Goal: Transaction & Acquisition: Purchase product/service

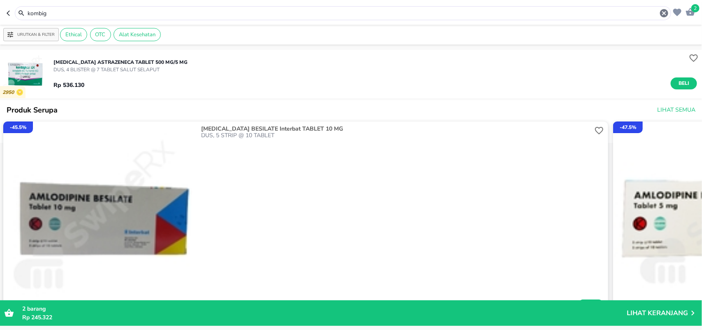
drag, startPoint x: 53, startPoint y: 11, endPoint x: 0, endPoint y: 3, distance: 53.3
click at [0, 5] on header "2 kombig" at bounding box center [351, 12] width 702 height 25
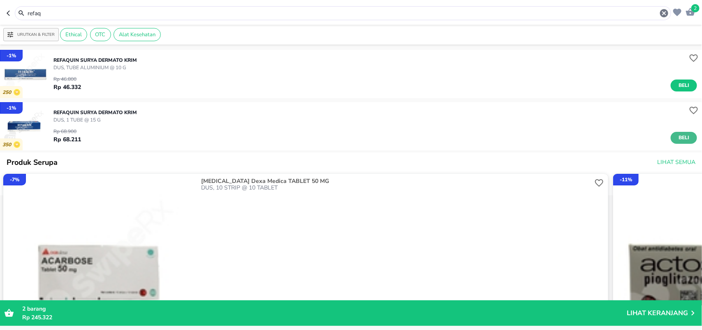
click at [680, 138] on span "Beli" at bounding box center [684, 137] width 14 height 9
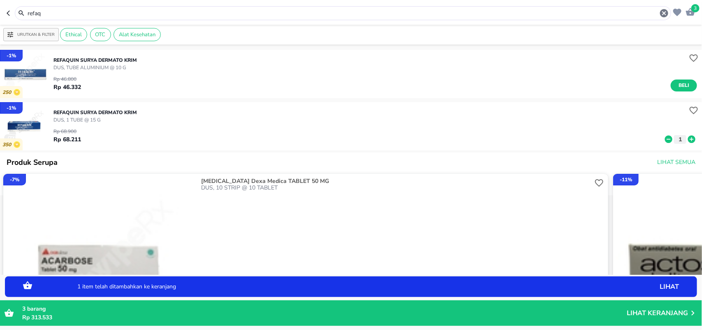
click at [688, 138] on icon at bounding box center [691, 138] width 7 height 7
drag, startPoint x: 0, startPoint y: 15, endPoint x: 0, endPoint y: 7, distance: 7.4
click at [0, 14] on header "4 refaq" at bounding box center [351, 12] width 702 height 25
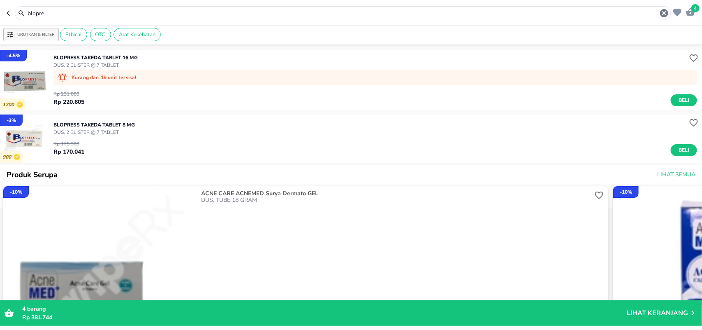
drag, startPoint x: 54, startPoint y: 10, endPoint x: 0, endPoint y: 10, distance: 53.9
click at [0, 10] on header "4 blopre" at bounding box center [351, 12] width 702 height 25
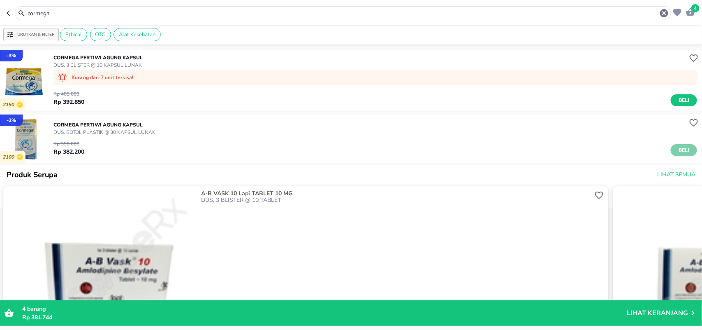
click at [677, 149] on span "Beli" at bounding box center [684, 150] width 14 height 9
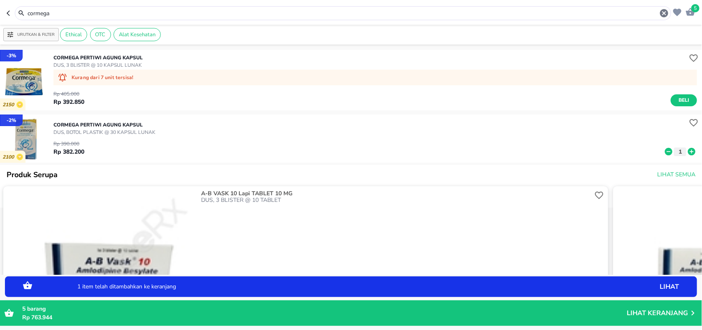
drag, startPoint x: 69, startPoint y: 13, endPoint x: 0, endPoint y: -3, distance: 71.0
click at [0, 0] on html "Halo Apotek K24 Anggrek Cikarang Baru, selamat datang! 5 cormega Urutkan & Filt…" at bounding box center [351, 0] width 702 height 0
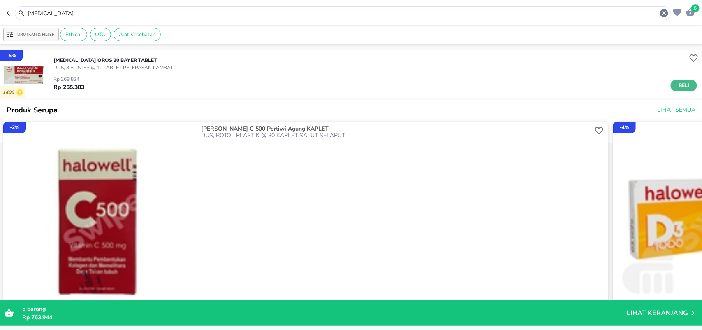
click at [677, 85] on span "Beli" at bounding box center [684, 85] width 14 height 9
drag, startPoint x: 52, startPoint y: 9, endPoint x: 0, endPoint y: -2, distance: 52.9
click at [0, 0] on html "Halo Apotek K24 Anggrek Cikarang Baru, selamat datang! 6 [MEDICAL_DATA] Urutkan…" at bounding box center [351, 0] width 702 height 0
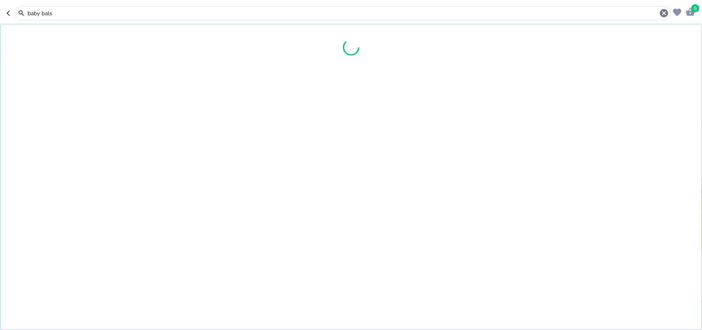
type input "baby bals"
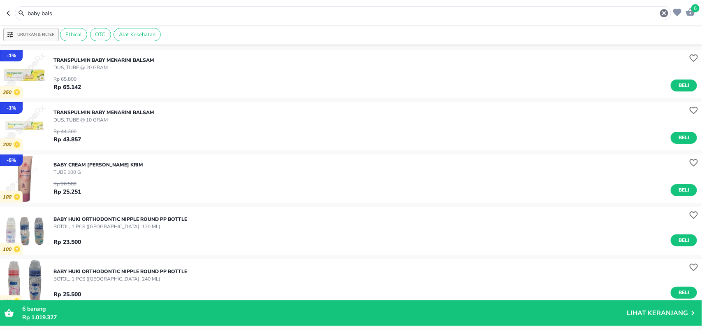
drag, startPoint x: 59, startPoint y: 16, endPoint x: 0, endPoint y: 14, distance: 58.9
click at [0, 14] on header "6 baby bals" at bounding box center [351, 12] width 702 height 25
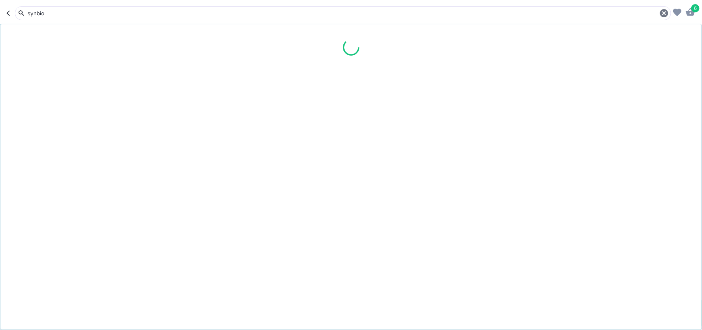
type input "synbio"
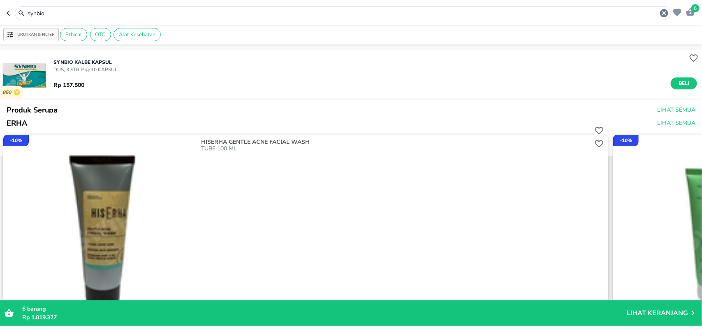
click at [677, 81] on span "Beli" at bounding box center [684, 83] width 14 height 9
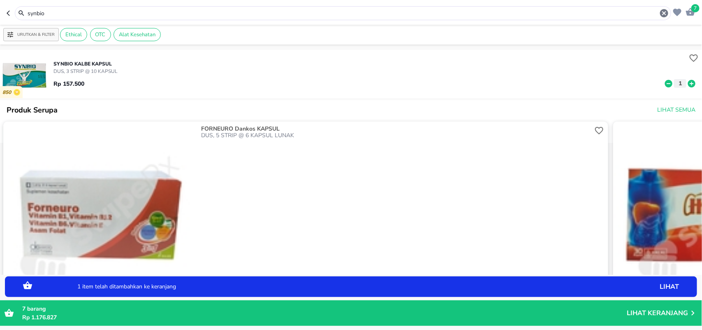
click at [0, 13] on header "7 synbio" at bounding box center [351, 12] width 702 height 25
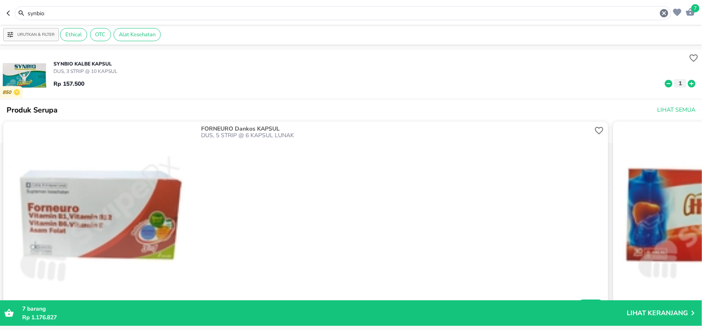
click at [644, 313] on p "Lihat Keranjang" at bounding box center [657, 313] width 61 height 0
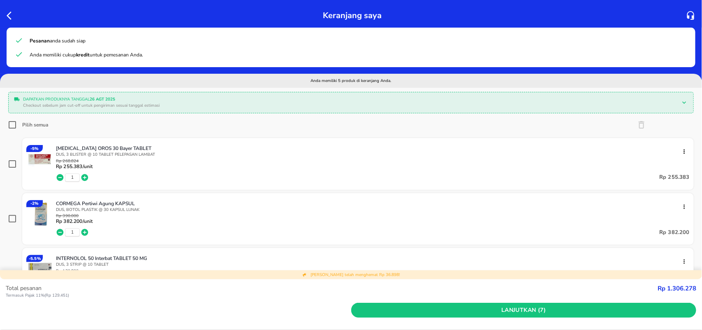
click at [12, 126] on input "Pilih semua" at bounding box center [12, 125] width 8 height 8
checkbox input "true"
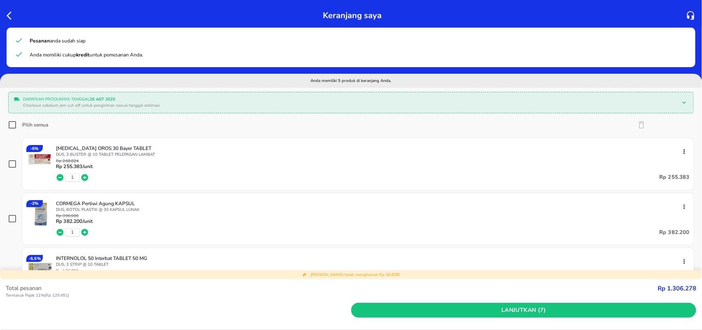
checkbox input "true"
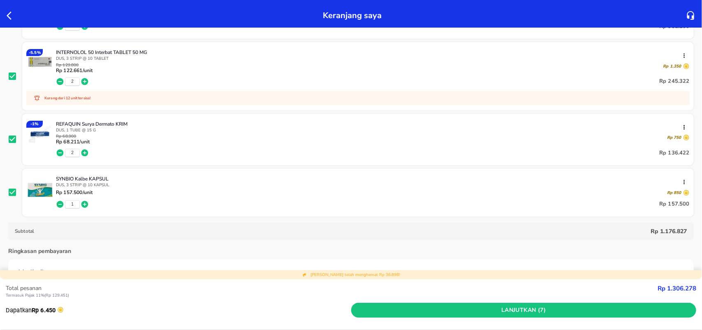
scroll to position [257, 0]
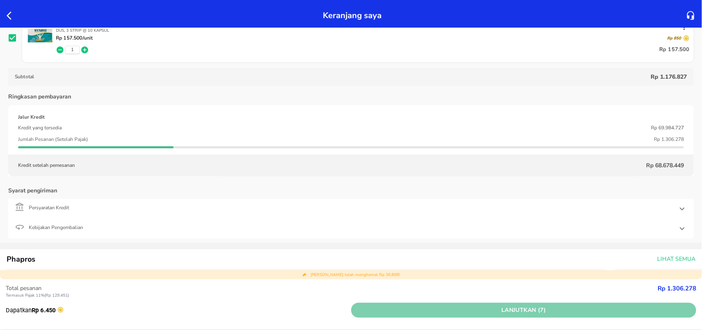
click at [555, 307] on span "Lanjutkan (7)" at bounding box center [524, 310] width 339 height 10
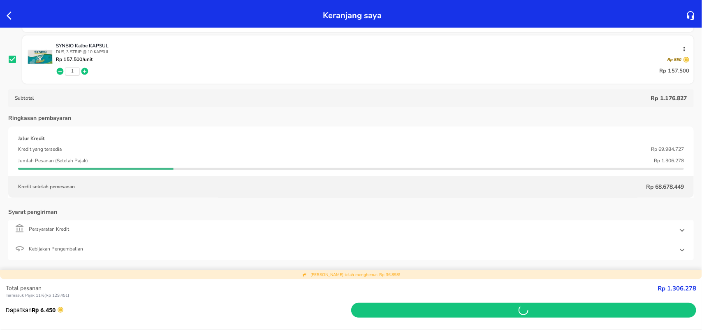
scroll to position [360, 0]
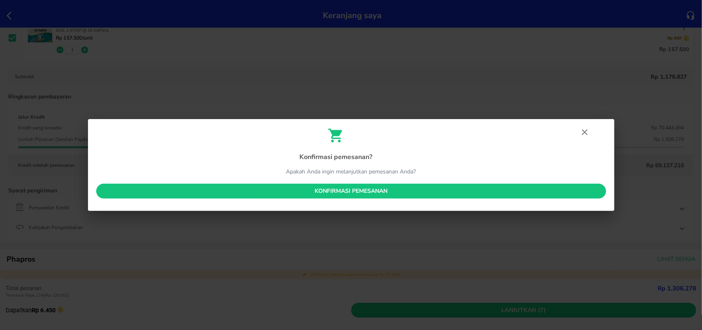
click at [328, 191] on span "Konfirmasi pemesanan" at bounding box center [351, 191] width 497 height 10
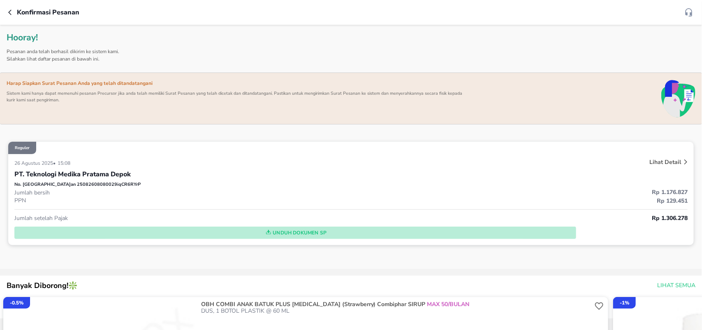
click at [276, 232] on span "Unduh Dokumen SP" at bounding box center [295, 232] width 555 height 11
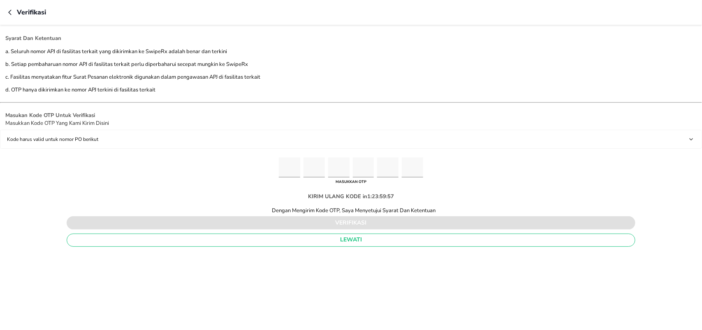
click at [289, 165] on input "Please enter OTP character 1" at bounding box center [289, 167] width 21 height 20
type input "6"
type input "5"
type input "0"
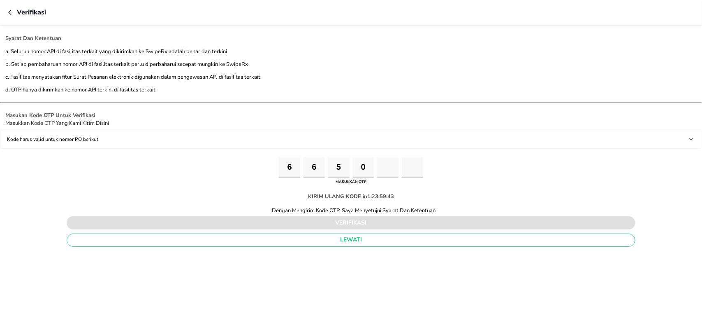
type input "6"
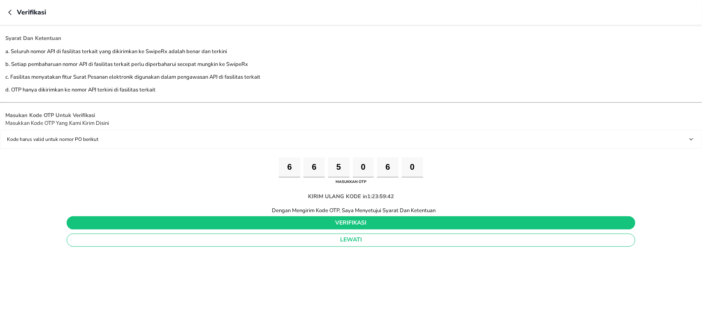
type input "0"
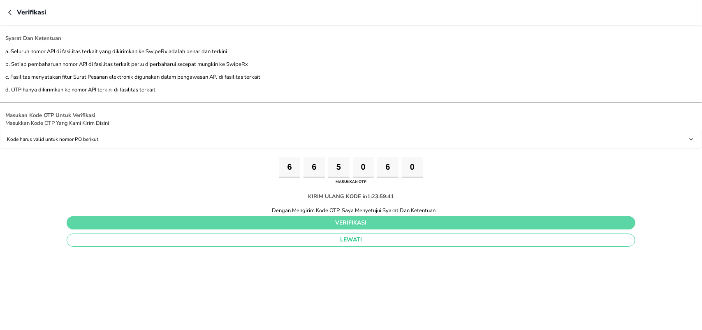
click at [330, 227] on span "verifikasi" at bounding box center [351, 223] width 556 height 10
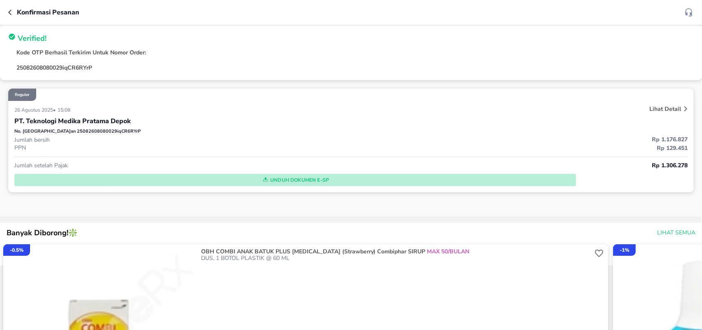
click at [305, 180] on span "Unduh Dokumen e-SP" at bounding box center [295, 179] width 555 height 11
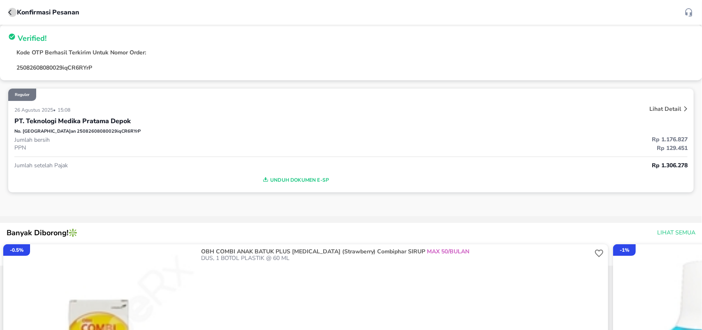
click at [12, 9] on icon "button" at bounding box center [11, 12] width 7 height 7
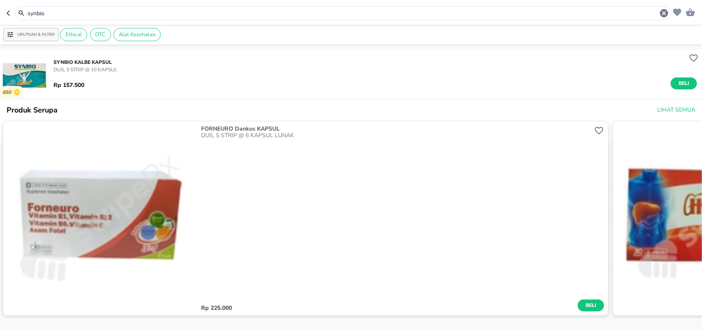
click at [0, 9] on header "synbio" at bounding box center [351, 12] width 702 height 25
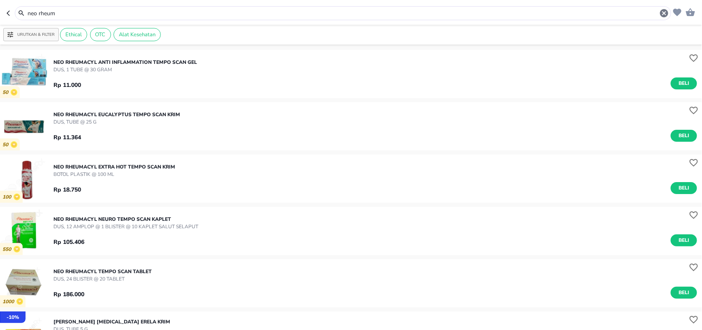
scroll to position [103, 0]
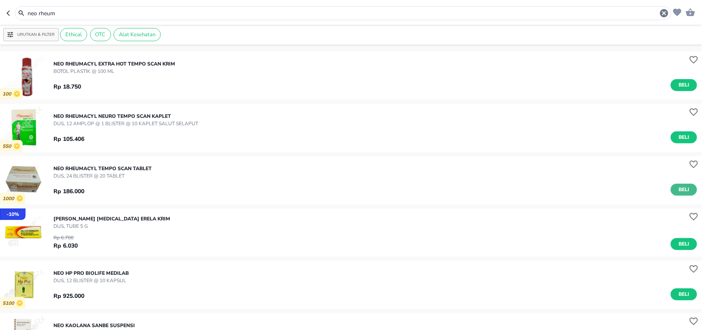
click at [677, 188] on span "Beli" at bounding box center [684, 189] width 14 height 9
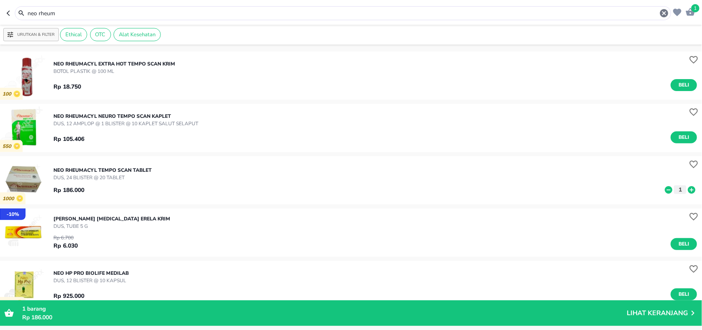
click at [665, 190] on icon at bounding box center [668, 189] width 7 height 7
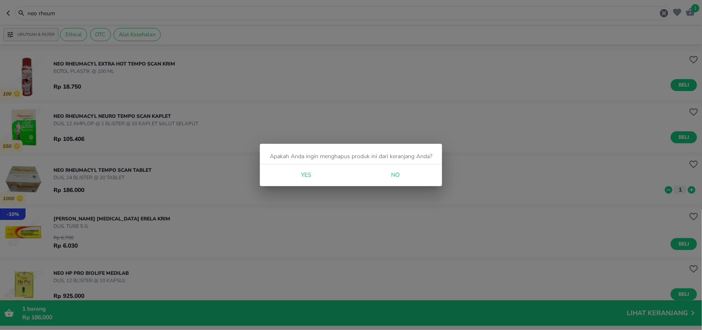
click at [311, 171] on span "Yes" at bounding box center [307, 175] width 20 height 10
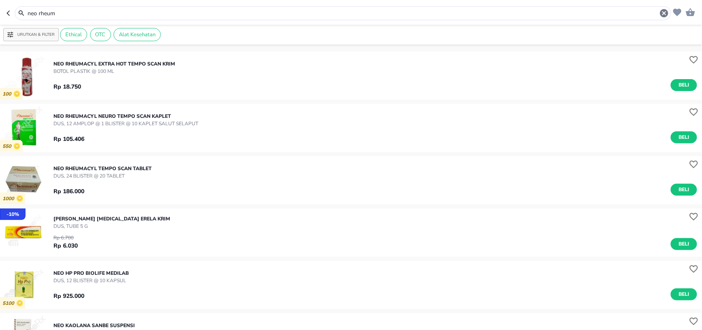
drag, startPoint x: 62, startPoint y: 13, endPoint x: 0, endPoint y: 7, distance: 62.4
click at [0, 9] on header "neo rheum" at bounding box center [351, 12] width 702 height 25
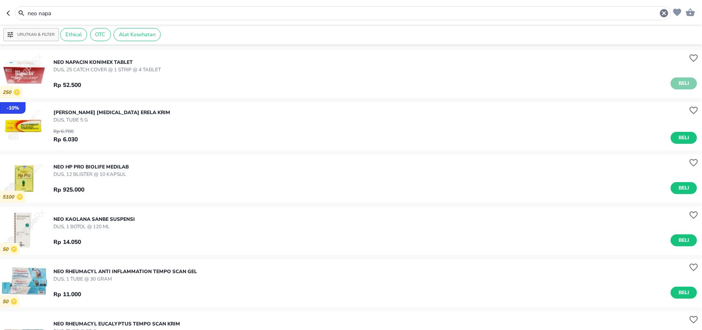
click at [682, 87] on span "Beli" at bounding box center [684, 83] width 14 height 9
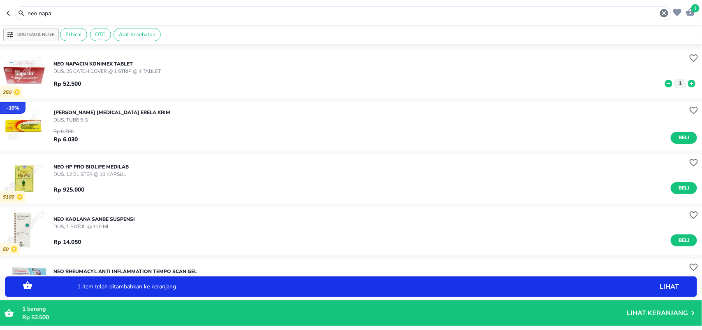
click at [71, 16] on input "neo napa" at bounding box center [343, 13] width 633 height 9
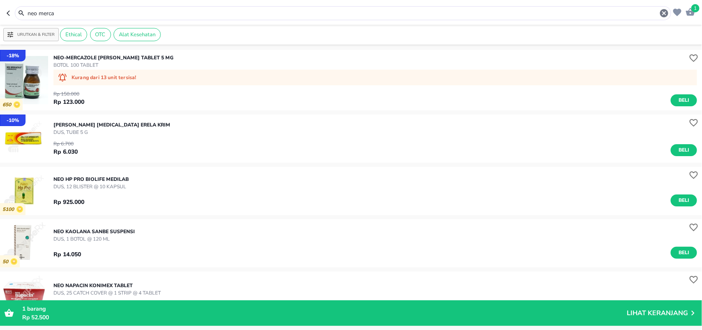
click at [91, 60] on p "NEO-MERCAZOLE [PERSON_NAME] TABLET 5 MG" at bounding box center [113, 57] width 120 height 7
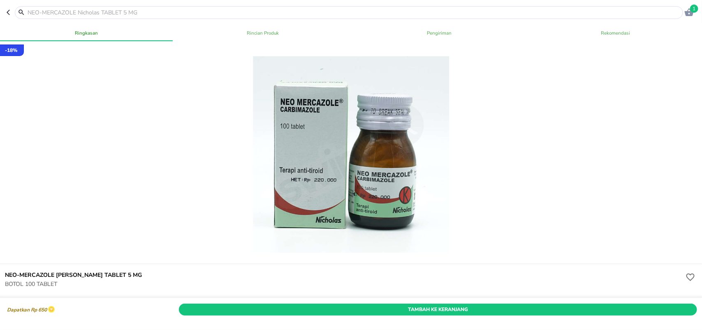
scroll to position [257, 0]
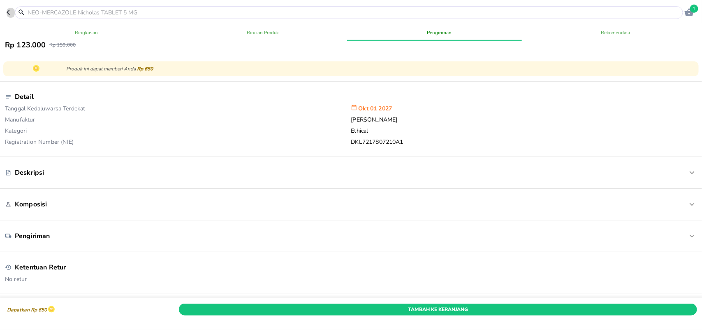
click at [9, 15] on icon "button" at bounding box center [10, 12] width 7 height 7
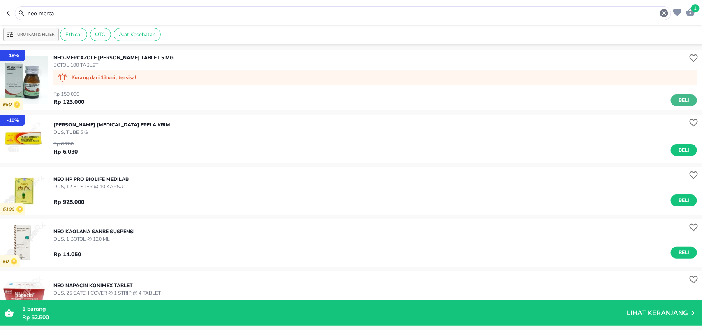
click at [671, 102] on button "Beli" at bounding box center [684, 100] width 26 height 12
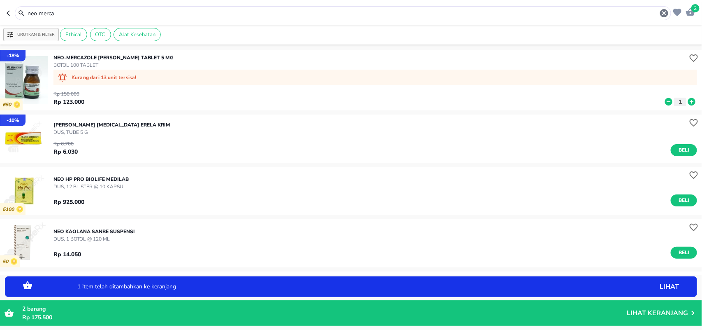
drag, startPoint x: 67, startPoint y: 10, endPoint x: 0, endPoint y: 11, distance: 66.6
click at [0, 11] on header "2 neo merca" at bounding box center [351, 12] width 702 height 25
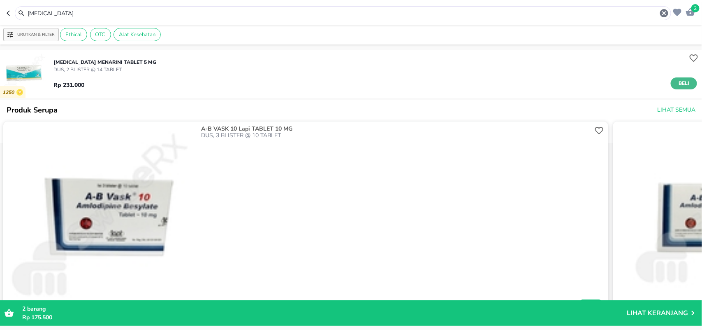
click at [678, 81] on span "Beli" at bounding box center [684, 83] width 14 height 9
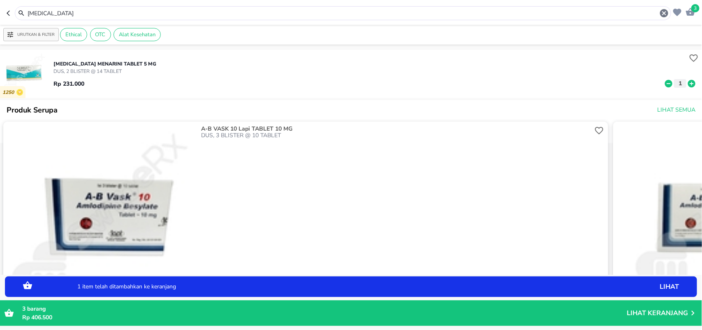
click at [688, 86] on icon at bounding box center [691, 82] width 7 height 7
drag, startPoint x: 64, startPoint y: 15, endPoint x: 0, endPoint y: 4, distance: 64.7
click at [0, 4] on header "4 [MEDICAL_DATA]" at bounding box center [351, 12] width 702 height 25
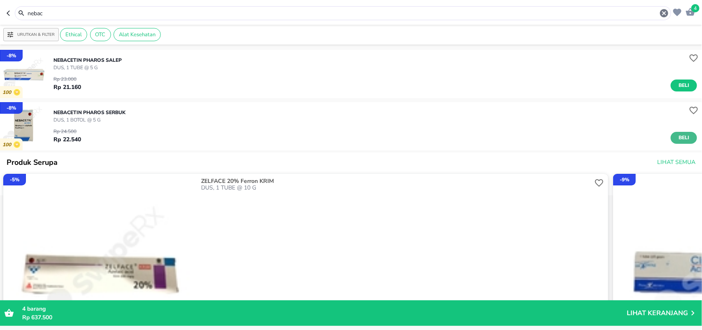
click at [678, 137] on span "Beli" at bounding box center [684, 137] width 14 height 9
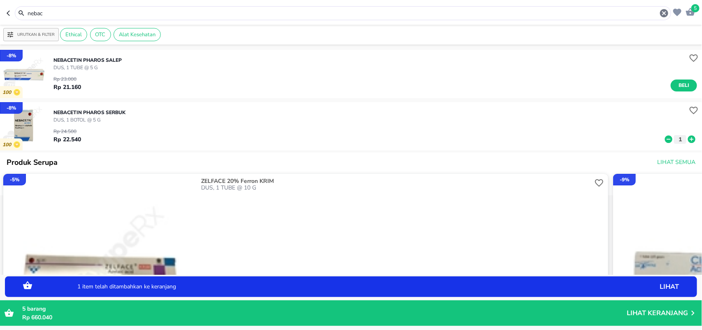
click at [688, 138] on icon at bounding box center [691, 138] width 7 height 7
drag, startPoint x: 34, startPoint y: 10, endPoint x: 0, endPoint y: 3, distance: 34.5
click at [0, 5] on header "8 nebac" at bounding box center [351, 12] width 702 height 25
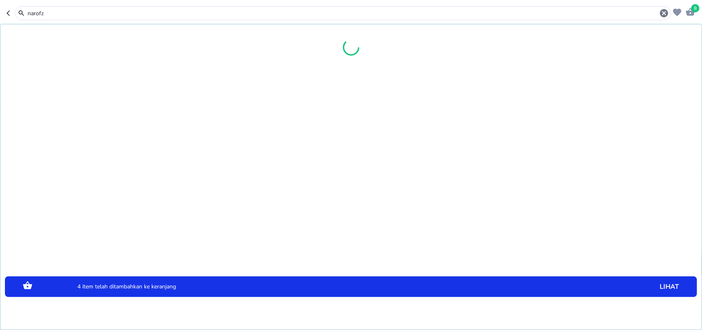
type input "narofz"
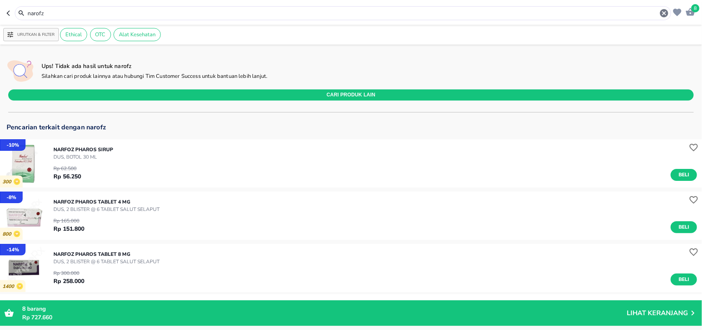
scroll to position [51, 0]
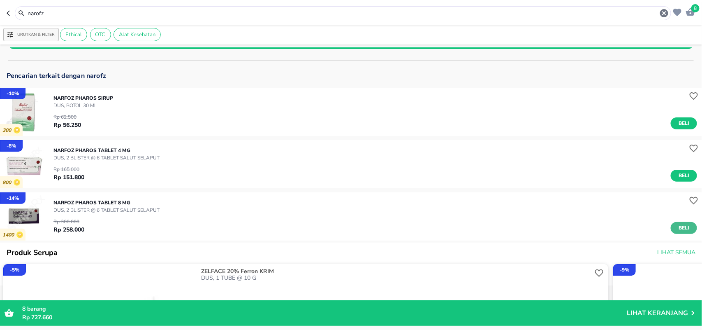
click at [677, 225] on span "Beli" at bounding box center [684, 227] width 14 height 9
click at [650, 313] on p "Lihat Keranjang" at bounding box center [657, 313] width 61 height 0
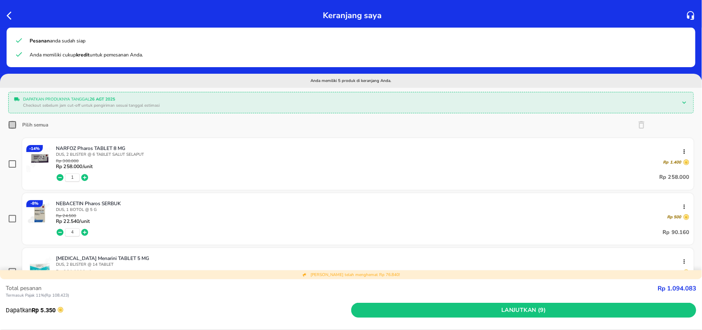
click at [11, 124] on input "Pilih semua" at bounding box center [12, 125] width 8 height 8
checkbox input "true"
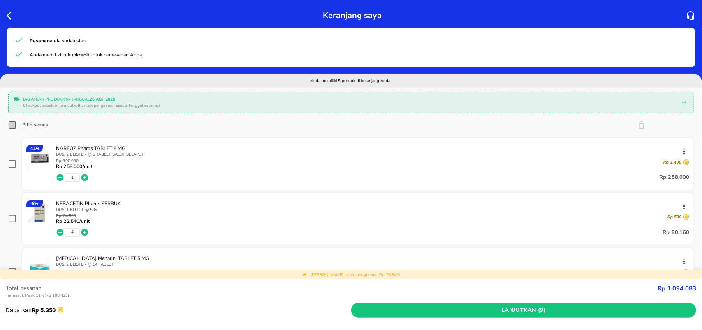
checkbox input "true"
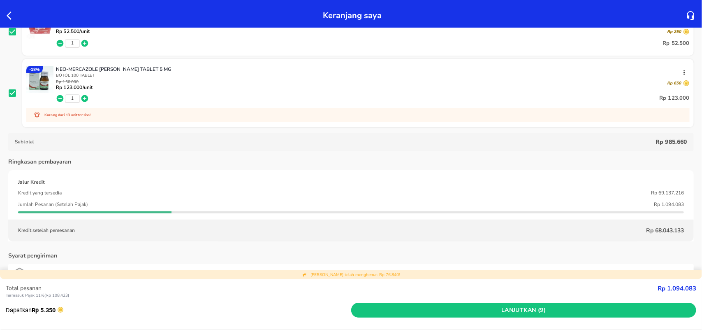
scroll to position [309, 0]
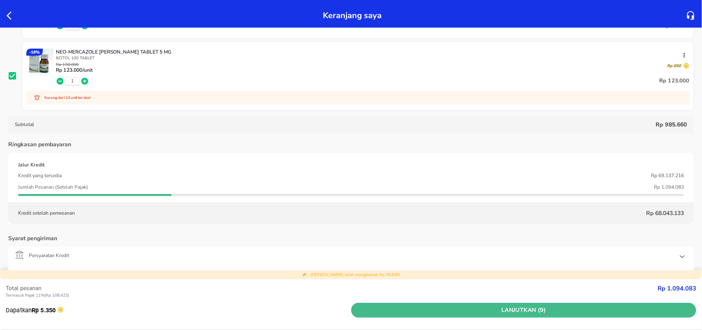
click at [577, 315] on span "Lanjutkan (9)" at bounding box center [524, 310] width 339 height 10
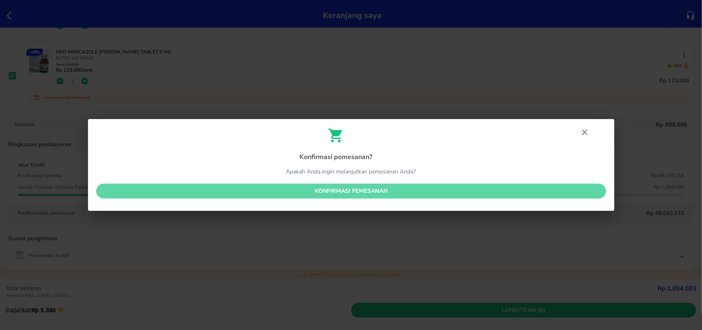
click at [362, 190] on span "Konfirmasi pemesanan" at bounding box center [351, 191] width 497 height 10
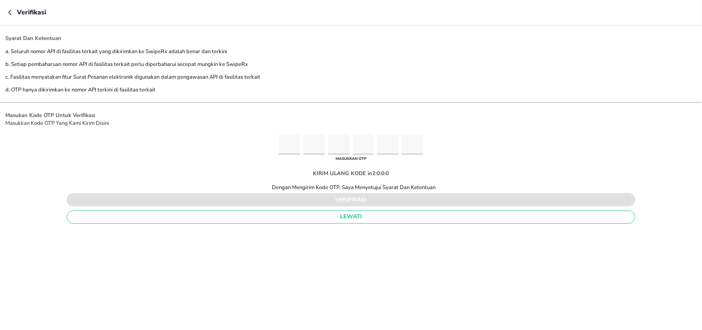
click at [288, 149] on input "Please enter OTP character 1" at bounding box center [289, 144] width 21 height 20
type input "8"
type input "2"
type input "9"
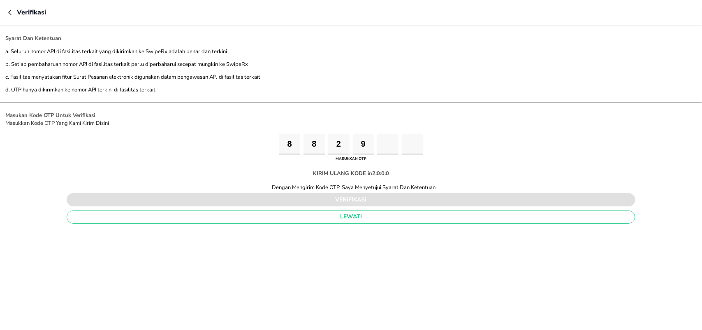
type input "7"
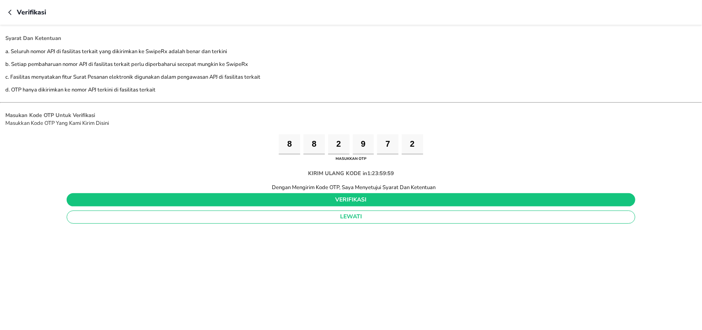
type input "2"
click at [349, 198] on span "verifikasi" at bounding box center [351, 200] width 556 height 10
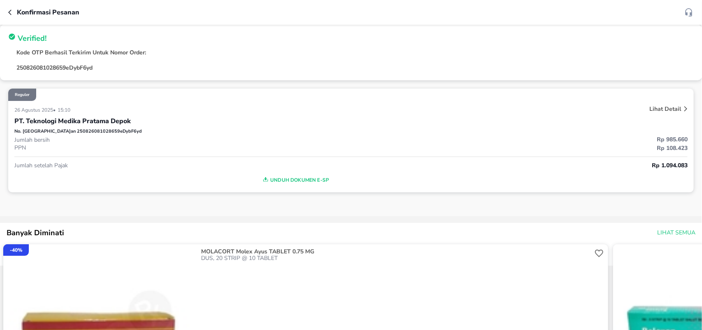
click at [326, 179] on span "Unduh Dokumen e-SP" at bounding box center [295, 179] width 555 height 11
click at [9, 13] on icon "button" at bounding box center [9, 11] width 3 height 5
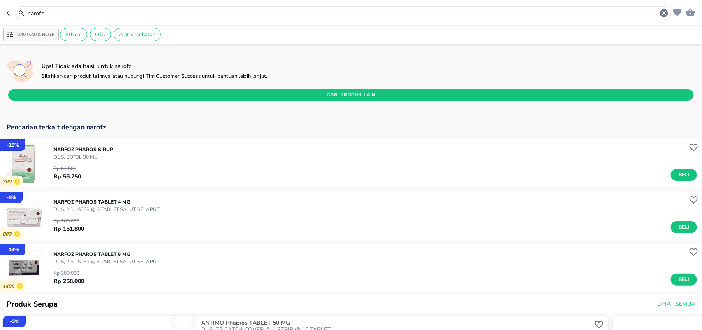
drag, startPoint x: 49, startPoint y: 14, endPoint x: 2, endPoint y: 11, distance: 47.0
click at [7, 11] on div "narofz" at bounding box center [339, 13] width 665 height 14
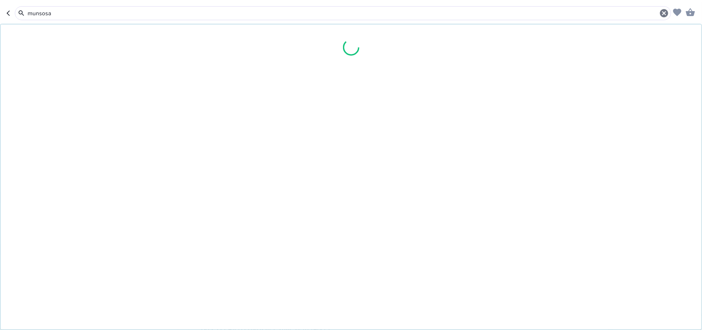
type input "munsosa"
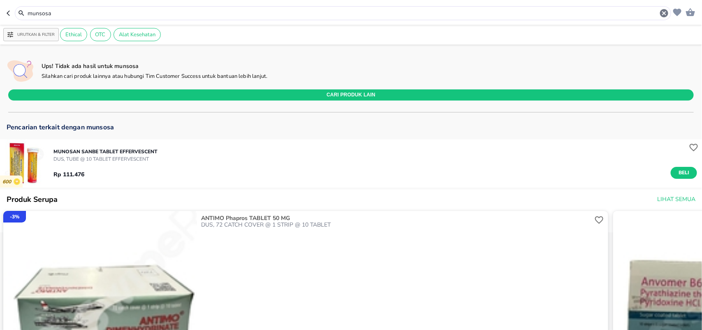
click at [115, 145] on div "MUNOSAN Sanbe TABLET EFFERVESCENT DUS, TUBE @ 10 TABLET EFFERVESCENT Rp 111.476…" at bounding box center [377, 163] width 649 height 39
click at [117, 153] on p "MUNOSAN Sanbe TABLET EFFERVESCENT" at bounding box center [105, 151] width 104 height 7
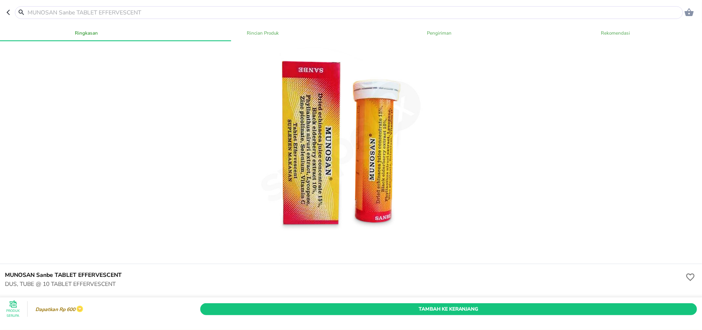
scroll to position [270, 0]
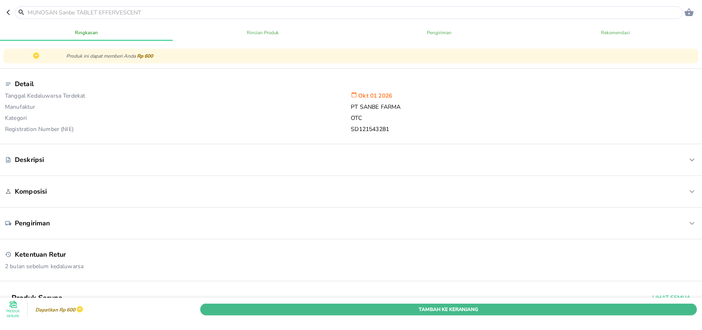
click at [385, 303] on button "Tambah Ke Keranjang" at bounding box center [448, 309] width 497 height 12
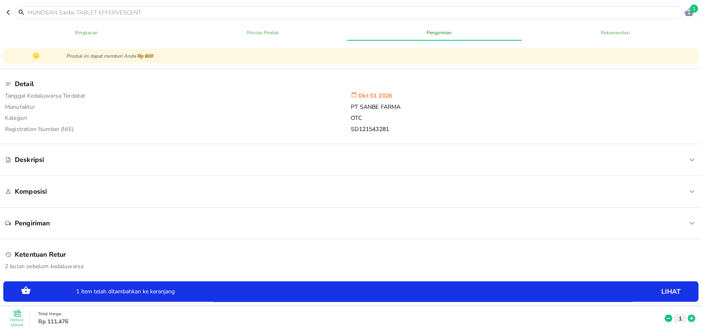
click at [687, 313] on icon at bounding box center [692, 317] width 11 height 9
drag, startPoint x: 68, startPoint y: 11, endPoint x: 71, endPoint y: 5, distance: 6.8
click at [69, 8] on input "text" at bounding box center [354, 12] width 655 height 9
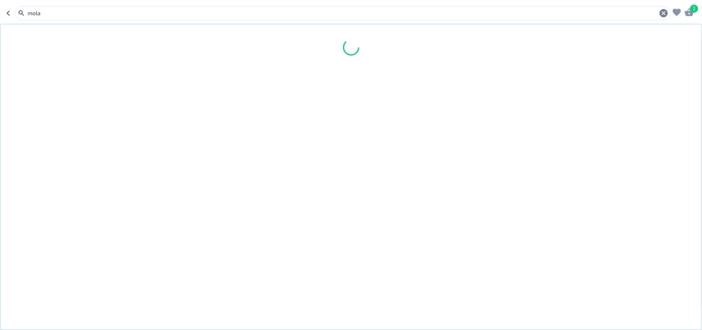
type input "molac"
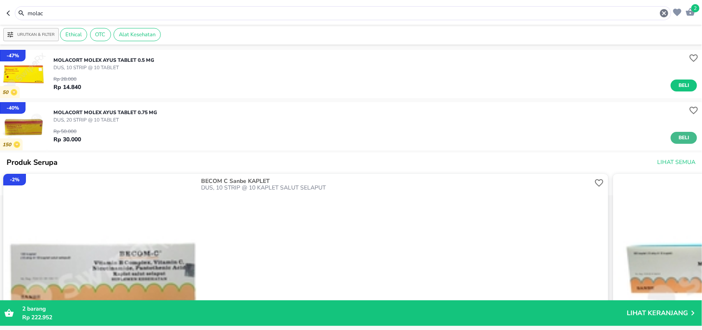
click at [683, 137] on span "Beli" at bounding box center [684, 137] width 14 height 9
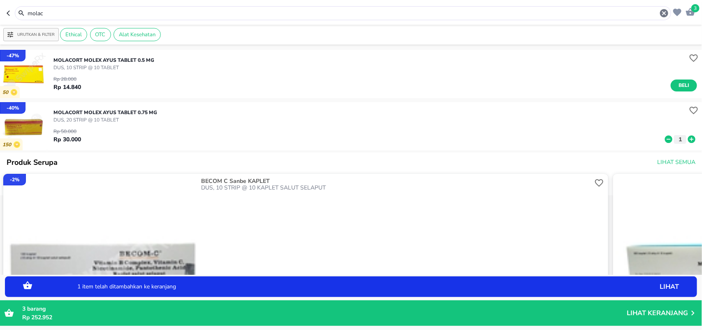
drag, startPoint x: 64, startPoint y: 12, endPoint x: 0, endPoint y: 7, distance: 64.0
click at [0, 7] on header "3 molac" at bounding box center [351, 12] width 702 height 25
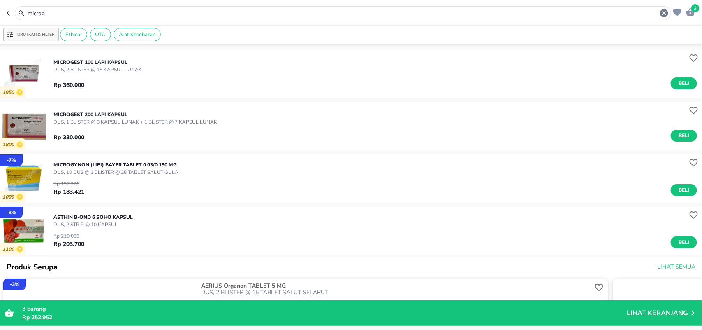
click at [677, 190] on span "Beli" at bounding box center [684, 190] width 14 height 9
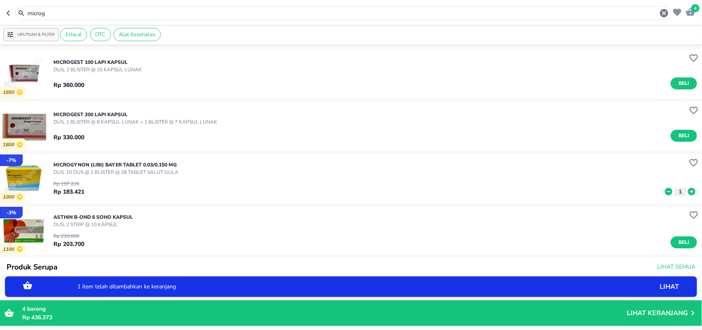
drag, startPoint x: 0, startPoint y: -2, endPoint x: 0, endPoint y: -14, distance: 11.9
click at [0, 0] on html "Halo Apotek K24 Anggrek Cikarang Baru, selamat datang! 4 microg Urutkan & Filte…" at bounding box center [351, 0] width 702 height 0
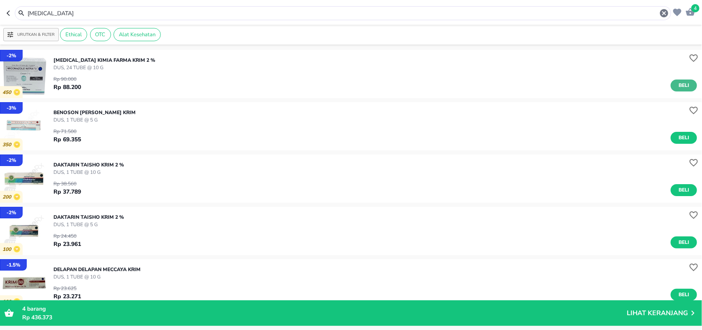
click at [677, 85] on span "Beli" at bounding box center [684, 85] width 14 height 9
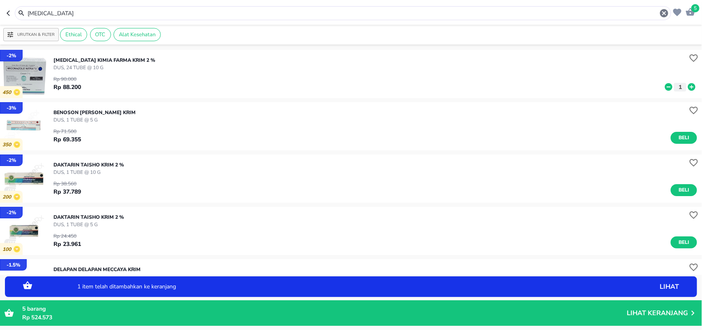
drag, startPoint x: 60, startPoint y: 16, endPoint x: 0, endPoint y: 13, distance: 60.1
click at [0, 13] on header "5 [MEDICAL_DATA]" at bounding box center [351, 12] width 702 height 25
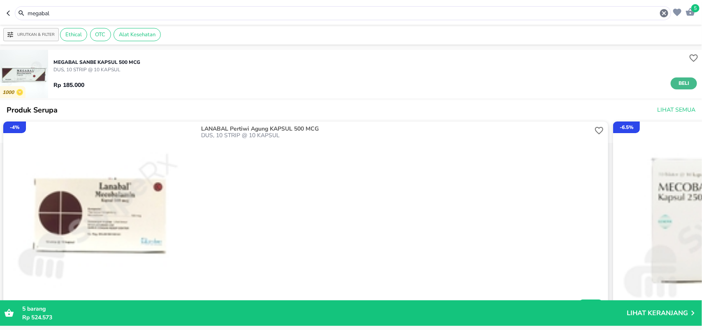
click at [680, 84] on span "Beli" at bounding box center [684, 83] width 14 height 9
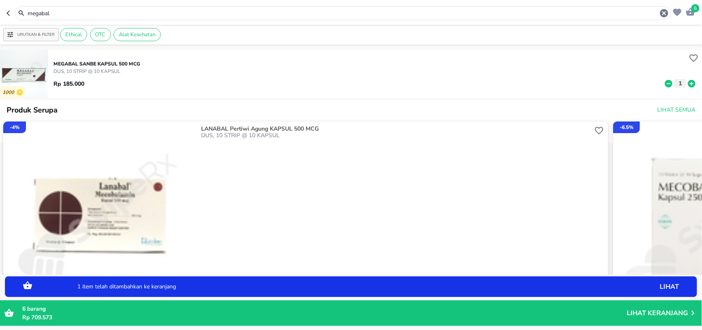
drag, startPoint x: 60, startPoint y: 17, endPoint x: 27, endPoint y: 10, distance: 34.0
click at [30, 10] on input "megabal" at bounding box center [343, 13] width 633 height 9
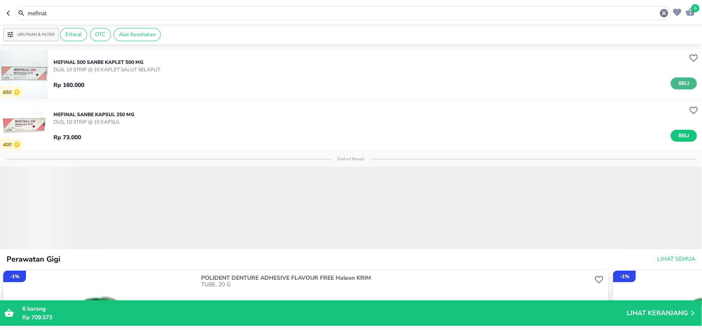
click at [677, 84] on span "Beli" at bounding box center [684, 83] width 14 height 9
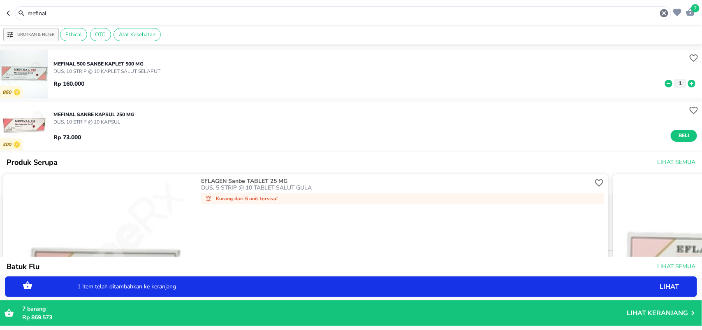
click at [688, 83] on icon at bounding box center [691, 82] width 7 height 7
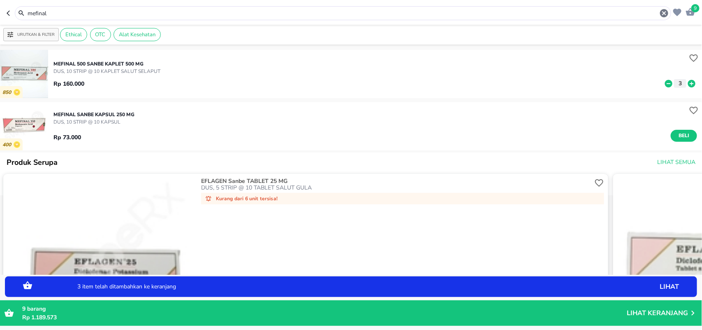
click at [688, 83] on icon at bounding box center [691, 82] width 7 height 7
click at [688, 82] on icon at bounding box center [691, 82] width 7 height 7
drag, startPoint x: 70, startPoint y: 17, endPoint x: 0, endPoint y: 12, distance: 70.6
click at [0, 13] on header "11 mefinal" at bounding box center [351, 12] width 702 height 25
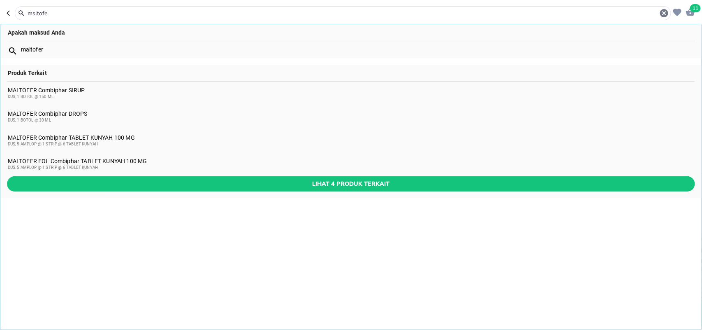
type input "msltofe"
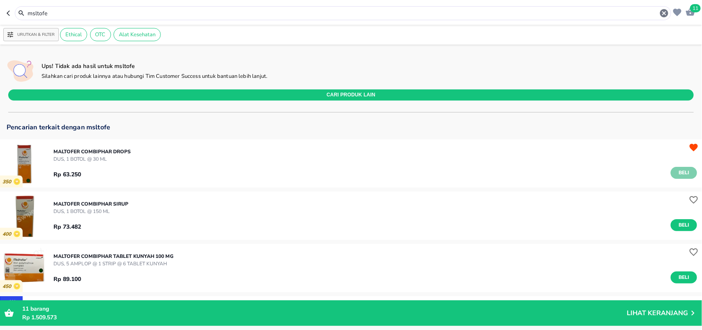
click at [680, 172] on span "Beli" at bounding box center [684, 172] width 14 height 9
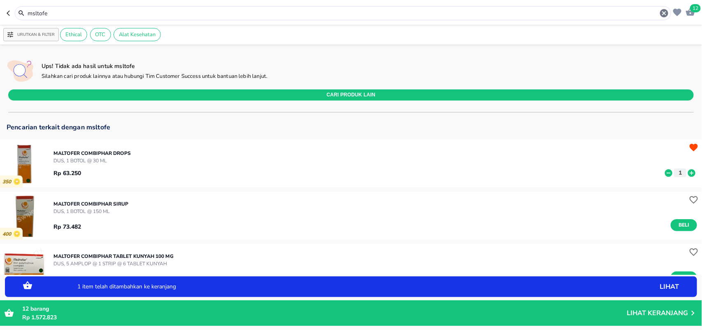
click at [688, 174] on icon at bounding box center [691, 172] width 7 height 7
click at [677, 223] on span "Beli" at bounding box center [684, 225] width 14 height 9
click at [688, 223] on icon at bounding box center [692, 225] width 11 height 9
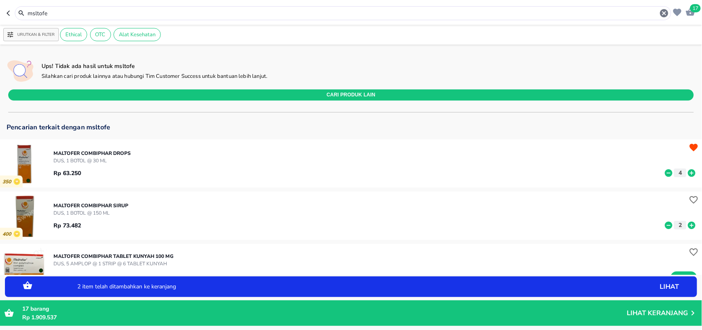
click at [692, 9] on span "17" at bounding box center [695, 8] width 11 height 8
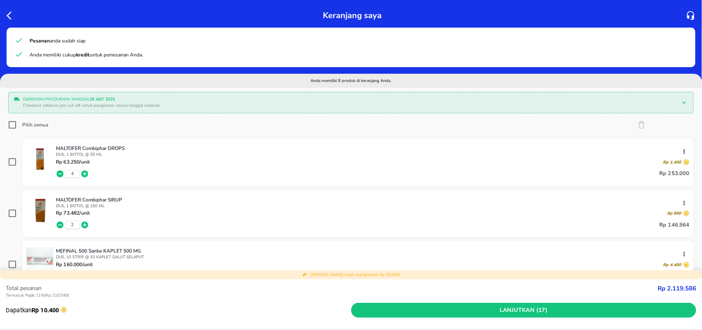
click at [11, 126] on input "Pilih semua" at bounding box center [12, 125] width 8 height 8
checkbox input "true"
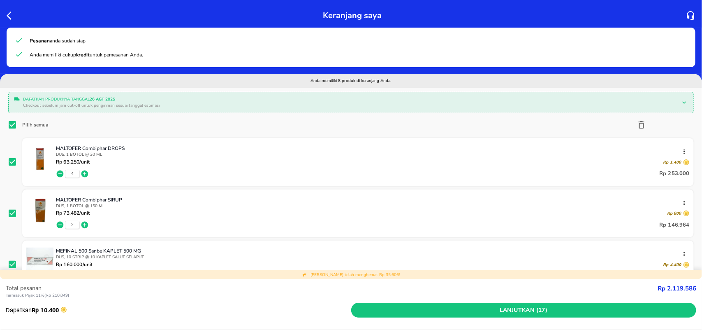
checkbox input "true"
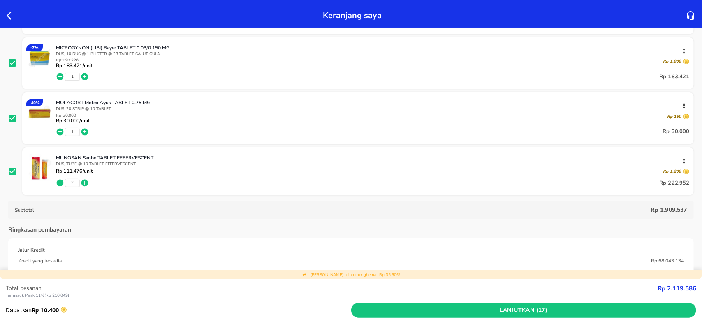
scroll to position [411, 0]
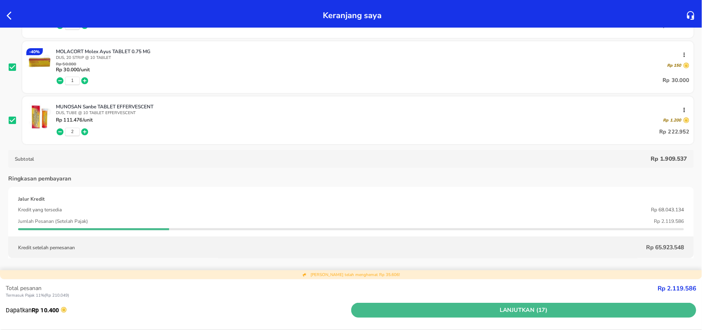
click at [521, 307] on span "Lanjutkan (17)" at bounding box center [524, 310] width 339 height 10
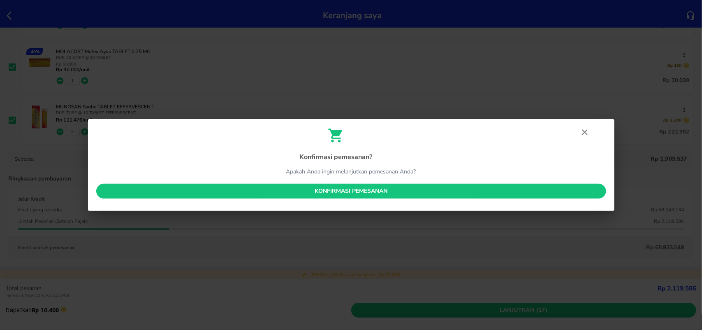
click at [381, 191] on span "Konfirmasi pemesanan" at bounding box center [351, 191] width 497 height 10
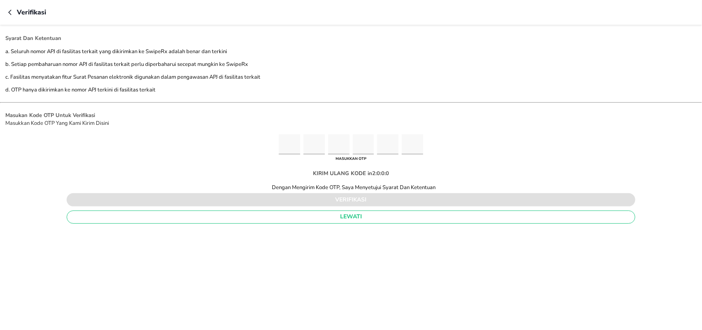
click at [284, 147] on input "Please enter OTP character 1" at bounding box center [289, 144] width 21 height 20
type input "8"
type input "5"
type input "4"
type input "6"
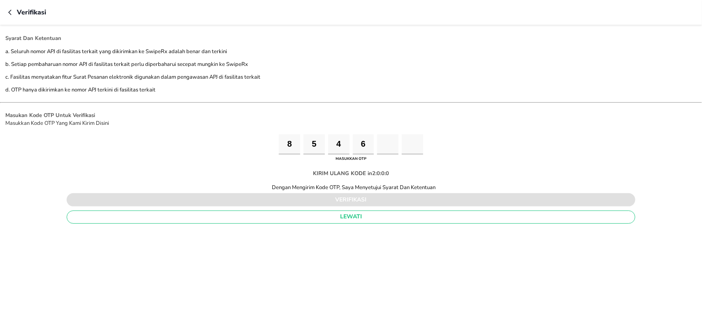
type input "2"
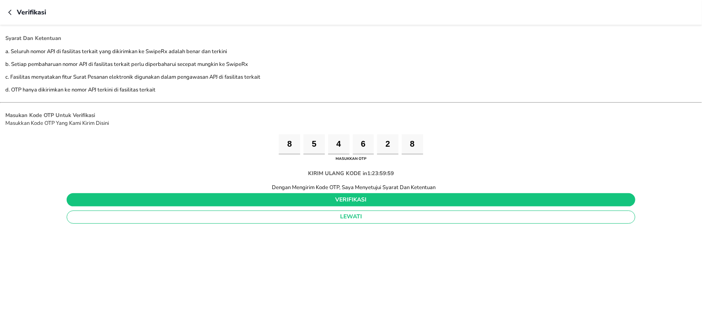
type input "8"
click at [281, 200] on span "verifikasi" at bounding box center [351, 200] width 556 height 10
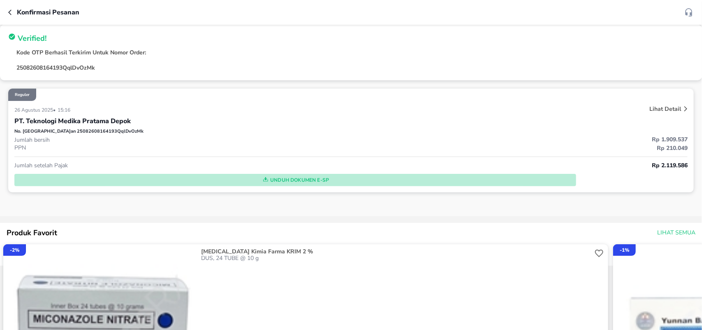
click at [313, 179] on span "Unduh Dokumen e-SP" at bounding box center [295, 179] width 555 height 11
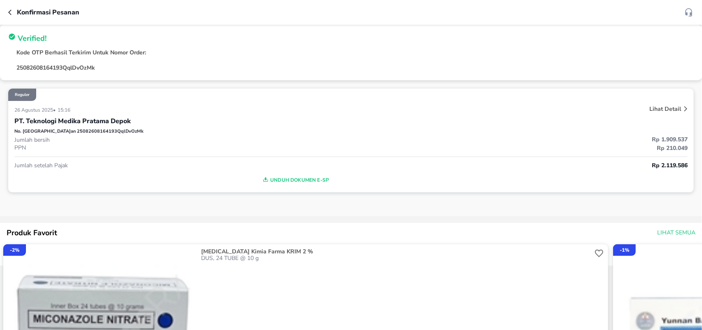
click at [10, 12] on icon "button" at bounding box center [11, 12] width 7 height 7
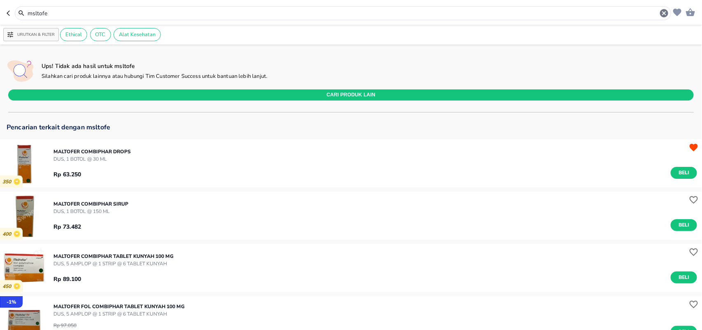
drag, startPoint x: 5, startPoint y: 11, endPoint x: 0, endPoint y: 11, distance: 5.3
click at [0, 11] on header "msltofe" at bounding box center [351, 12] width 702 height 25
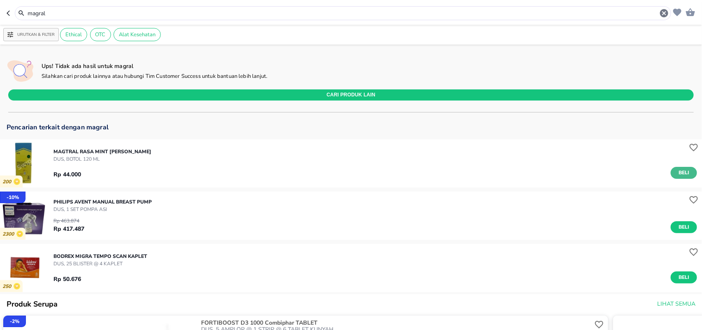
click at [677, 173] on span "Beli" at bounding box center [684, 172] width 14 height 9
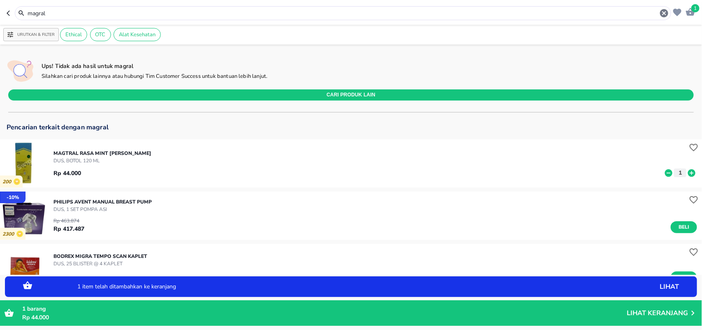
click at [687, 173] on icon at bounding box center [692, 172] width 11 height 9
drag, startPoint x: 65, startPoint y: 11, endPoint x: 0, endPoint y: 7, distance: 65.2
click at [0, 11] on header "2 magral" at bounding box center [351, 12] width 702 height 25
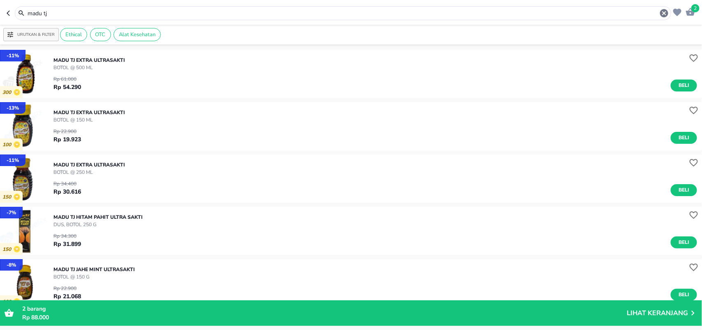
scroll to position [103, 0]
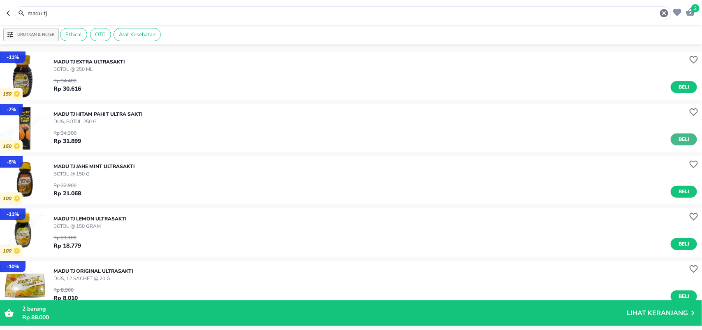
click at [683, 136] on span "Beli" at bounding box center [684, 139] width 14 height 9
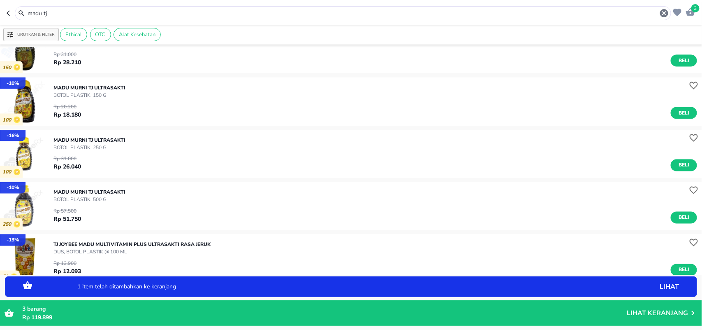
scroll to position [617, 0]
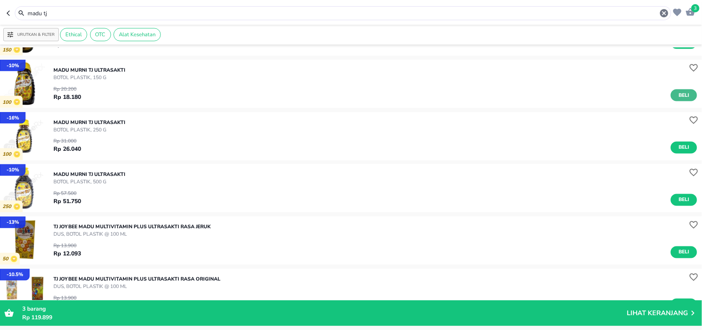
click at [677, 93] on span "Beli" at bounding box center [684, 95] width 14 height 9
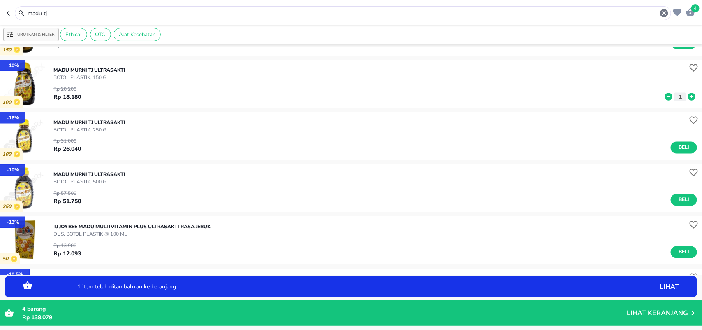
click at [687, 94] on icon at bounding box center [692, 96] width 11 height 9
click at [688, 95] on icon at bounding box center [691, 96] width 7 height 7
drag, startPoint x: 64, startPoint y: 14, endPoint x: 0, endPoint y: 5, distance: 64.8
click at [0, 9] on header "6 madu tj" at bounding box center [351, 12] width 702 height 25
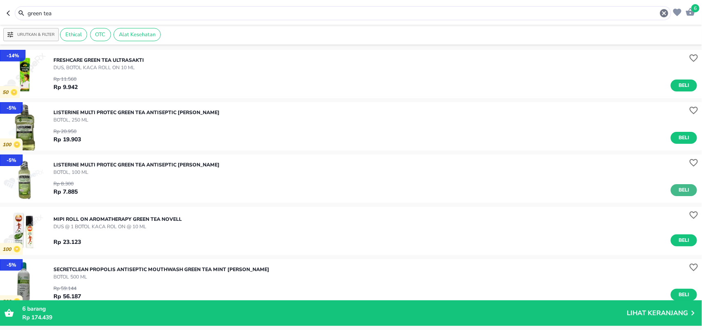
click at [677, 188] on span "Beli" at bounding box center [684, 190] width 14 height 9
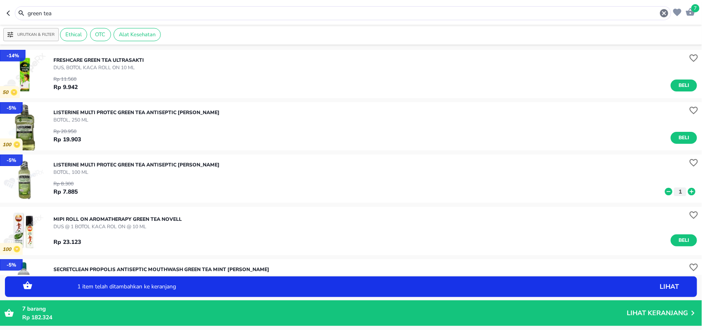
click at [688, 189] on icon at bounding box center [691, 191] width 7 height 7
drag, startPoint x: 59, startPoint y: 16, endPoint x: 0, endPoint y: 27, distance: 59.9
click at [0, 22] on header "8 green tea" at bounding box center [351, 12] width 702 height 25
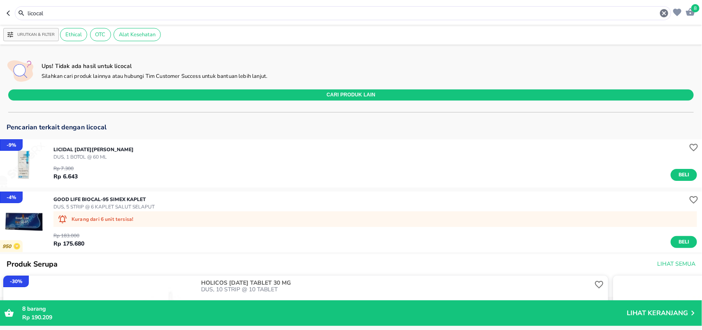
click at [0, 11] on header "8 licocal" at bounding box center [351, 12] width 702 height 25
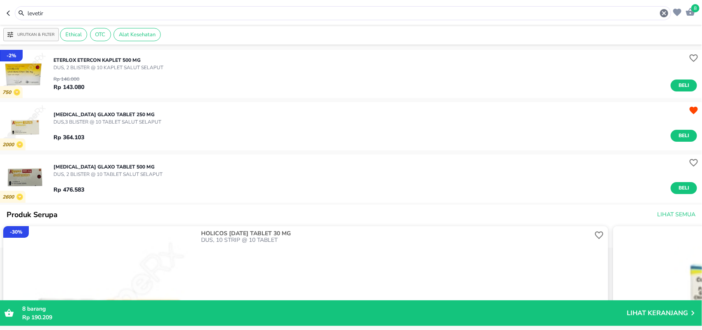
drag, startPoint x: 49, startPoint y: 9, endPoint x: 0, endPoint y: -2, distance: 49.8
click at [0, 0] on html "Halo Apotek K24 Anggrek Cikarang Baru, selamat datang! 8 levetir Urutkan & Filt…" at bounding box center [351, 0] width 702 height 0
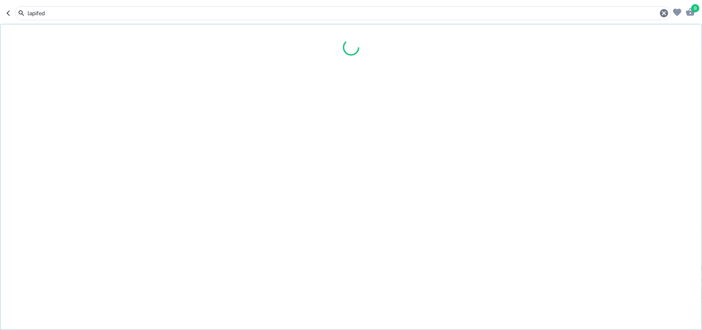
type input "lapifed"
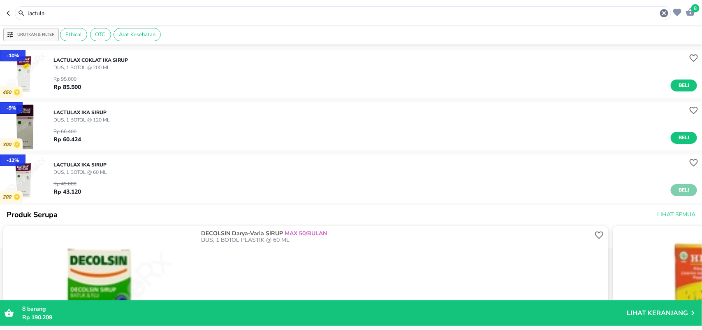
click at [674, 195] on button "Beli" at bounding box center [684, 190] width 26 height 12
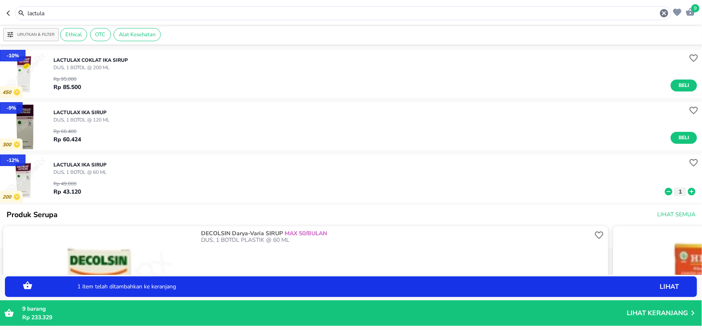
click at [688, 193] on icon at bounding box center [691, 191] width 7 height 7
drag, startPoint x: 52, startPoint y: 12, endPoint x: 0, endPoint y: 0, distance: 53.7
click at [0, 1] on header "10 lactula" at bounding box center [351, 12] width 702 height 25
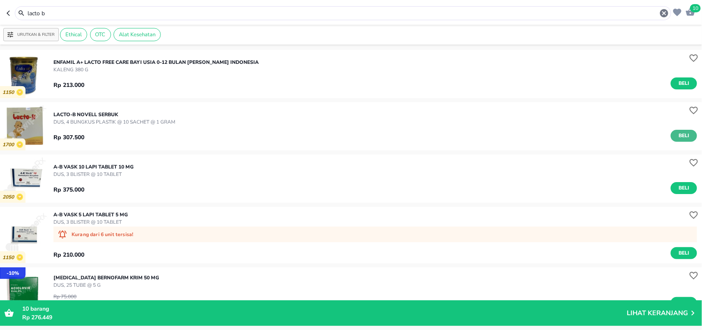
click at [678, 136] on span "Beli" at bounding box center [684, 135] width 14 height 9
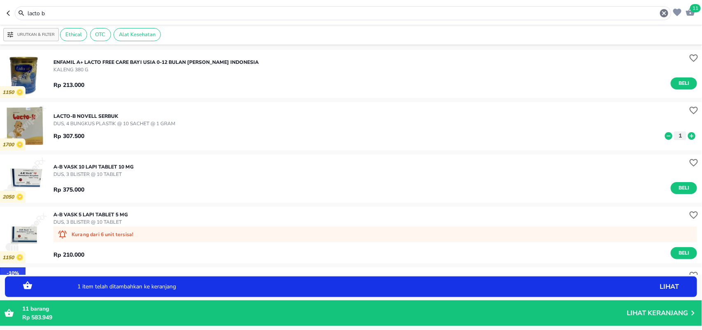
click at [688, 136] on icon at bounding box center [691, 135] width 7 height 7
drag, startPoint x: 54, startPoint y: 14, endPoint x: 0, endPoint y: 2, distance: 55.7
click at [0, 3] on header "12 lacto b" at bounding box center [351, 12] width 702 height 25
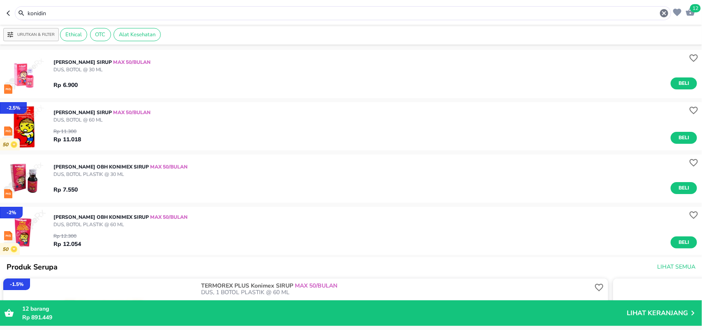
drag, startPoint x: 55, startPoint y: 11, endPoint x: 0, endPoint y: 31, distance: 58.3
click at [0, 26] on div "12 konidin Urutkan & Filter Ethical OTC Alat Kesehatan ANAKONIDIN Konimex SIRUP…" at bounding box center [351, 165] width 702 height 330
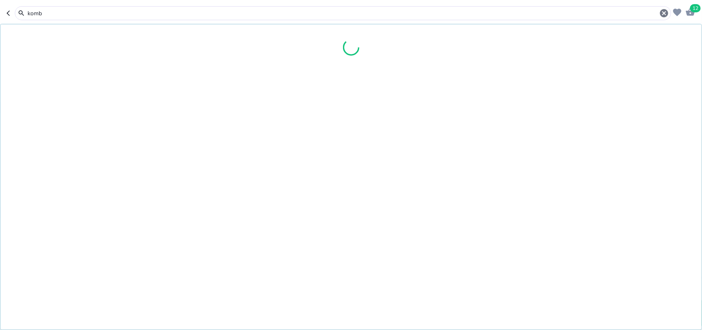
type input "komb"
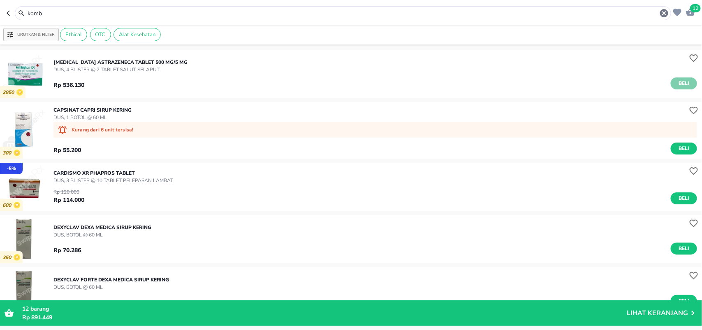
click at [677, 81] on span "Beli" at bounding box center [684, 83] width 14 height 9
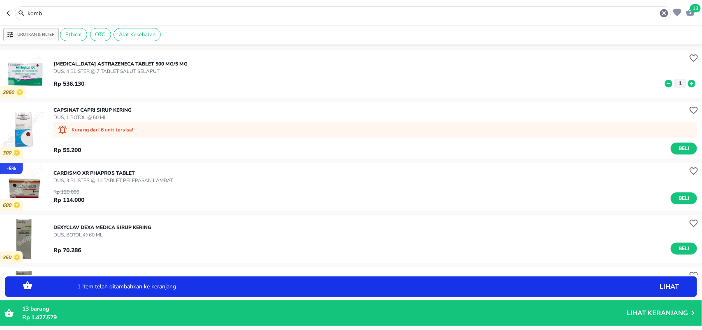
click at [688, 86] on icon at bounding box center [691, 82] width 7 height 7
click at [659, 313] on p "Lihat Keranjang" at bounding box center [657, 313] width 61 height 0
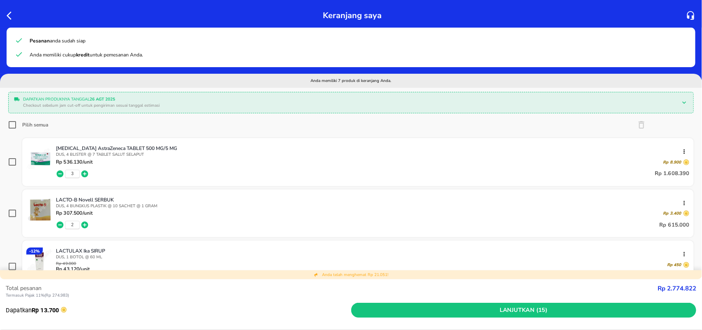
click at [9, 124] on input "Pilih semua" at bounding box center [12, 125] width 8 height 8
checkbox input "true"
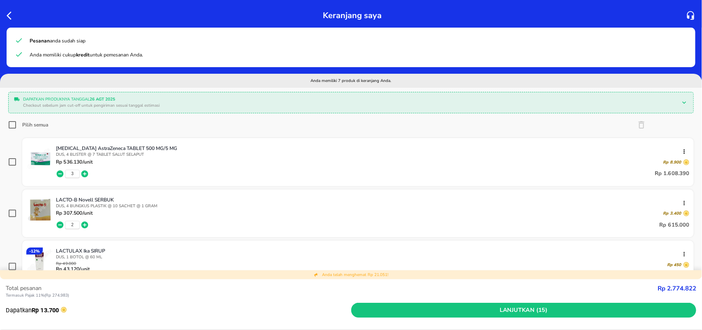
checkbox input "true"
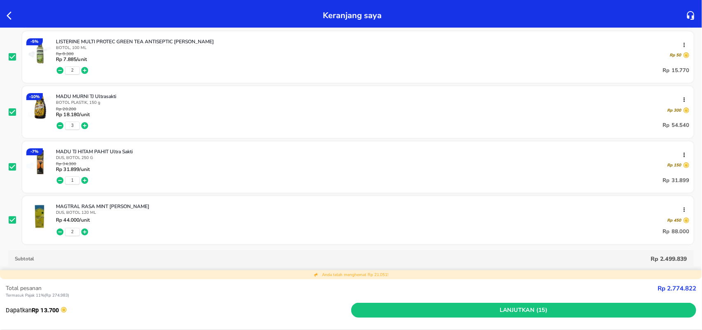
scroll to position [360, 0]
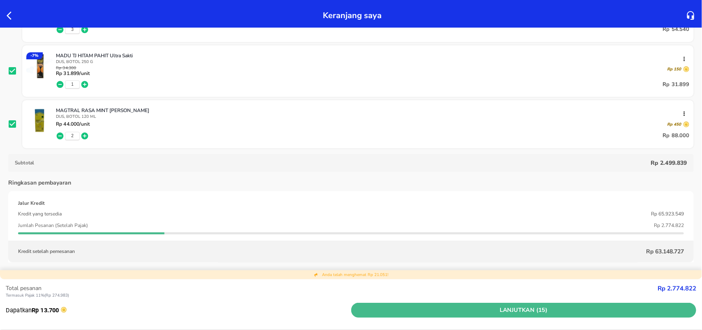
click at [559, 311] on span "Lanjutkan (15)" at bounding box center [524, 310] width 339 height 10
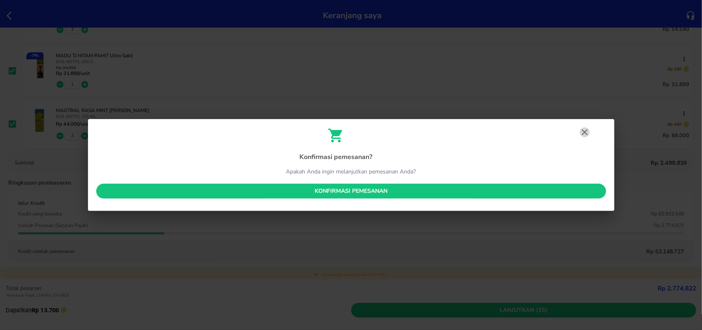
click at [584, 130] on icon "button" at bounding box center [585, 132] width 10 height 10
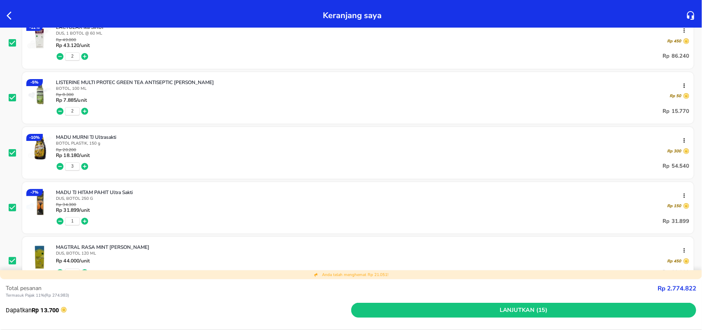
scroll to position [309, 0]
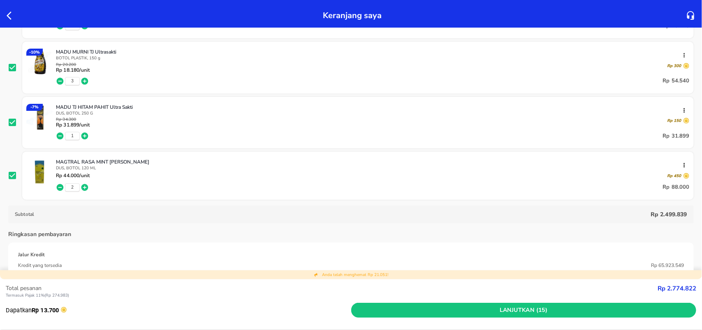
click at [681, 166] on icon "button" at bounding box center [684, 165] width 7 height 7
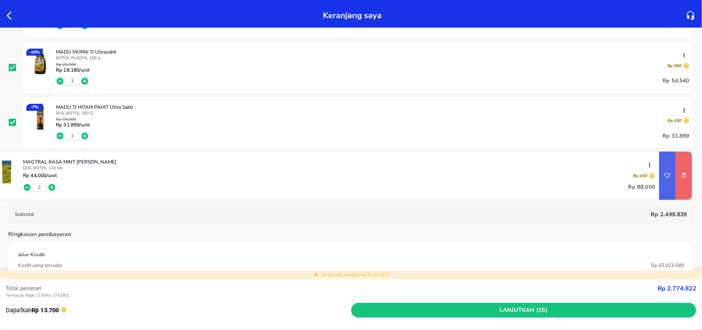
click at [683, 188] on div at bounding box center [684, 175] width 16 height 48
click at [681, 179] on icon "remove item" at bounding box center [684, 175] width 7 height 7
checkbox input "false"
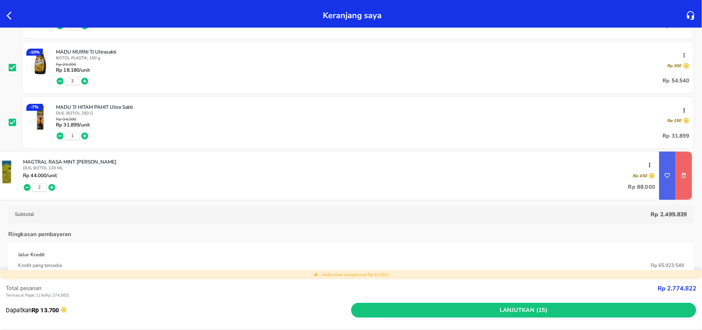
checkbox input "false"
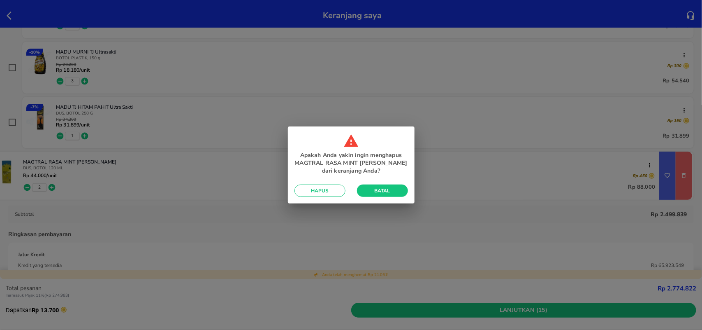
click at [333, 189] on span "Hapus" at bounding box center [320, 190] width 38 height 7
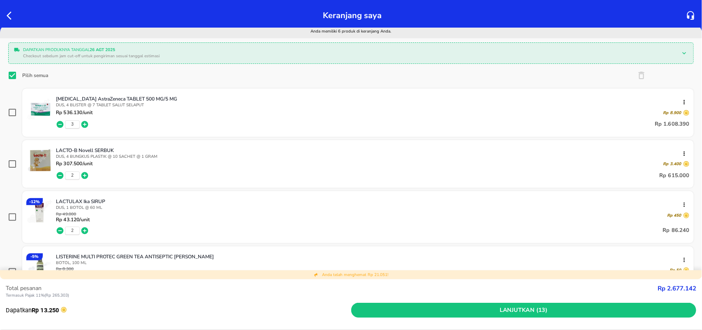
scroll to position [0, 0]
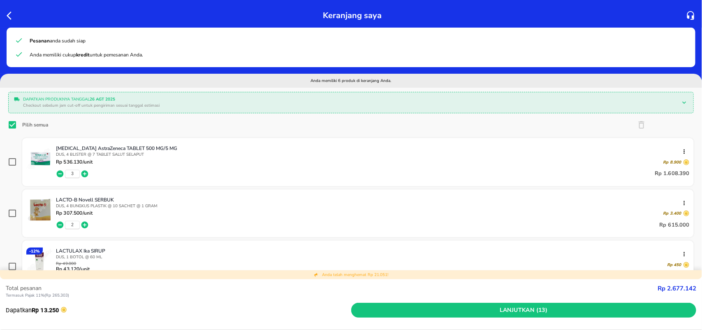
click at [8, 123] on span at bounding box center [12, 125] width 8 height 10
click at [8, 123] on input "Pilih semua" at bounding box center [12, 125] width 8 height 8
click at [11, 123] on input "Pilih semua" at bounding box center [12, 125] width 8 height 8
checkbox input "true"
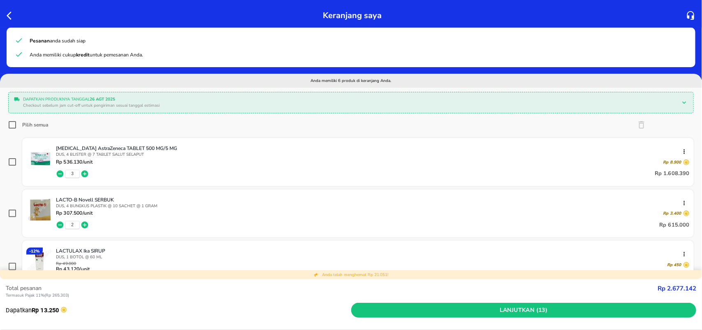
checkbox input "true"
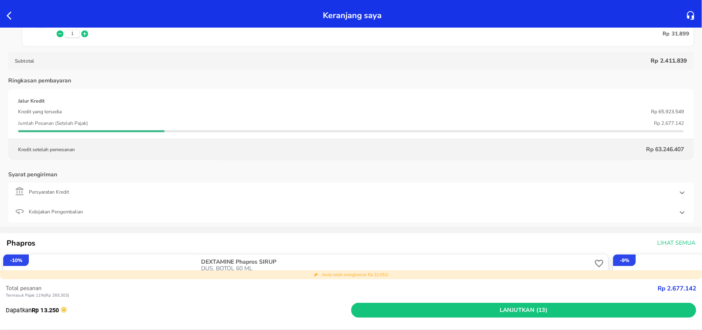
scroll to position [411, 0]
click at [413, 301] on div "Total pesanan Termasuk Pajak 11% ( Rp 265.303 ) Rp 2.677.142" at bounding box center [351, 292] width 691 height 19
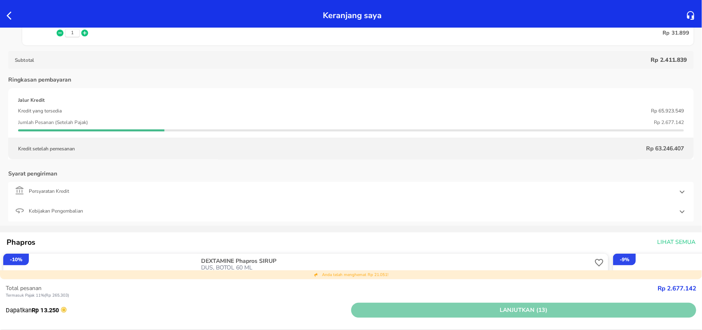
click at [416, 305] on span "Lanjutkan (13)" at bounding box center [524, 310] width 339 height 10
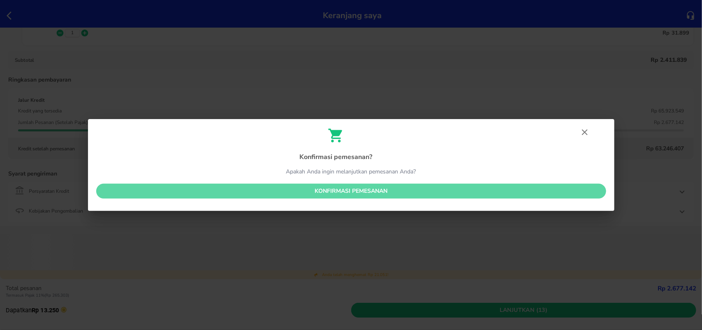
click at [277, 187] on span "Konfirmasi pemesanan" at bounding box center [351, 191] width 497 height 10
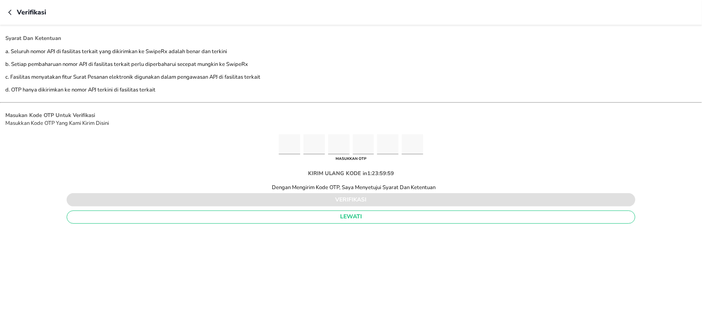
click at [286, 146] on input "Please enter OTP character 1" at bounding box center [289, 144] width 21 height 20
type input "5"
type input "7"
type input "3"
type input "8"
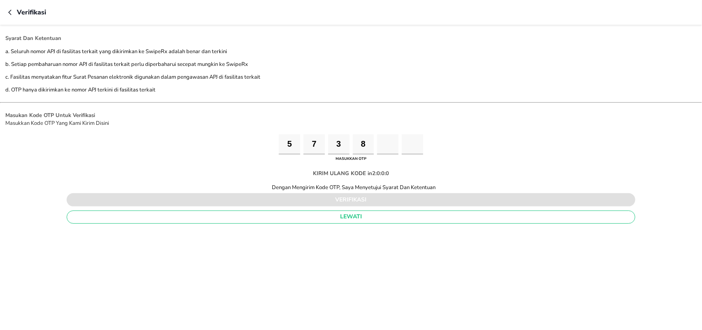
type input "6"
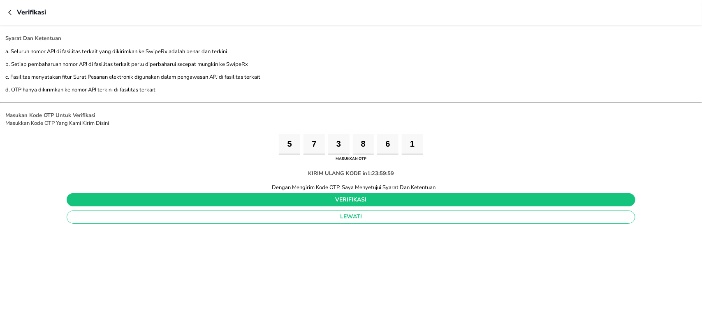
type input "1"
click at [342, 206] on button "verifikasi" at bounding box center [351, 199] width 569 height 13
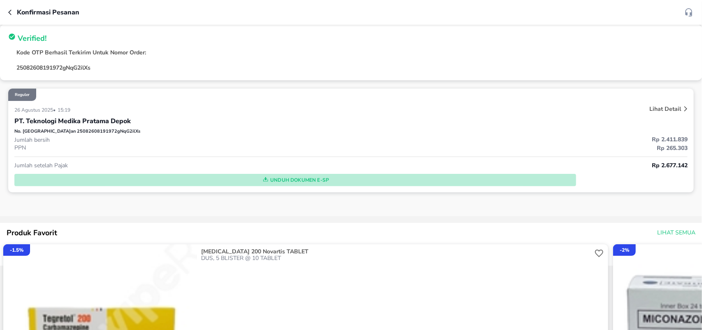
click at [290, 176] on span "Unduh Dokumen e-SP" at bounding box center [295, 179] width 555 height 11
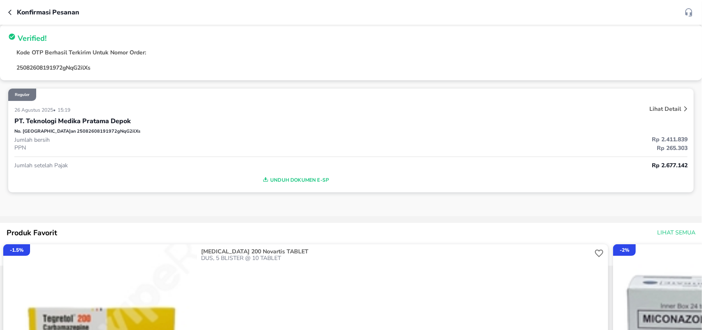
click at [10, 12] on icon "button" at bounding box center [11, 12] width 7 height 7
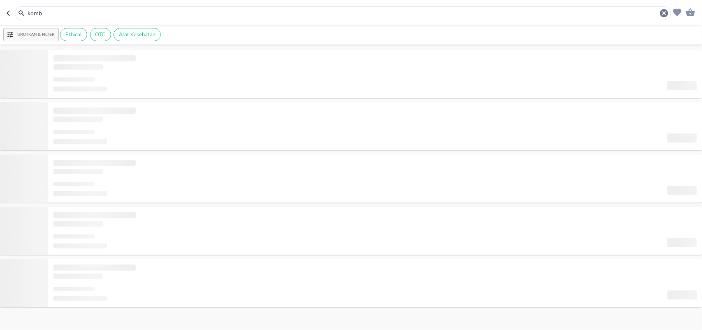
drag, startPoint x: 60, startPoint y: 12, endPoint x: 0, endPoint y: 11, distance: 60.1
click at [0, 11] on header "komb" at bounding box center [351, 12] width 702 height 25
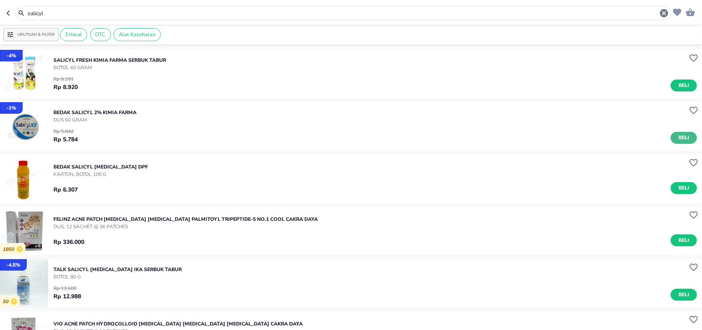
click at [678, 136] on span "Beli" at bounding box center [684, 137] width 14 height 9
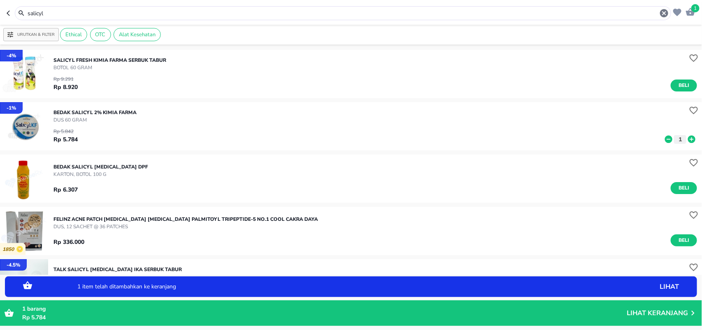
click at [688, 138] on icon at bounding box center [691, 138] width 7 height 7
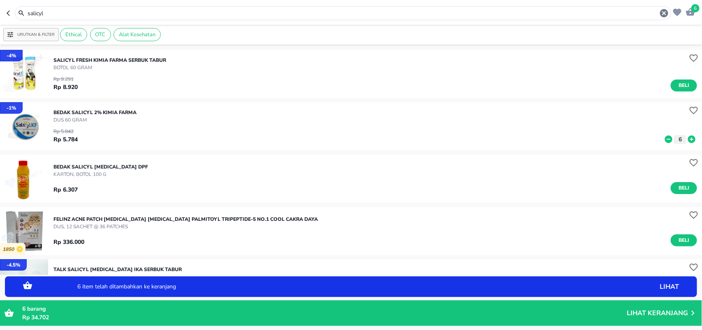
click at [0, 13] on header "6 salicyl" at bounding box center [351, 12] width 702 height 25
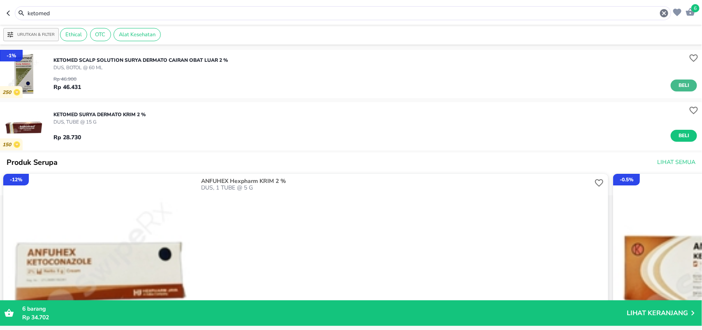
click at [671, 84] on button "Beli" at bounding box center [684, 85] width 26 height 12
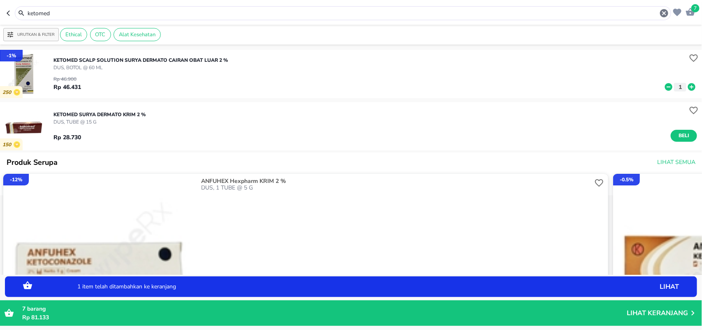
click at [688, 88] on icon at bounding box center [691, 86] width 7 height 7
click at [673, 130] on button "Beli" at bounding box center [684, 136] width 26 height 12
drag, startPoint x: 53, startPoint y: 11, endPoint x: 0, endPoint y: -16, distance: 59.6
click at [0, 0] on html "Halo Apotek K24 Anggrek Cikarang Baru, selamat datang! 10 ketomed Urutkan & Fil…" at bounding box center [351, 0] width 702 height 0
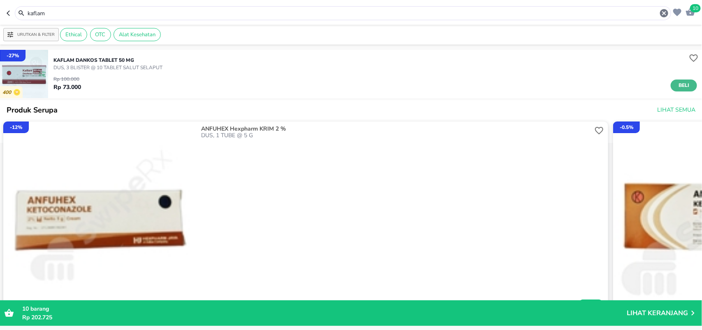
click at [677, 87] on span "Beli" at bounding box center [684, 85] width 14 height 9
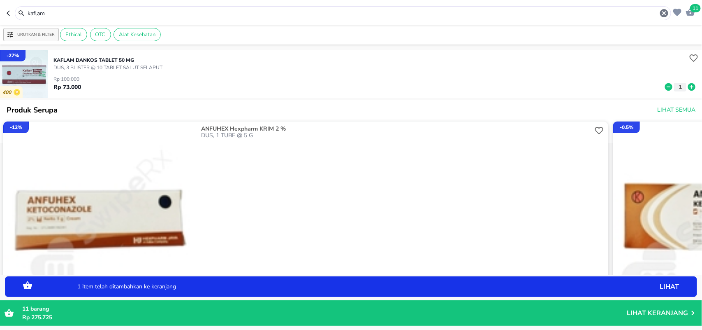
click at [7, 9] on div "kaflam" at bounding box center [339, 13] width 665 height 14
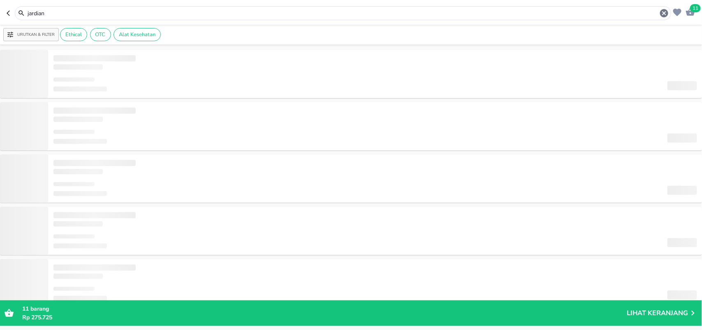
click at [60, 16] on input "jardian" at bounding box center [343, 13] width 633 height 9
click at [659, 12] on input "jardian" at bounding box center [343, 13] width 633 height 9
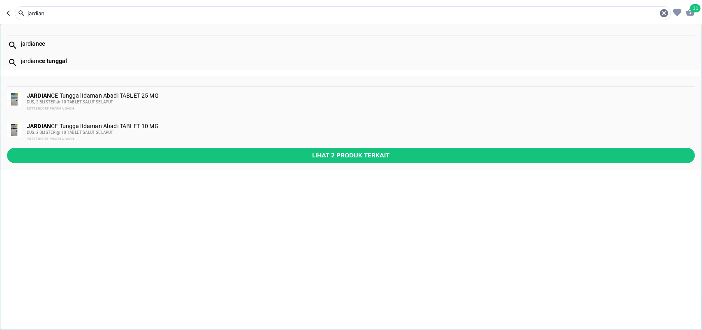
click at [50, 37] on div "jardian ce" at bounding box center [350, 43] width 701 height 17
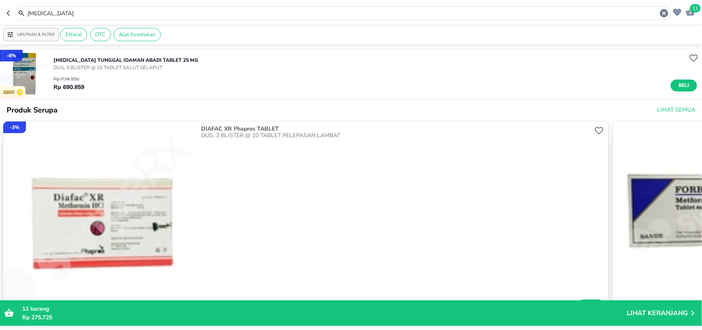
click at [671, 85] on button "Beli" at bounding box center [684, 85] width 26 height 12
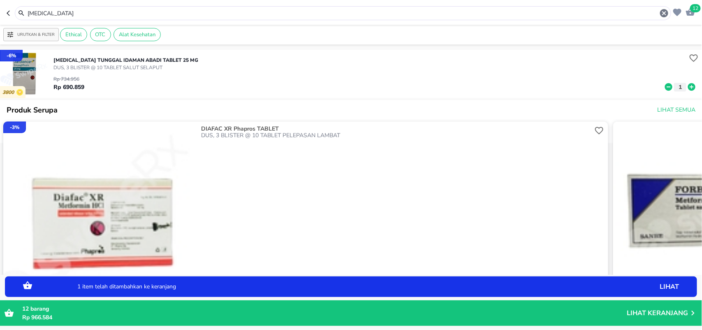
drag, startPoint x: 60, startPoint y: 12, endPoint x: 0, endPoint y: -6, distance: 62.9
click at [0, 0] on html "Halo Apotek K24 Anggrek Cikarang Baru, selamat datang! 12 [MEDICAL_DATA] Urutka…" at bounding box center [351, 0] width 702 height 0
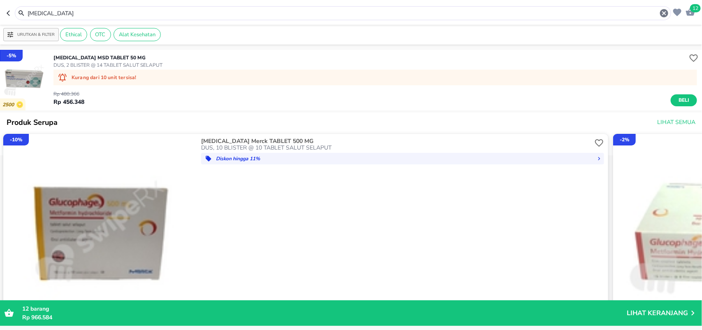
drag, startPoint x: 62, startPoint y: 11, endPoint x: 0, endPoint y: 4, distance: 62.5
click at [0, 5] on header "12 [MEDICAL_DATA]" at bounding box center [351, 12] width 702 height 25
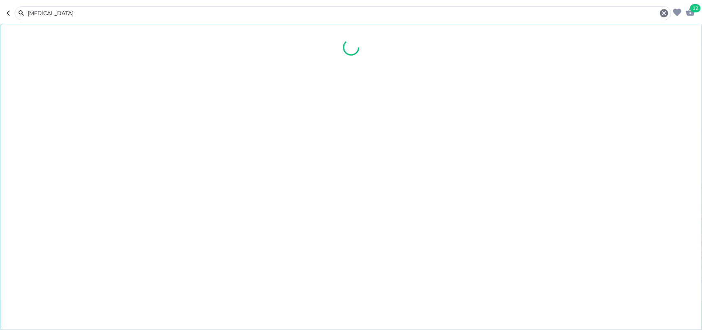
type input "[MEDICAL_DATA]"
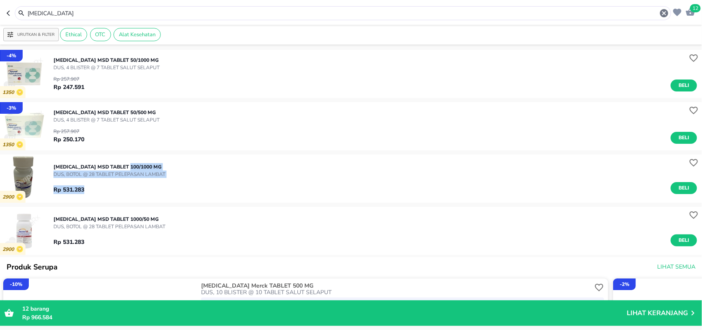
drag, startPoint x: 130, startPoint y: 166, endPoint x: 283, endPoint y: 162, distance: 152.7
click at [283, 162] on div "[MEDICAL_DATA] MSD TABLET 100/1000 MG DUS, BOTOL @ 28 TABLET PELEPASAN LAMBAT R…" at bounding box center [377, 178] width 649 height 39
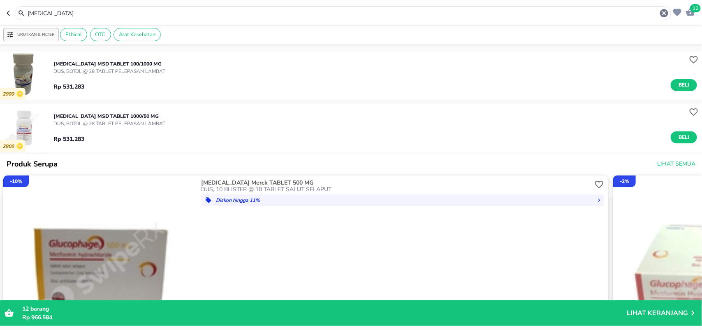
click at [124, 116] on p "[MEDICAL_DATA] MSD TABLET 1000/50 MG" at bounding box center [109, 115] width 112 height 7
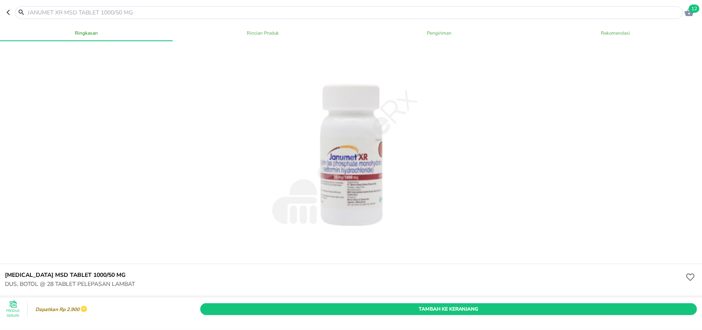
click at [699, 8] on span "12" at bounding box center [694, 9] width 11 height 8
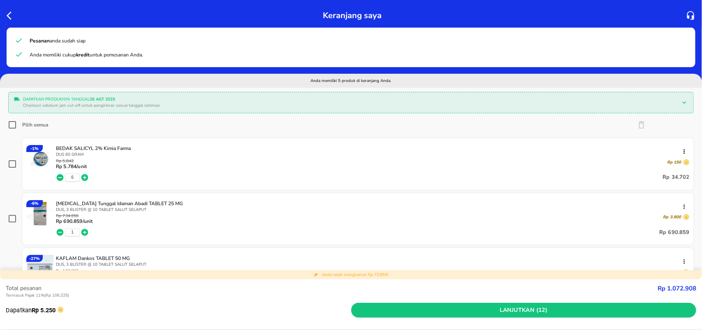
click at [14, 125] on input "Pilih semua" at bounding box center [12, 125] width 8 height 8
checkbox input "true"
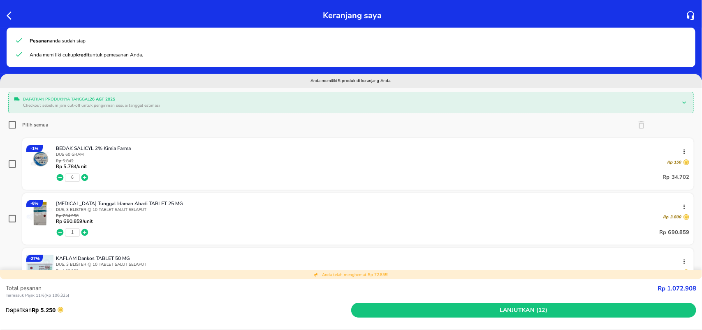
checkbox input "true"
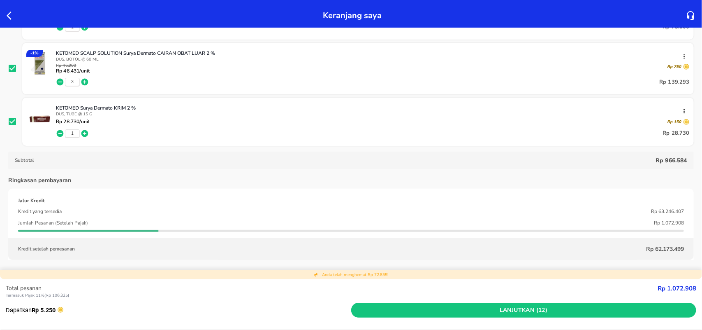
scroll to position [309, 0]
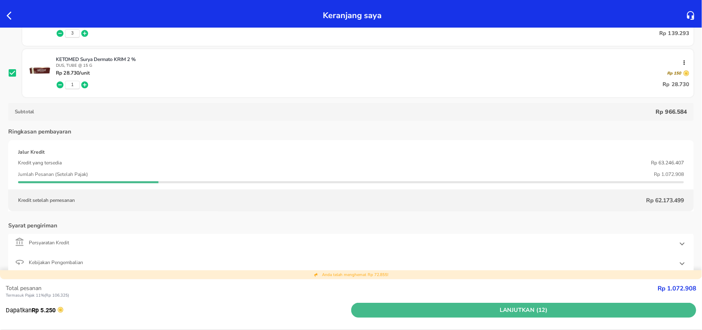
click at [485, 313] on span "Lanjutkan (12)" at bounding box center [524, 310] width 339 height 10
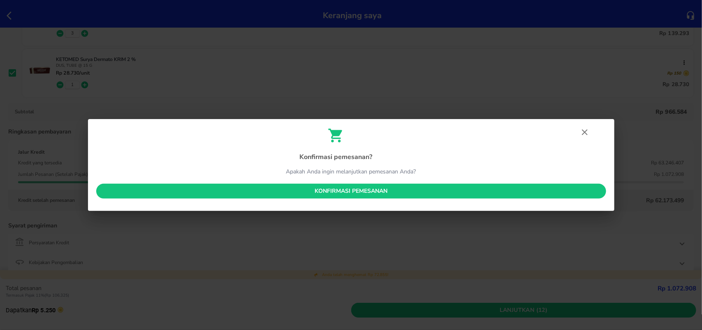
click at [327, 193] on span "Konfirmasi pemesanan" at bounding box center [351, 191] width 497 height 10
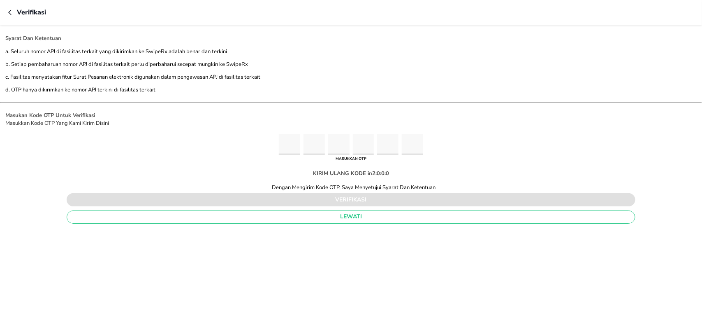
click at [285, 147] on input "Please enter OTP character 1" at bounding box center [289, 144] width 21 height 20
type input "6"
type input "5"
type input "1"
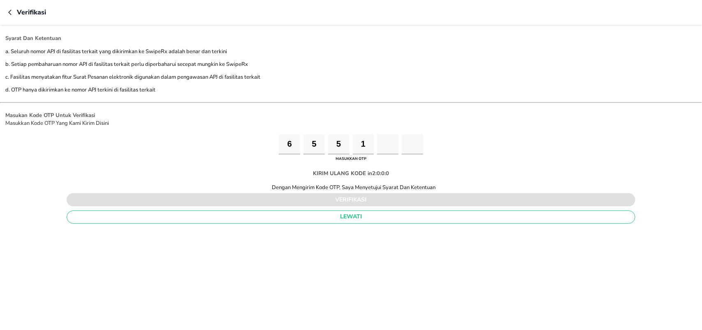
type input "9"
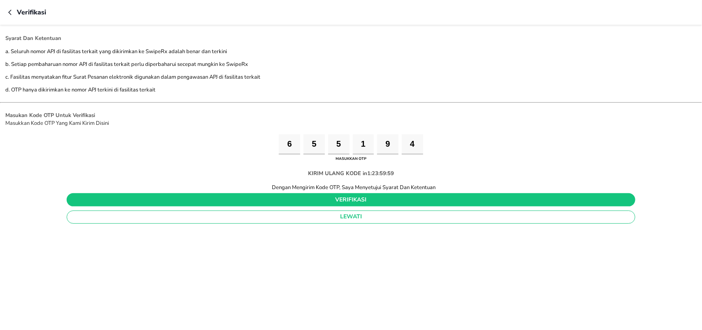
type input "4"
click at [309, 196] on span "verifikasi" at bounding box center [351, 200] width 556 height 10
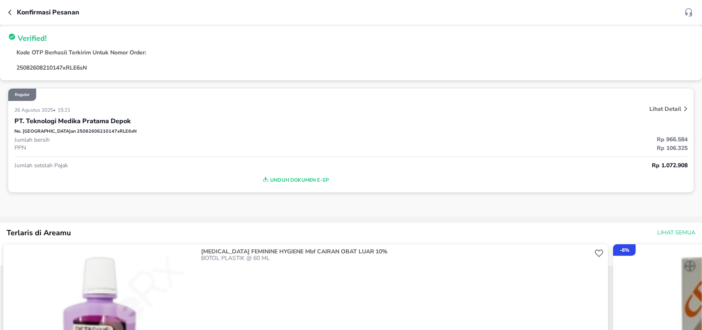
click at [301, 180] on span "Unduh Dokumen e-SP" at bounding box center [295, 179] width 555 height 11
click at [9, 12] on icon "button" at bounding box center [9, 11] width 3 height 5
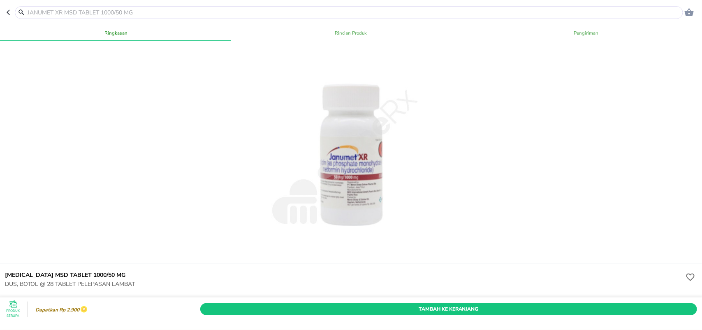
click at [135, 11] on input "text" at bounding box center [354, 12] width 655 height 9
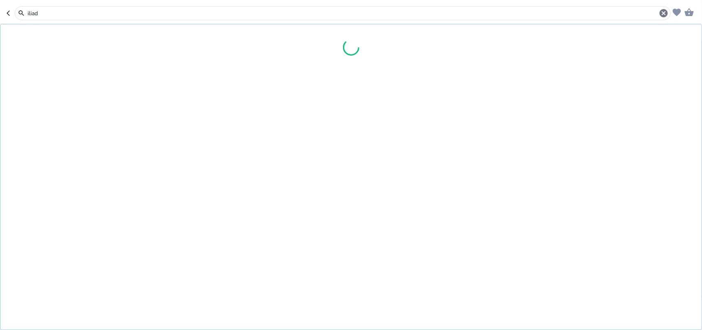
type input "iliadi"
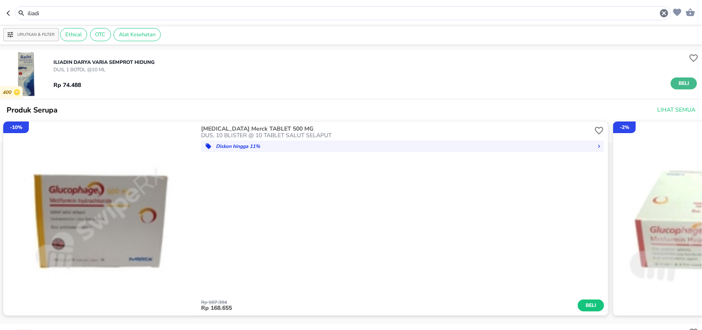
click at [679, 81] on span "Beli" at bounding box center [684, 83] width 14 height 9
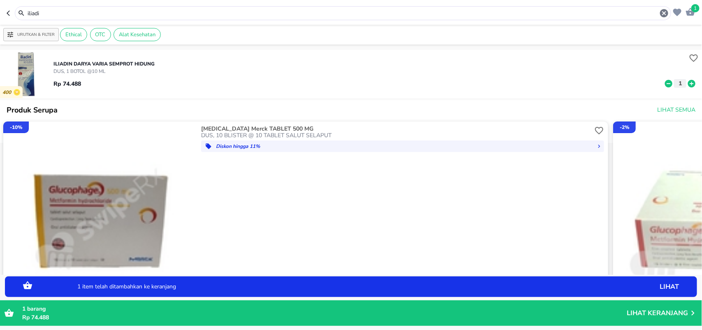
click at [688, 85] on icon at bounding box center [691, 82] width 7 height 7
drag, startPoint x: 53, startPoint y: 14, endPoint x: 0, endPoint y: 14, distance: 52.7
click at [0, 14] on header "2 iliadi" at bounding box center [351, 12] width 702 height 25
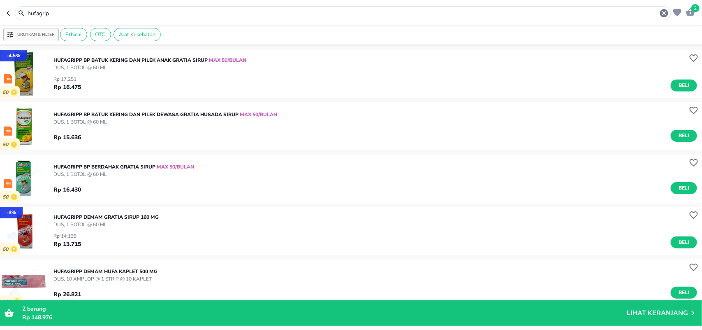
drag, startPoint x: 76, startPoint y: 16, endPoint x: 0, endPoint y: 0, distance: 77.7
click at [0, 1] on header "2 hufagrip" at bounding box center [351, 12] width 702 height 25
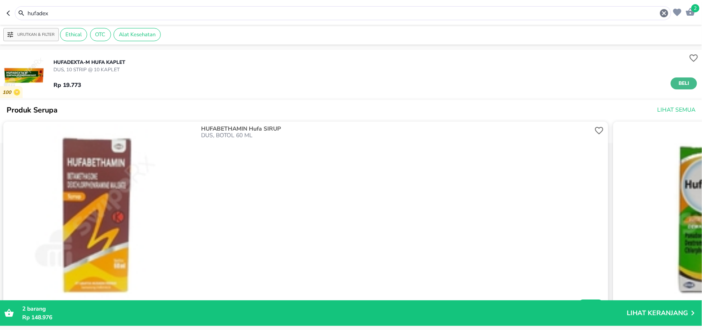
click at [677, 85] on span "Beli" at bounding box center [684, 83] width 14 height 9
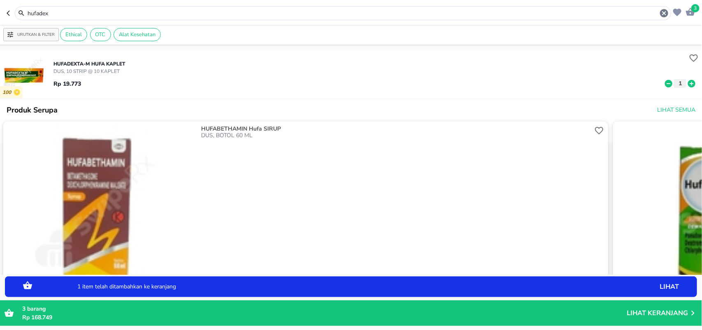
drag, startPoint x: 48, startPoint y: 13, endPoint x: 0, endPoint y: 0, distance: 49.4
click at [0, 5] on header "3 hufadex" at bounding box center [351, 12] width 702 height 25
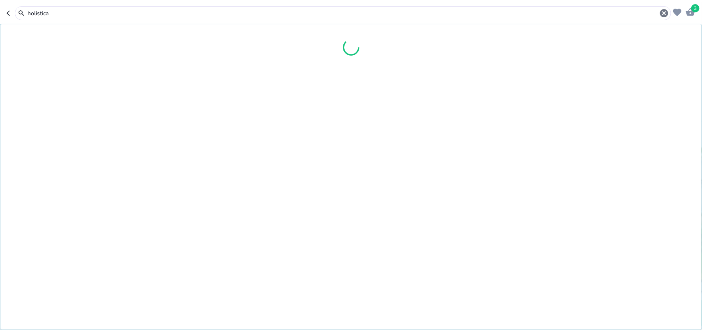
type input "holistica"
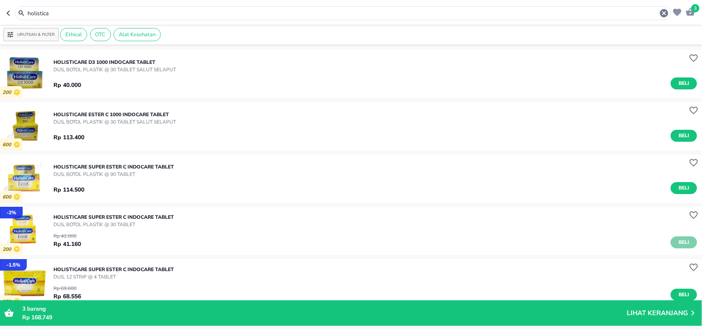
click at [677, 240] on span "Beli" at bounding box center [684, 242] width 14 height 9
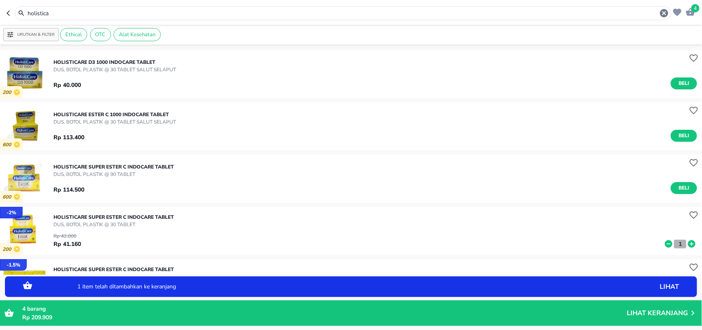
click at [677, 241] on p "1" at bounding box center [680, 243] width 7 height 9
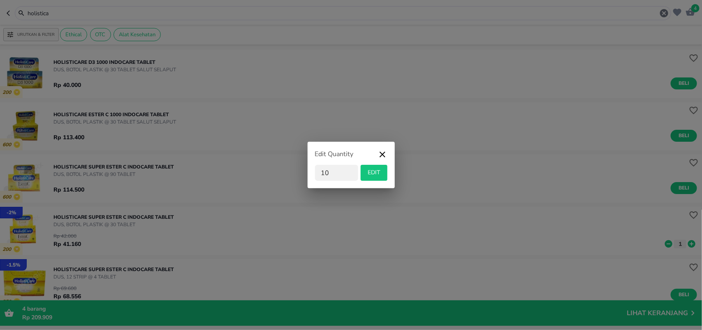
type input "10"
click at [378, 168] on span "EDIT" at bounding box center [374, 172] width 20 height 10
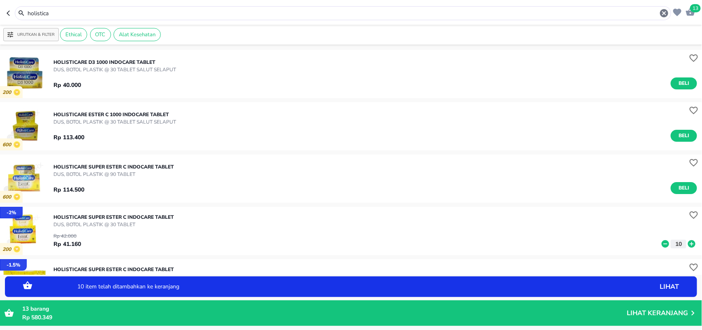
scroll to position [154, 0]
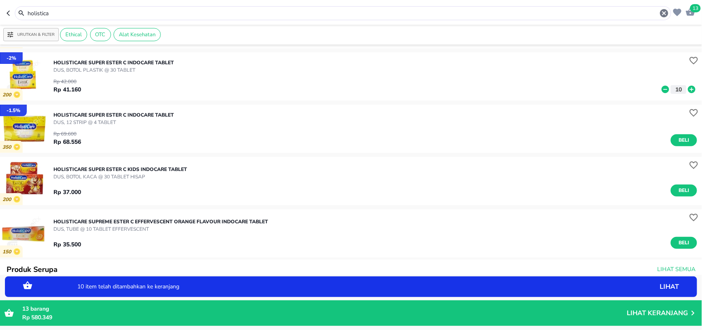
drag, startPoint x: 54, startPoint y: 7, endPoint x: 39, endPoint y: 17, distance: 18.1
click at [5, 9] on header "13 holistica" at bounding box center [351, 12] width 702 height 25
drag, startPoint x: 64, startPoint y: 7, endPoint x: 7, endPoint y: 8, distance: 57.2
click at [7, 8] on div "holistica" at bounding box center [339, 13] width 665 height 14
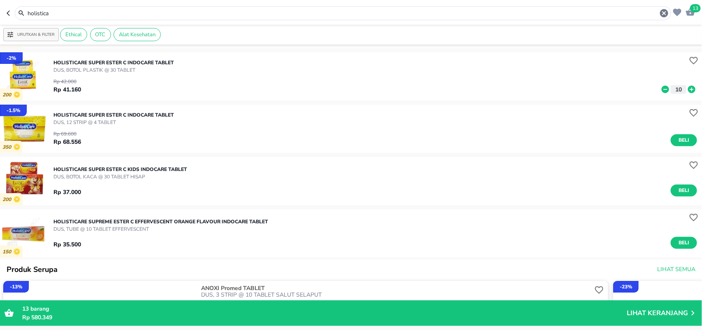
drag, startPoint x: 56, startPoint y: 11, endPoint x: 0, endPoint y: 7, distance: 55.7
click at [0, 12] on header "13 holistica" at bounding box center [351, 12] width 702 height 25
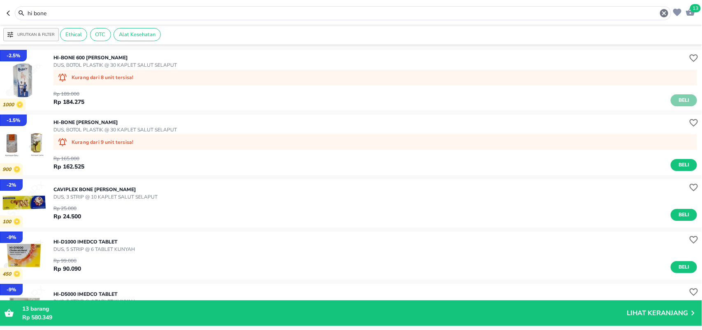
click at [677, 99] on span "Beli" at bounding box center [684, 100] width 14 height 9
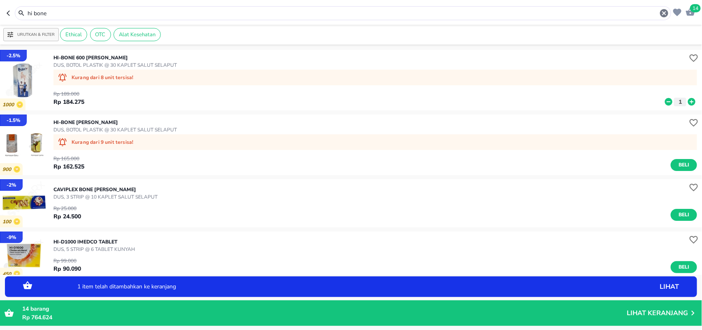
drag, startPoint x: 58, startPoint y: 11, endPoint x: 0, endPoint y: 11, distance: 58.0
click at [0, 11] on header "14 hi bone" at bounding box center [351, 12] width 702 height 25
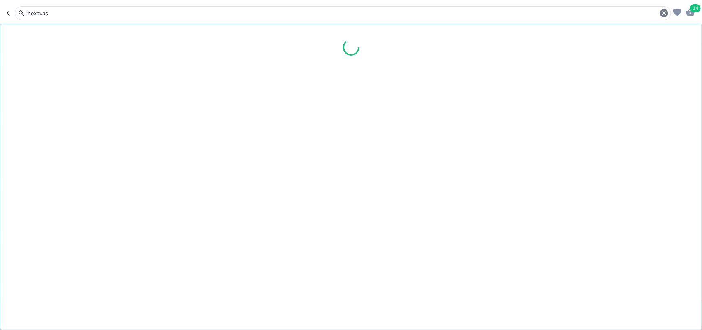
type input "hexavas"
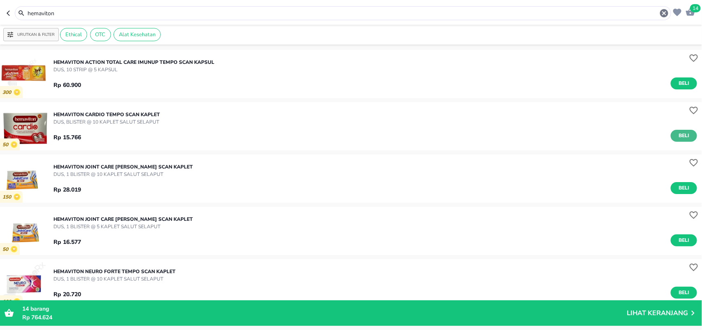
click at [677, 135] on span "Beli" at bounding box center [684, 135] width 14 height 9
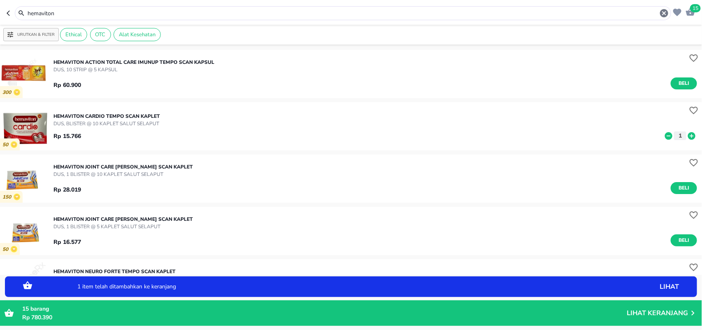
click at [688, 136] on icon at bounding box center [691, 135] width 7 height 7
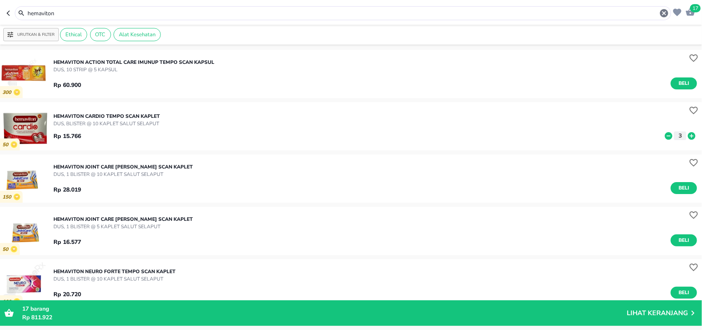
drag, startPoint x: 71, startPoint y: 14, endPoint x: 0, endPoint y: 8, distance: 71.0
click at [0, 8] on header "17 hemaviton" at bounding box center [351, 12] width 702 height 25
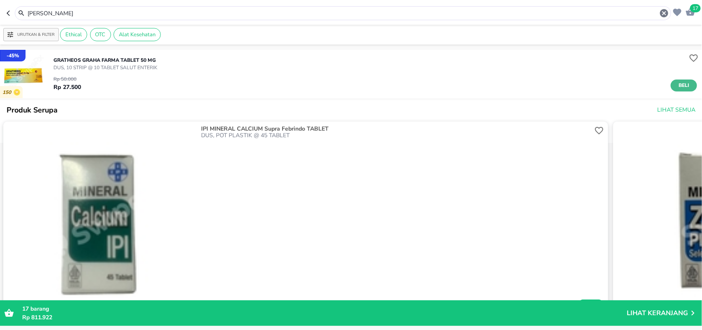
click at [684, 89] on button "Beli" at bounding box center [684, 85] width 26 height 12
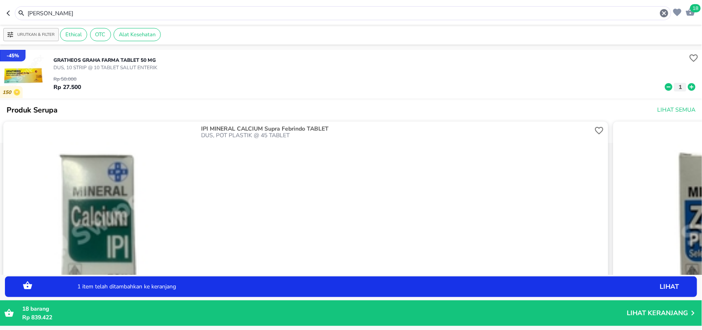
drag, startPoint x: 0, startPoint y: 5, endPoint x: 0, endPoint y: -8, distance: 13.2
click at [0, 0] on html "Halo Apotek K24 Anggrek Cikarang Baru, selamat datang! 18 [PERSON_NAME] Urutkan…" at bounding box center [351, 0] width 702 height 0
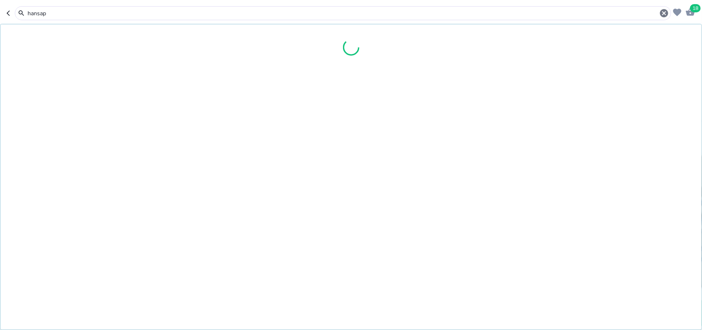
type input "hansap"
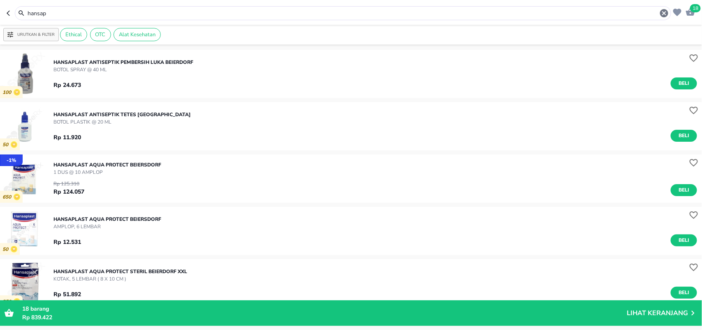
scroll to position [103, 0]
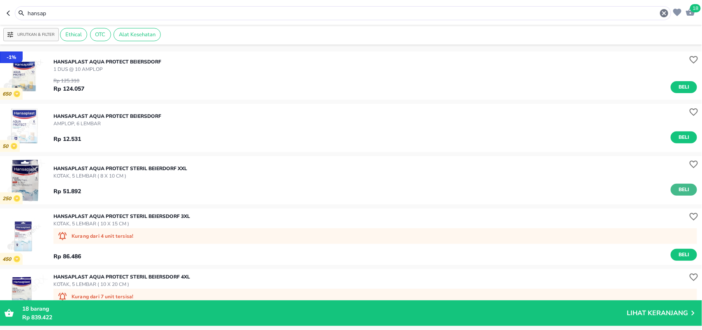
click at [677, 189] on span "Beli" at bounding box center [684, 189] width 14 height 9
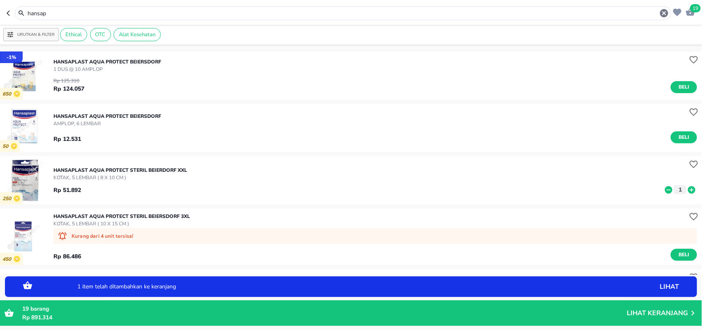
click at [688, 189] on icon at bounding box center [691, 189] width 7 height 7
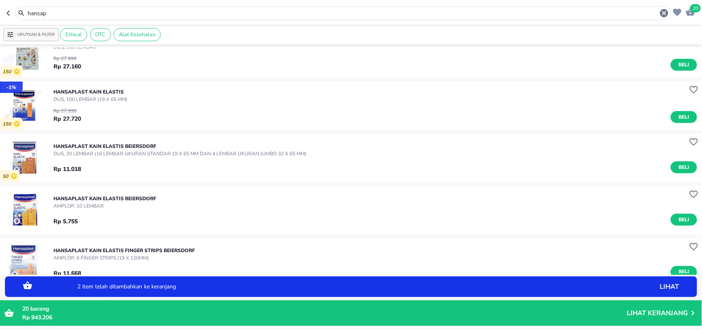
scroll to position [514, 0]
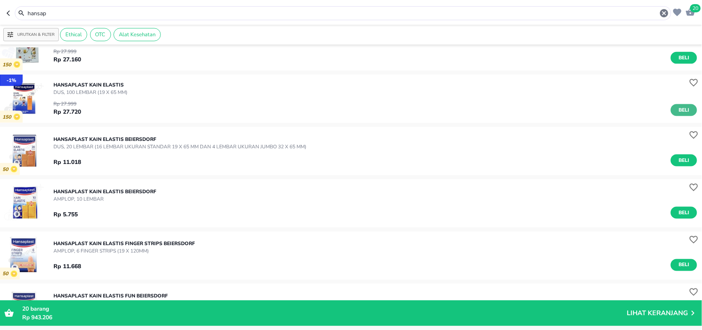
click at [677, 108] on span "Beli" at bounding box center [684, 110] width 14 height 9
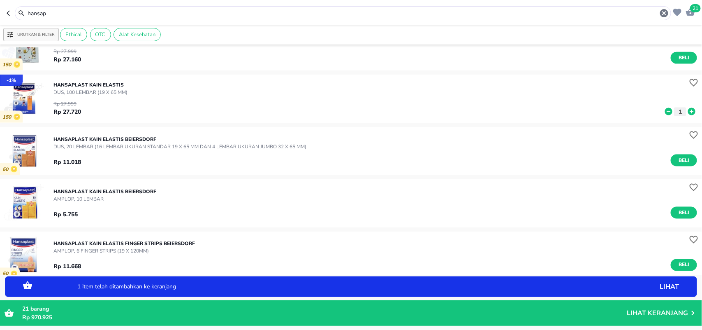
click at [687, 109] on icon at bounding box center [692, 111] width 11 height 9
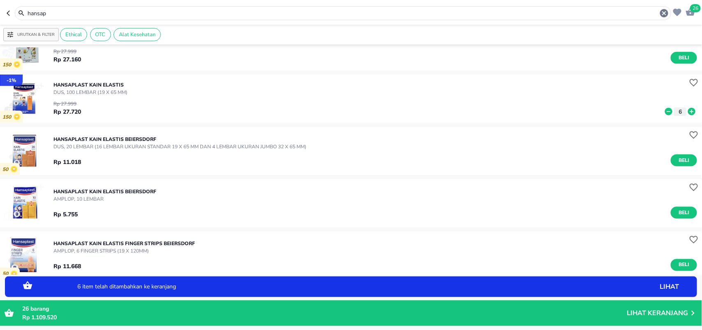
click at [687, 109] on icon at bounding box center [692, 111] width 11 height 9
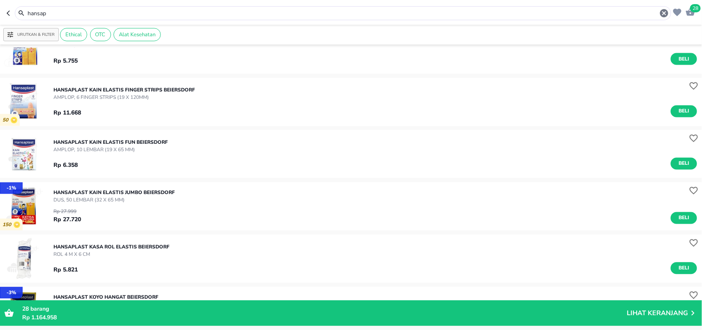
scroll to position [669, 0]
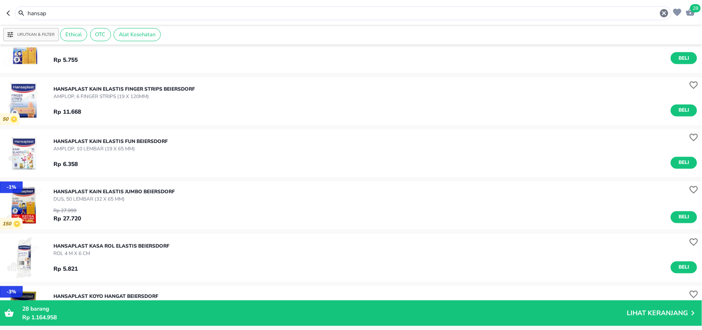
click at [677, 210] on div "Rp 27.999 Rp 27.720 Beli" at bounding box center [375, 213] width 644 height 20
click at [677, 215] on span "Beli" at bounding box center [684, 217] width 14 height 9
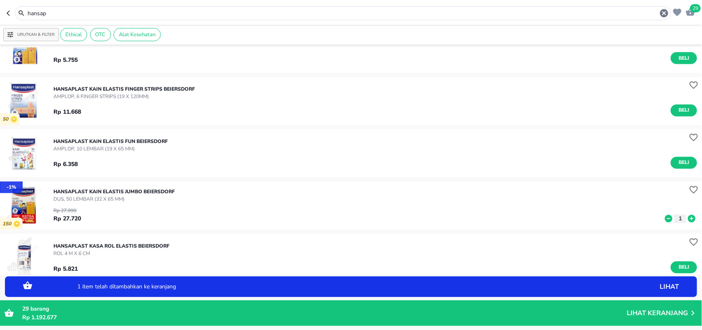
click at [688, 216] on icon at bounding box center [691, 218] width 7 height 7
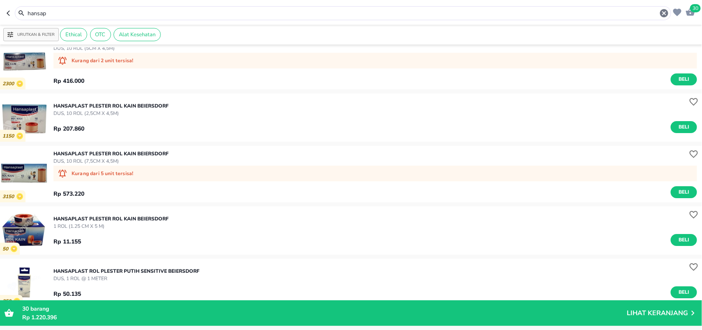
scroll to position [1234, 0]
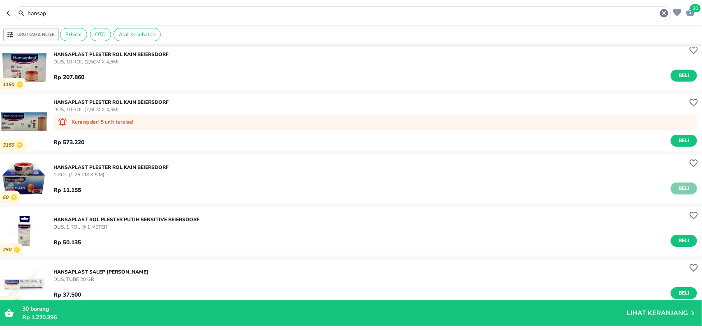
click at [677, 186] on span "Beli" at bounding box center [684, 188] width 14 height 9
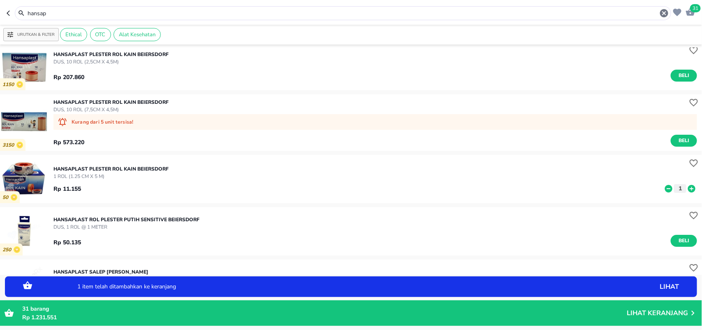
click at [677, 186] on p "1" at bounding box center [680, 188] width 7 height 9
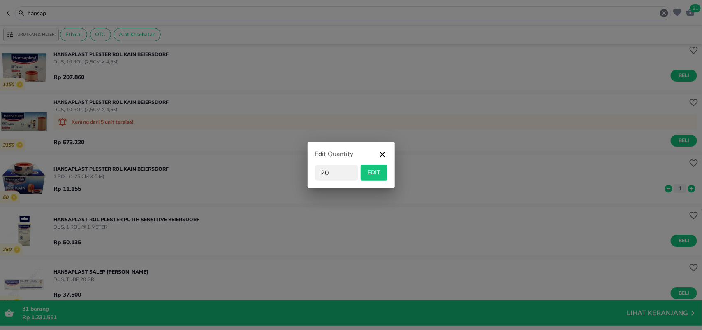
type input "20"
click at [369, 169] on span "EDIT" at bounding box center [374, 172] width 20 height 10
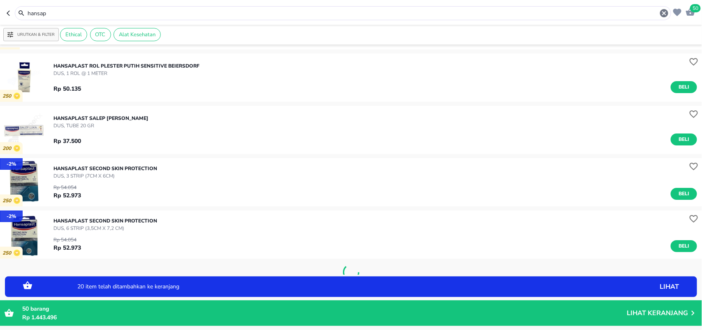
scroll to position [1388, 0]
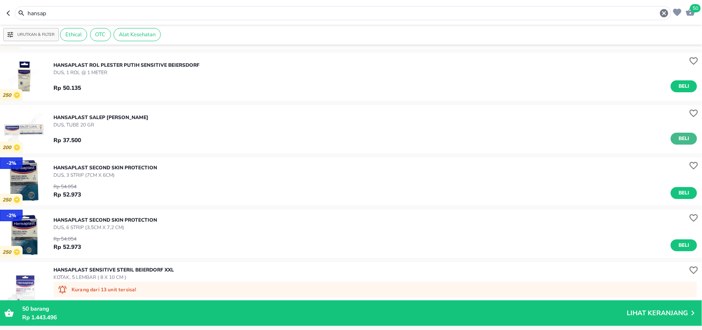
click at [687, 140] on button "Beli" at bounding box center [684, 138] width 26 height 12
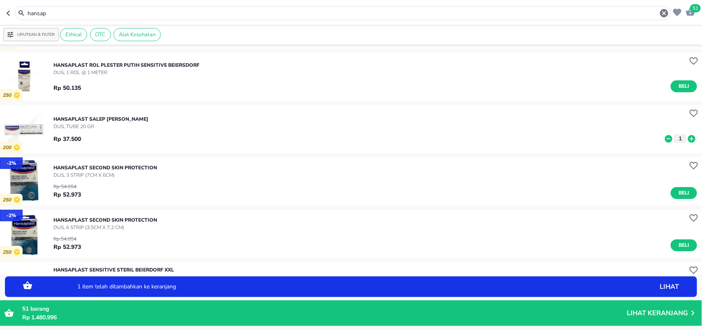
click at [688, 140] on icon at bounding box center [691, 138] width 7 height 7
drag, startPoint x: 74, startPoint y: 16, endPoint x: 0, endPoint y: 3, distance: 75.3
click at [0, 7] on header "53 hansap" at bounding box center [351, 12] width 702 height 25
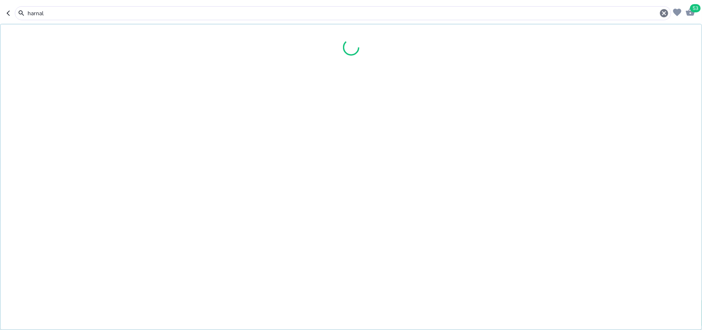
type input "harnal"
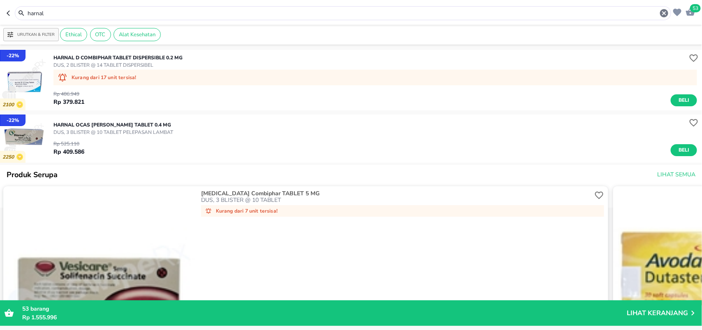
drag, startPoint x: 680, startPoint y: 149, endPoint x: 671, endPoint y: 140, distance: 11.9
click at [680, 149] on span "Beli" at bounding box center [684, 150] width 14 height 9
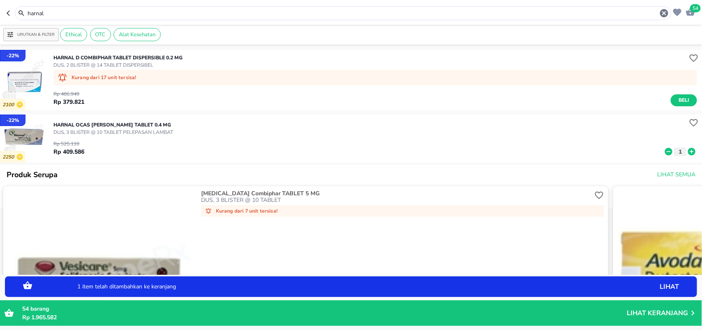
click at [657, 313] on p "Lihat Keranjang" at bounding box center [657, 313] width 61 height 0
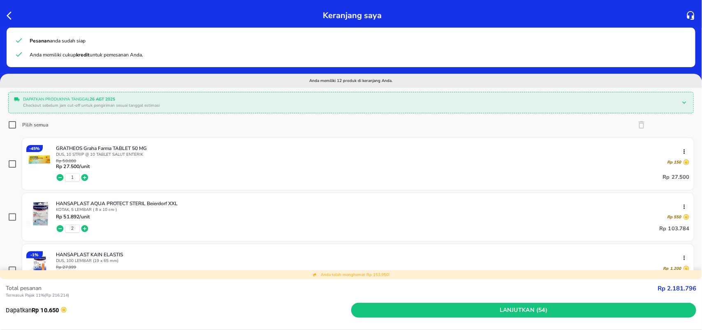
click at [10, 124] on input "Pilih semua" at bounding box center [12, 125] width 8 height 8
checkbox input "true"
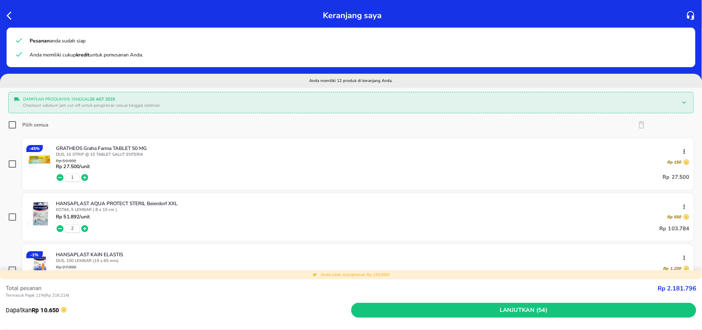
checkbox input "true"
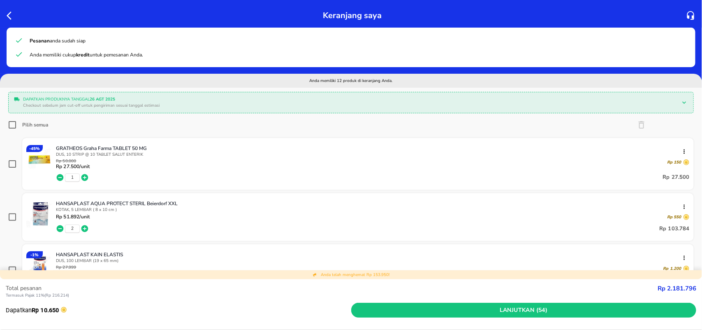
checkbox input "true"
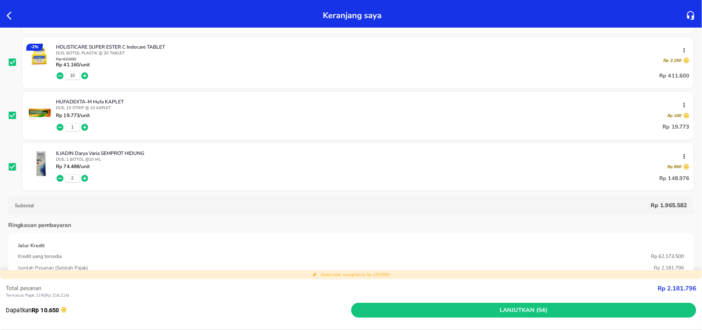
scroll to position [617, 0]
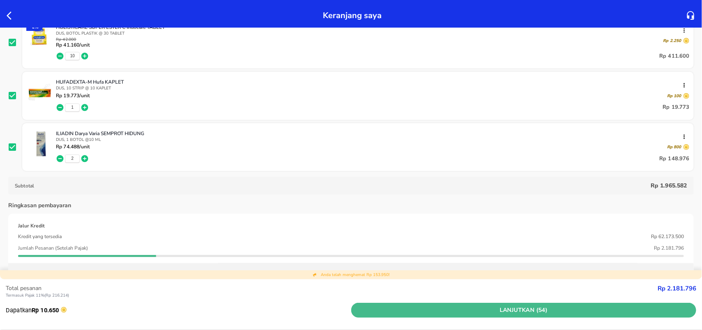
click at [488, 311] on span "Lanjutkan (54)" at bounding box center [524, 310] width 339 height 10
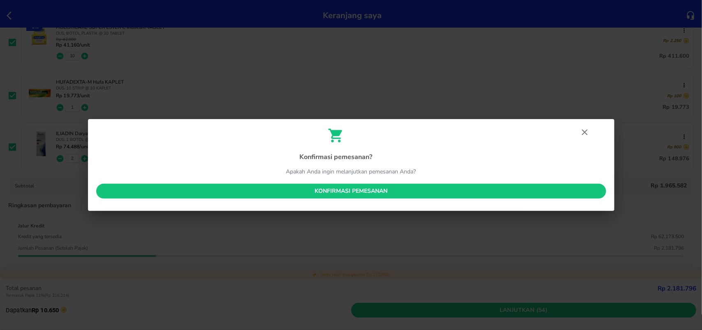
click at [383, 197] on button "Konfirmasi pemesanan" at bounding box center [351, 190] width 510 height 15
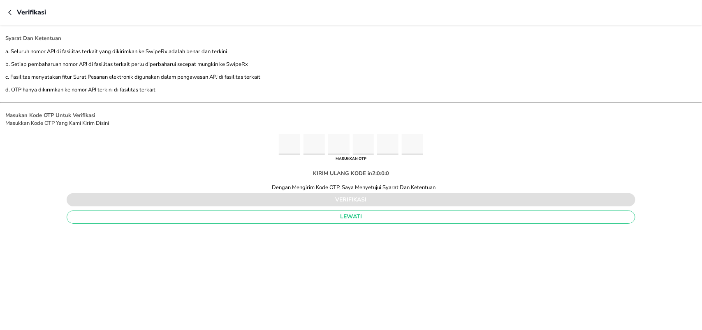
click at [293, 148] on input "Please enter OTP character 1" at bounding box center [289, 144] width 21 height 20
type input "9"
type input "3"
type input "6"
type input "1"
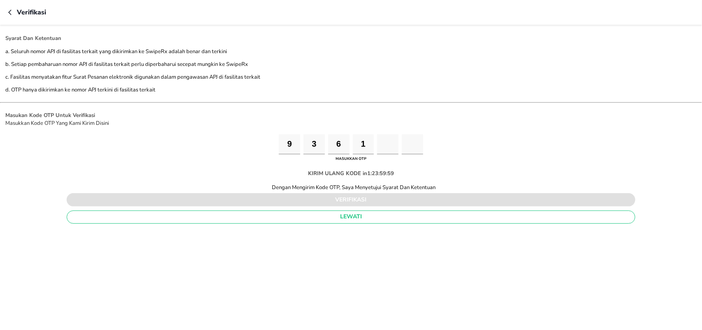
type input "6"
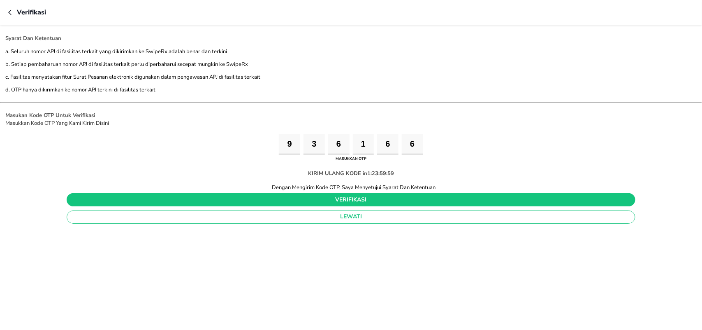
type input "6"
click at [317, 204] on span "verifikasi" at bounding box center [351, 200] width 556 height 10
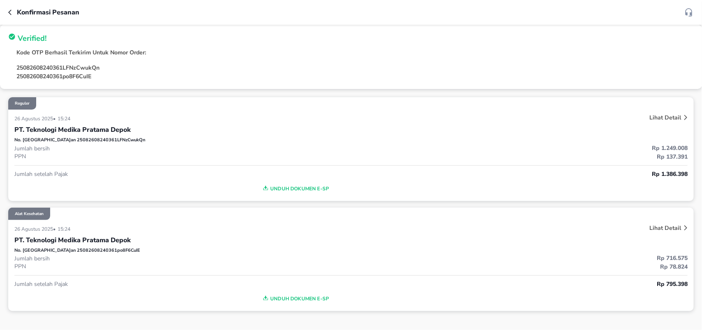
click at [312, 184] on span "Unduh Dokumen e-SP" at bounding box center [295, 188] width 555 height 11
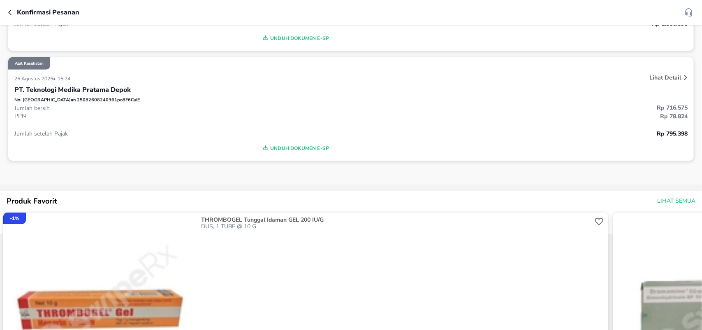
scroll to position [154, 0]
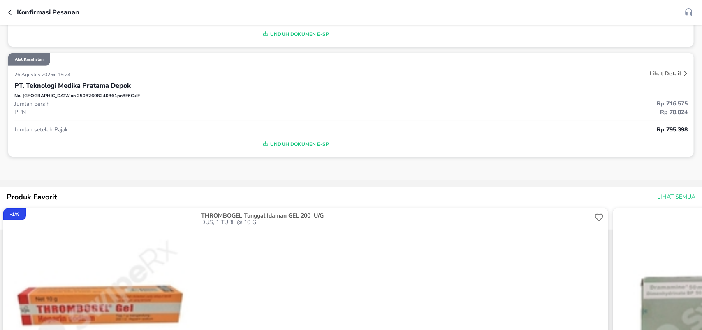
click at [301, 143] on span "Unduh Dokumen e-SP" at bounding box center [295, 144] width 555 height 11
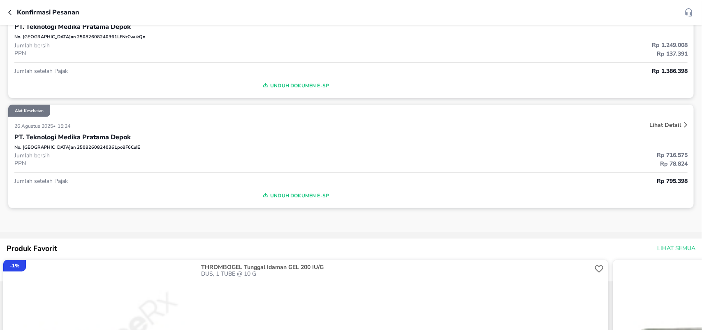
scroll to position [0, 0]
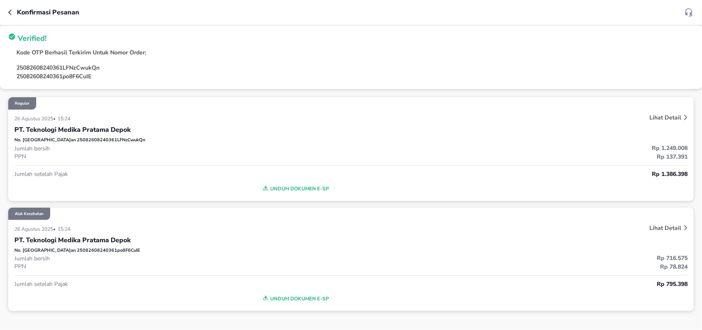
click at [11, 12] on icon "button" at bounding box center [11, 12] width 7 height 7
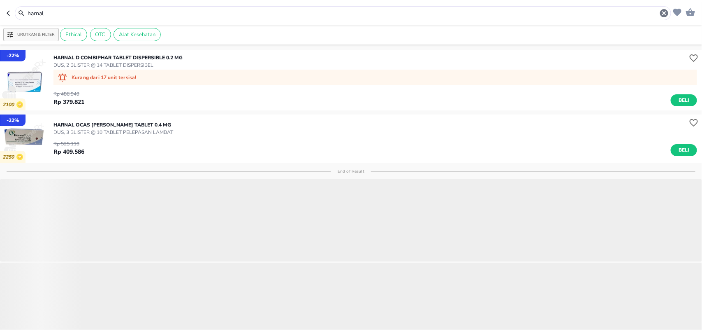
drag, startPoint x: 0, startPoint y: 10, endPoint x: 0, endPoint y: 5, distance: 5.3
click at [0, 9] on header "harnal" at bounding box center [351, 12] width 702 height 25
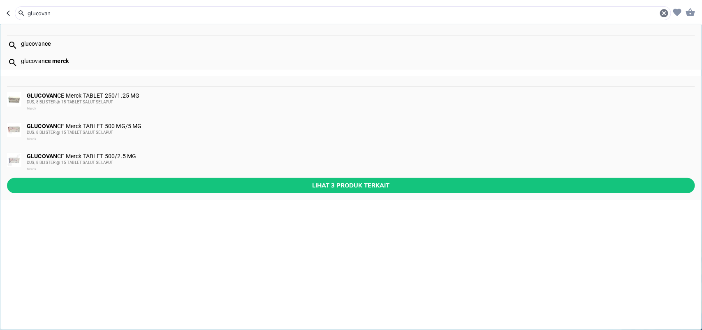
type input "glucovan"
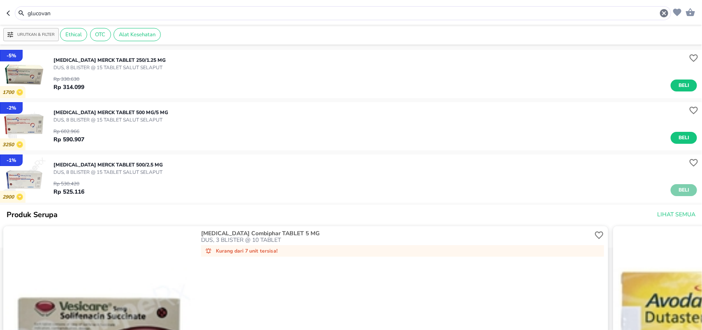
click at [677, 189] on span "Beli" at bounding box center [684, 190] width 14 height 9
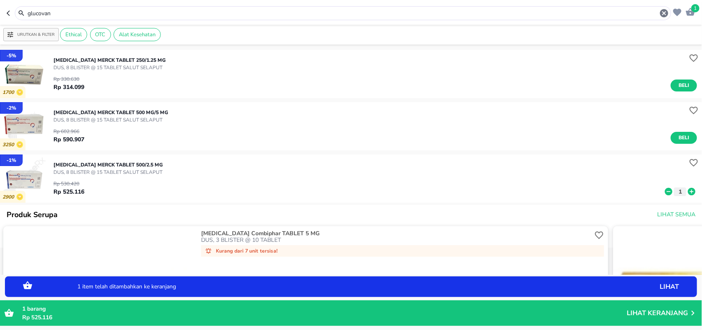
click at [69, 163] on p "[MEDICAL_DATA] Merck TABLET 500/2.5 MG" at bounding box center [107, 164] width 109 height 7
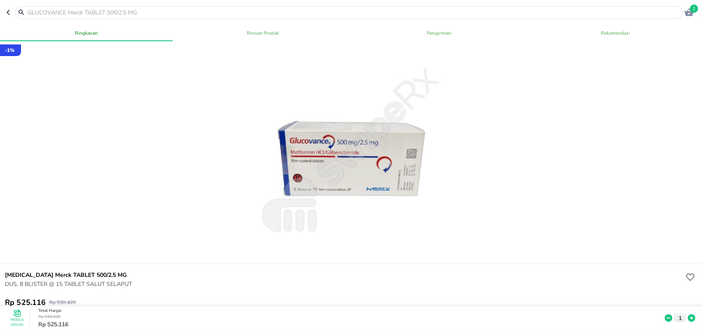
click at [50, 11] on input "text" at bounding box center [354, 12] width 655 height 9
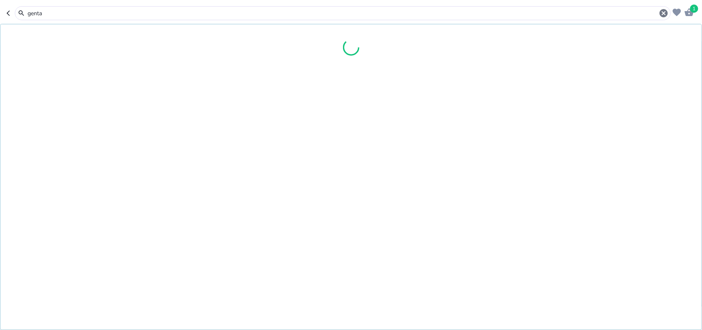
type input "gentam"
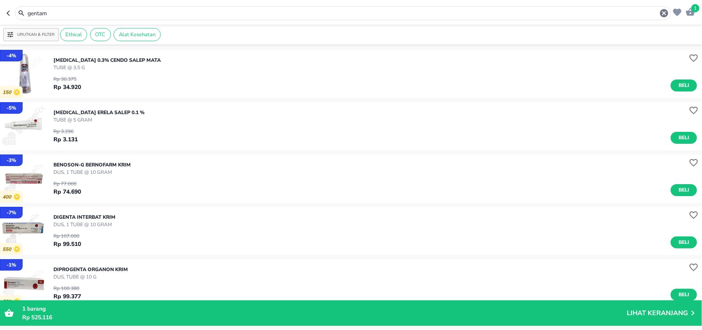
click at [0, 10] on header "1 gentam" at bounding box center [351, 12] width 702 height 25
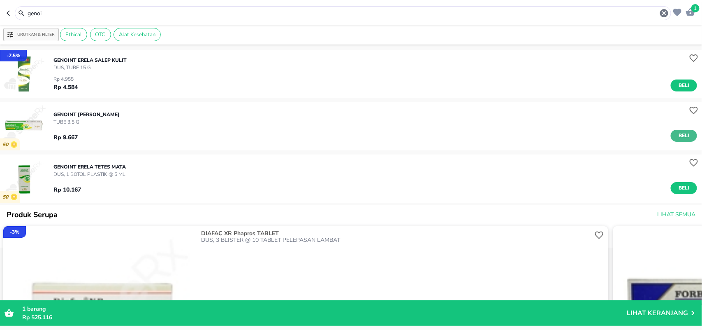
click at [671, 135] on button "Beli" at bounding box center [684, 136] width 26 height 12
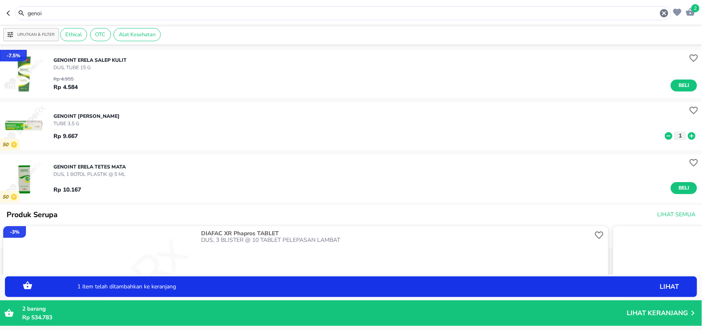
click at [688, 137] on icon at bounding box center [691, 135] width 7 height 7
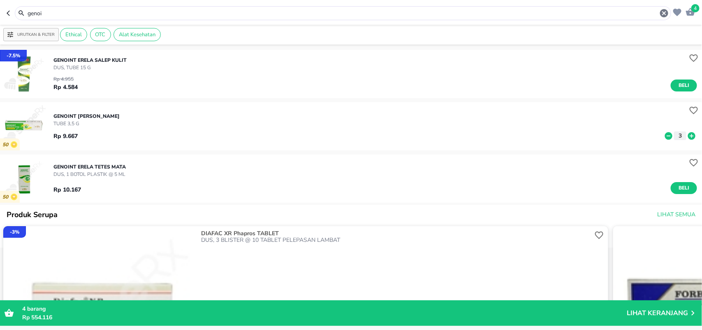
drag, startPoint x: 48, startPoint y: 14, endPoint x: 0, endPoint y: 15, distance: 47.7
click at [0, 16] on header "4 genoi" at bounding box center [351, 12] width 702 height 25
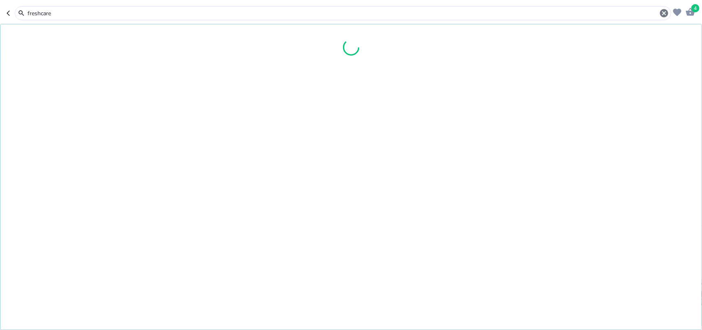
type input "freshcare"
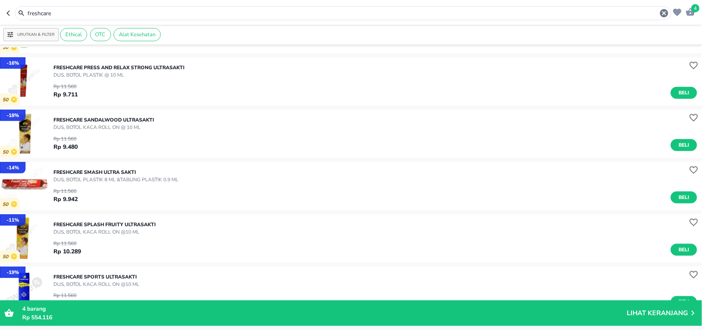
scroll to position [514, 0]
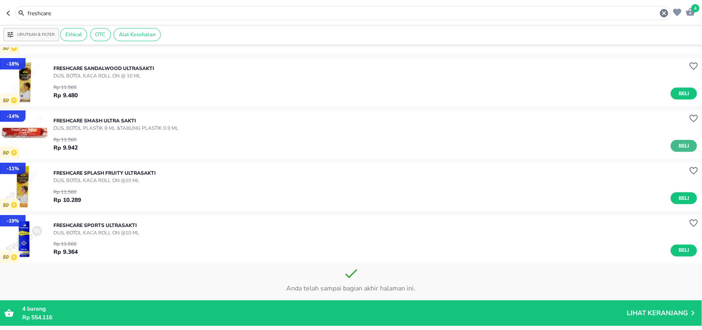
click at [679, 146] on span "Beli" at bounding box center [684, 146] width 14 height 9
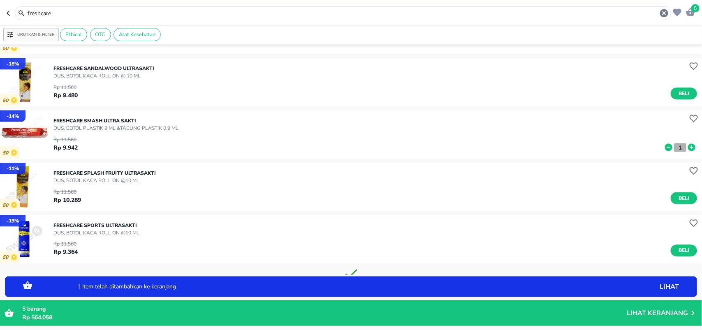
click at [677, 147] on p "1" at bounding box center [680, 147] width 7 height 9
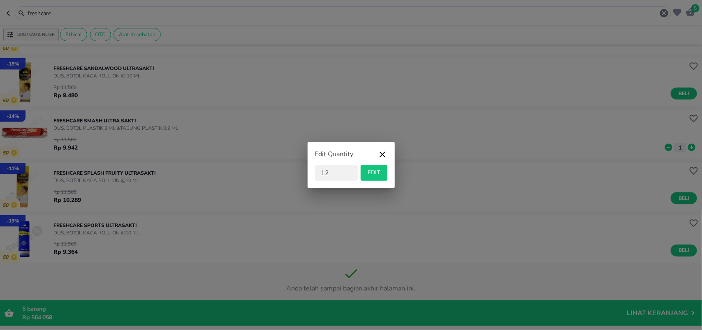
type input "12"
click at [390, 172] on div "Edit Quantity 12 EDIT" at bounding box center [351, 165] width 87 height 46
click at [382, 173] on span "EDIT" at bounding box center [374, 172] width 20 height 10
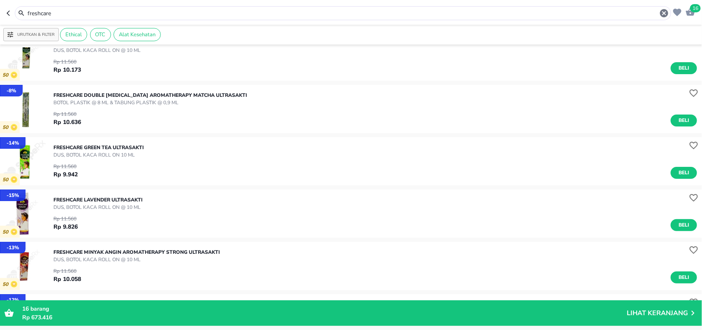
scroll to position [0, 0]
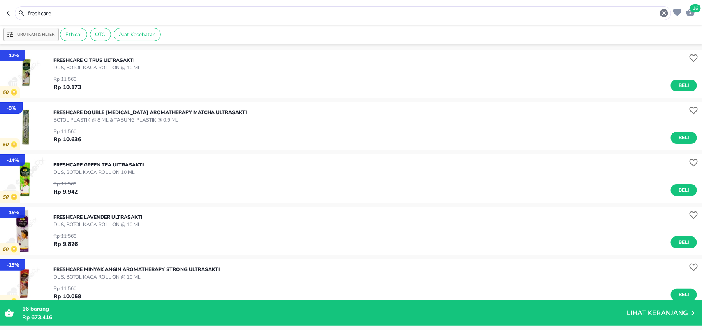
drag, startPoint x: 50, startPoint y: 13, endPoint x: 0, endPoint y: 13, distance: 50.2
click at [0, 13] on header "16 freshcare" at bounding box center [351, 12] width 702 height 25
type input "d"
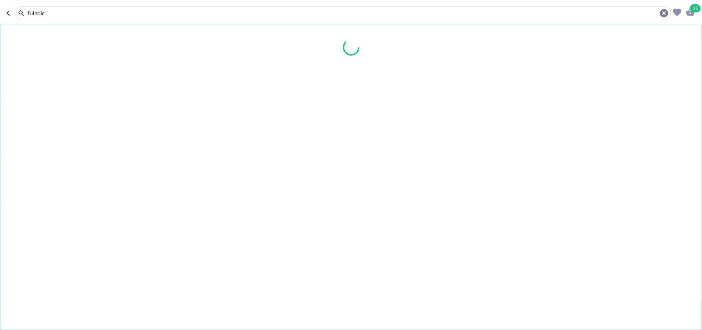
type input "fuladic"
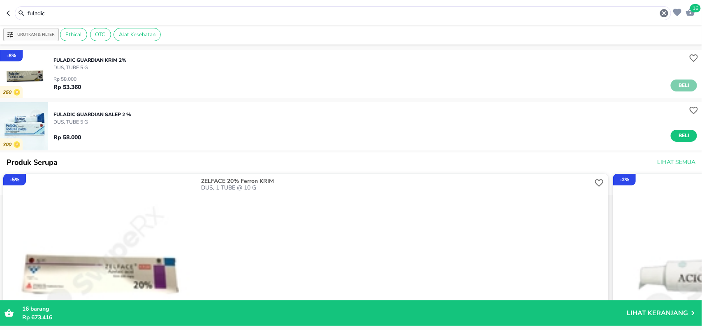
click at [680, 84] on span "Beli" at bounding box center [684, 85] width 14 height 9
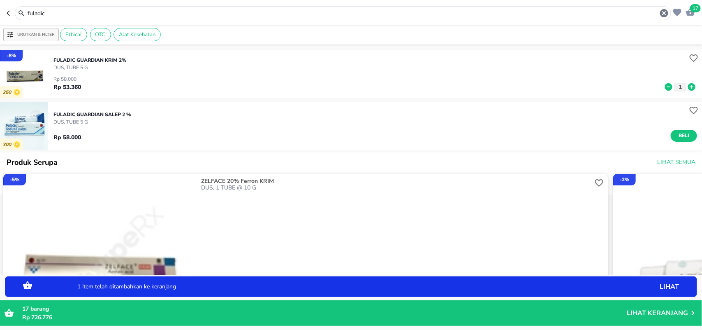
click at [688, 84] on icon at bounding box center [691, 86] width 7 height 7
click at [97, 56] on div "FULADIC Guardian KRIM 2% DUS, TUBE 5 g Rp 58.000 Rp 53.360 2" at bounding box center [377, 73] width 649 height 43
click at [110, 59] on p "FULADIC Guardian KRIM 2%" at bounding box center [89, 59] width 73 height 7
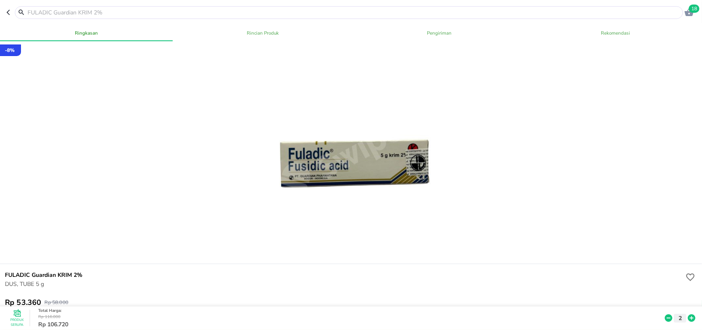
click at [48, 12] on input "text" at bounding box center [354, 12] width 655 height 9
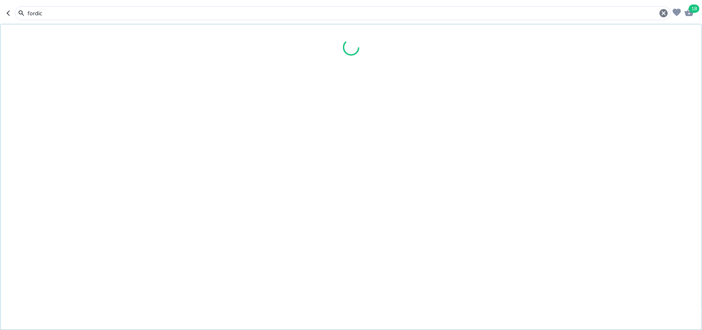
type input "fordica"
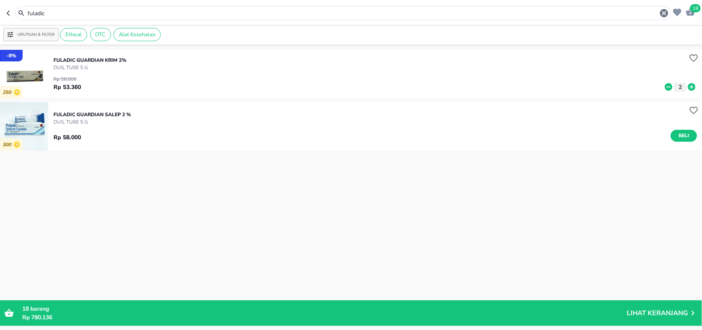
type input "fordica"
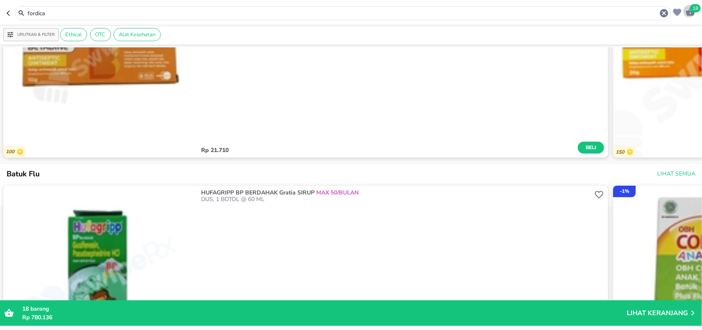
scroll to position [2202, 0]
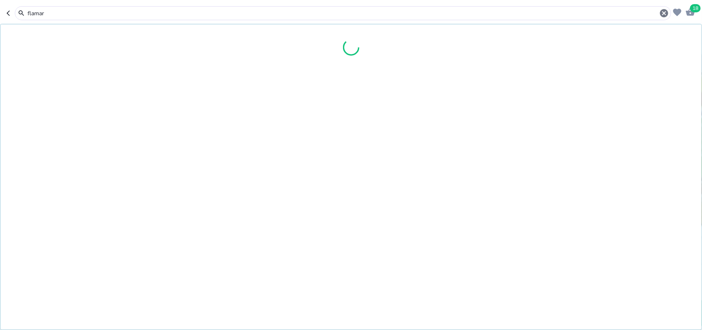
type input "flamar"
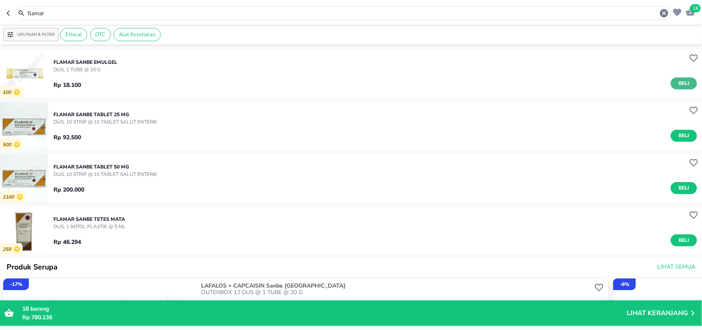
click at [678, 84] on span "Beli" at bounding box center [684, 83] width 14 height 9
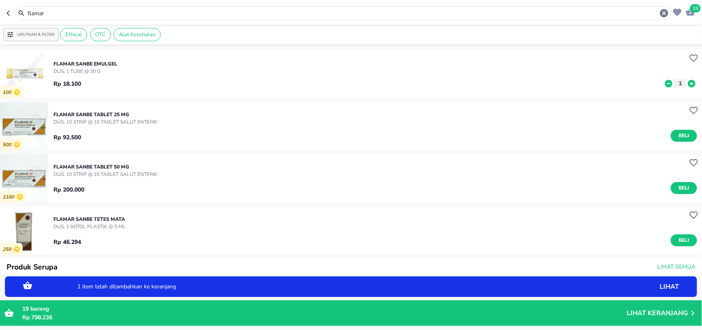
click at [688, 86] on icon at bounding box center [691, 82] width 7 height 7
click at [687, 84] on icon at bounding box center [692, 83] width 11 height 9
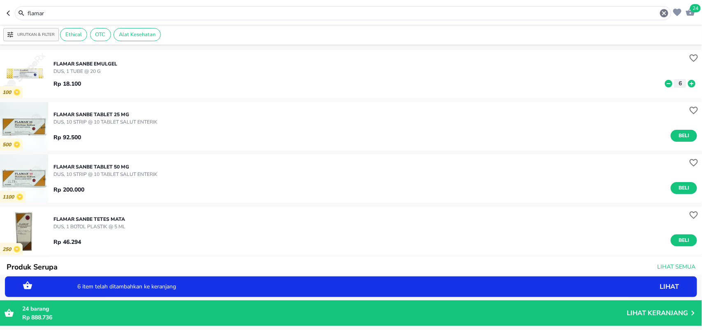
click at [639, 313] on p "Lihat Keranjang" at bounding box center [657, 313] width 61 height 0
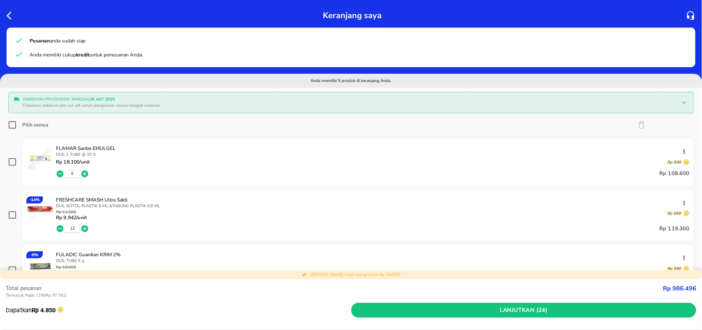
click at [11, 126] on input "Pilih semua" at bounding box center [12, 125] width 8 height 8
checkbox input "true"
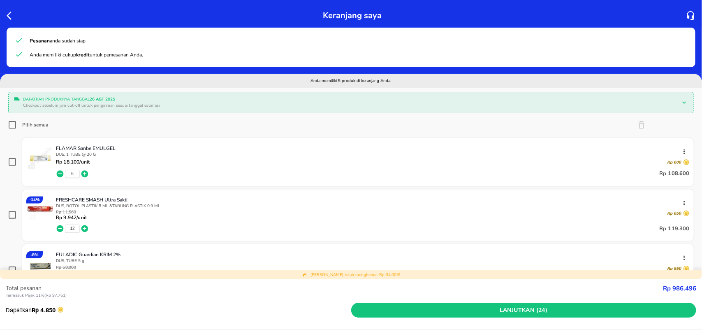
checkbox input "true"
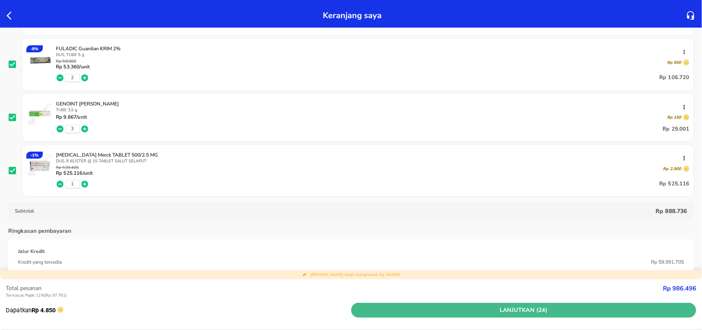
scroll to position [309, 0]
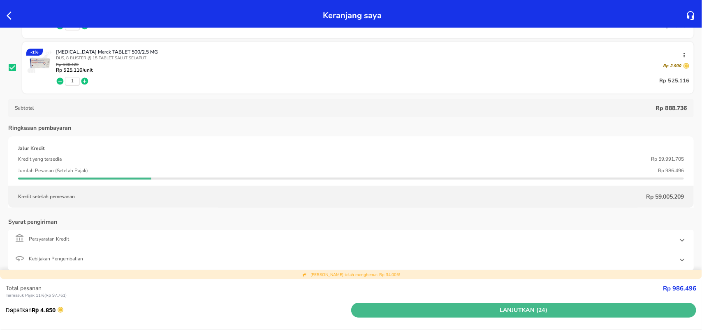
click at [553, 313] on span "Lanjutkan (24)" at bounding box center [524, 310] width 339 height 10
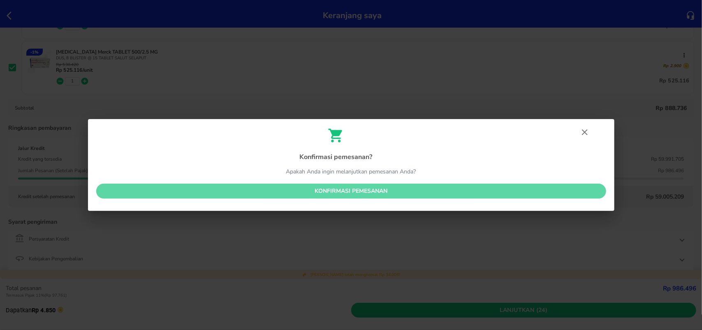
click at [406, 194] on span "Konfirmasi pemesanan" at bounding box center [351, 191] width 497 height 10
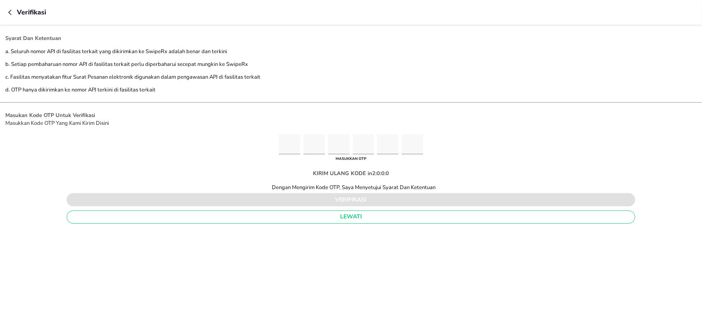
click at [278, 142] on div "Masukan Kode OTP Untuk Verifikasi Masukkan Kode OTP Yang Kami Kirim Disini MASU…" at bounding box center [351, 168] width 702 height 114
click at [291, 149] on input "Please enter OTP character 1" at bounding box center [289, 144] width 21 height 20
type input "8"
type input "9"
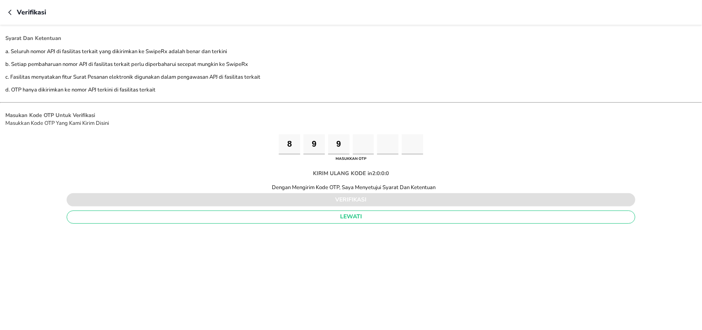
type input "6"
type input "2"
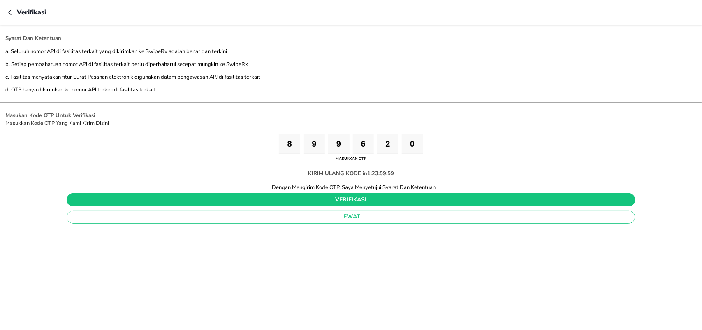
type input "0"
click at [354, 200] on span "verifikasi" at bounding box center [351, 200] width 556 height 10
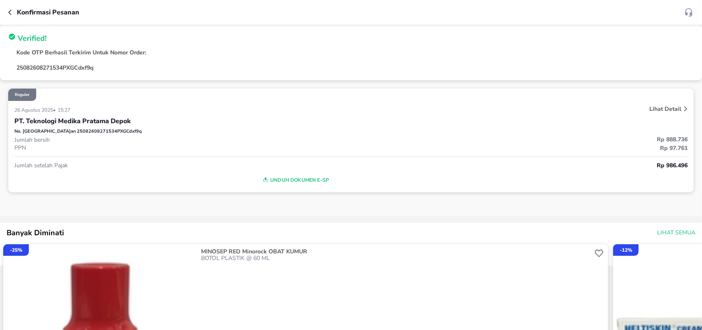
click at [307, 177] on span "Unduh Dokumen e-SP" at bounding box center [295, 179] width 555 height 11
click at [11, 12] on icon "button" at bounding box center [11, 12] width 7 height 7
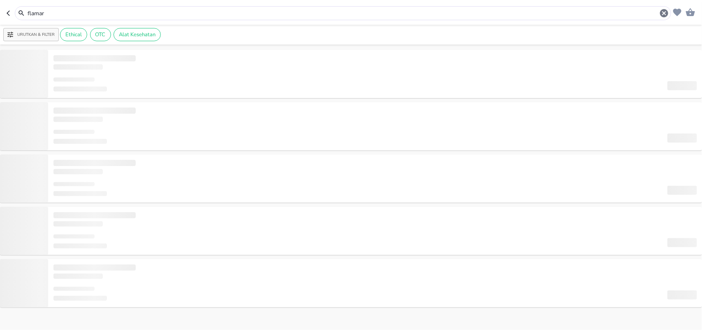
drag, startPoint x: 48, startPoint y: 12, endPoint x: 0, endPoint y: 9, distance: 47.8
click at [0, 9] on header "flamar" at bounding box center [351, 12] width 702 height 25
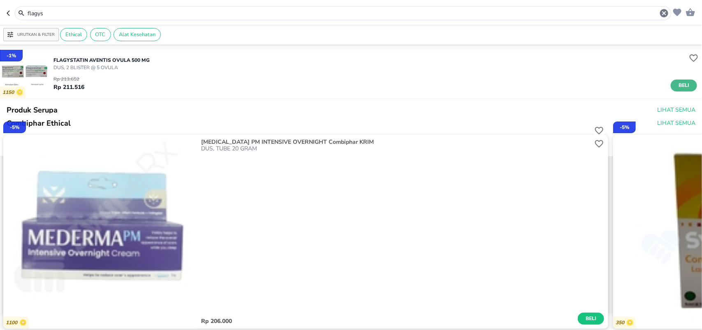
click at [681, 86] on span "Beli" at bounding box center [684, 85] width 14 height 9
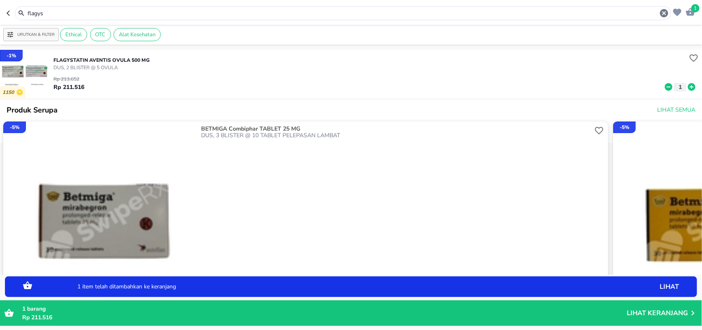
click at [688, 85] on icon at bounding box center [691, 86] width 7 height 7
drag, startPoint x: 51, startPoint y: 11, endPoint x: 0, endPoint y: 7, distance: 50.8
click at [0, 11] on header "3 flagys" at bounding box center [351, 12] width 702 height 25
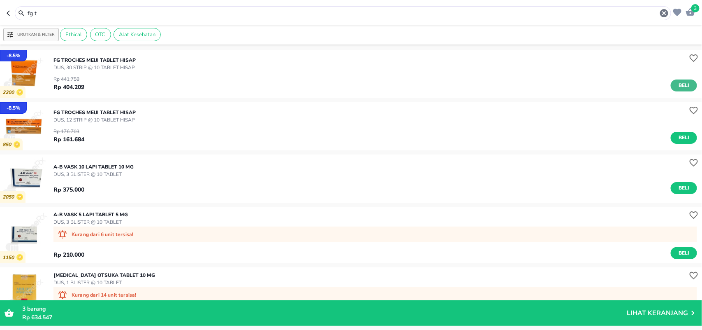
click at [671, 84] on button "Beli" at bounding box center [684, 85] width 26 height 12
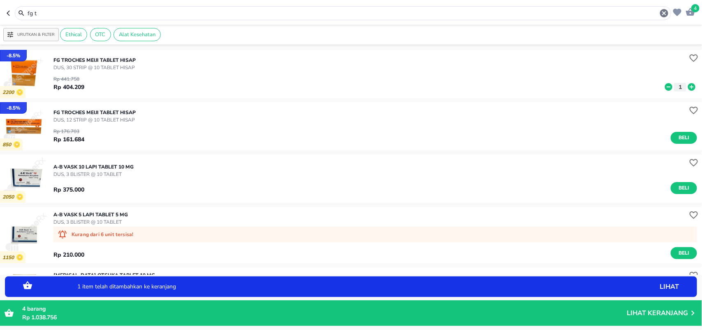
drag, startPoint x: 679, startPoint y: 84, endPoint x: 686, endPoint y: 84, distance: 7.0
click at [687, 83] on icon at bounding box center [692, 86] width 11 height 9
drag, startPoint x: 46, startPoint y: 9, endPoint x: 0, endPoint y: 1, distance: 46.3
click at [0, 9] on header "5 fg t" at bounding box center [351, 12] width 702 height 25
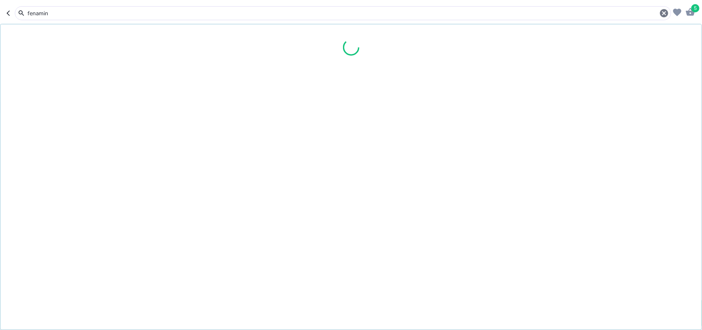
type input "fenamin"
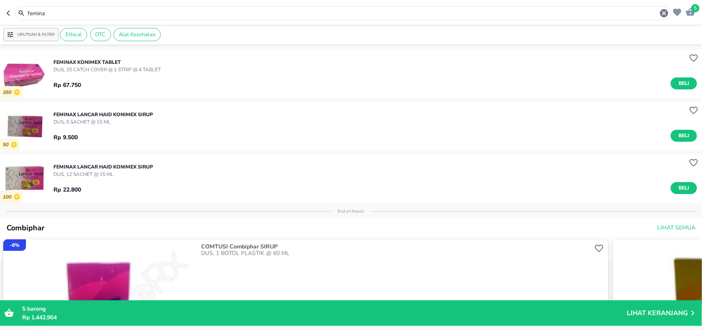
click at [686, 81] on button "Beli" at bounding box center [684, 83] width 26 height 12
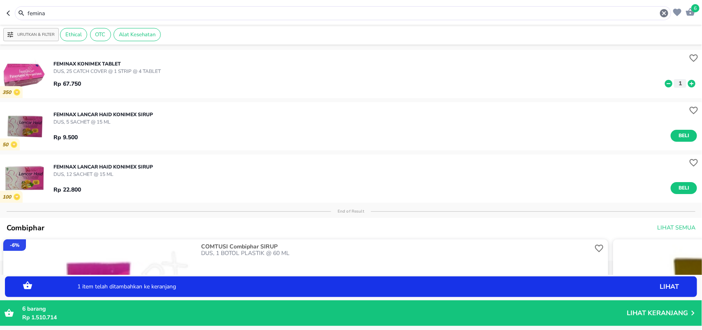
drag, startPoint x: 62, startPoint y: 9, endPoint x: 0, endPoint y: 9, distance: 61.7
click at [0, 9] on header "6 femina" at bounding box center [351, 12] width 702 height 25
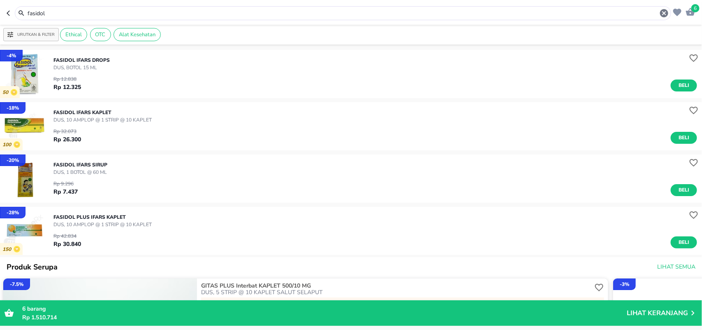
drag, startPoint x: 64, startPoint y: 12, endPoint x: 50, endPoint y: 8, distance: 14.0
click at [50, 8] on div "fasidol" at bounding box center [348, 13] width 643 height 10
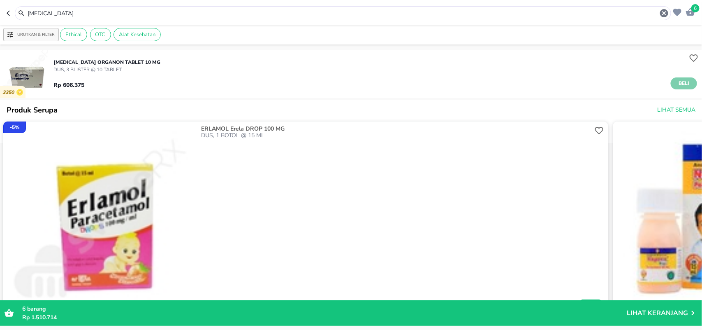
click at [677, 81] on span "Beli" at bounding box center [684, 83] width 14 height 9
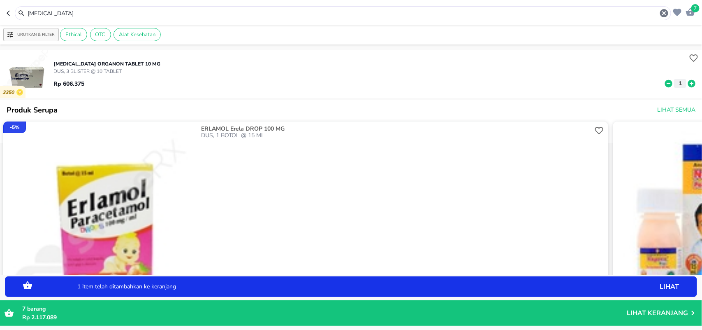
drag, startPoint x: 60, startPoint y: 15, endPoint x: 0, endPoint y: 1, distance: 61.7
click at [0, 1] on header "7 [MEDICAL_DATA]" at bounding box center [351, 12] width 702 height 25
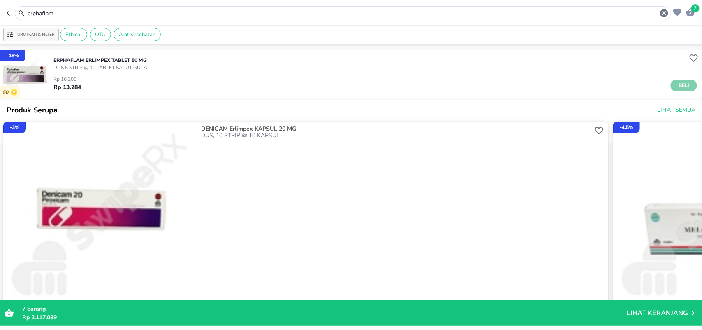
click at [677, 86] on span "Beli" at bounding box center [684, 85] width 14 height 9
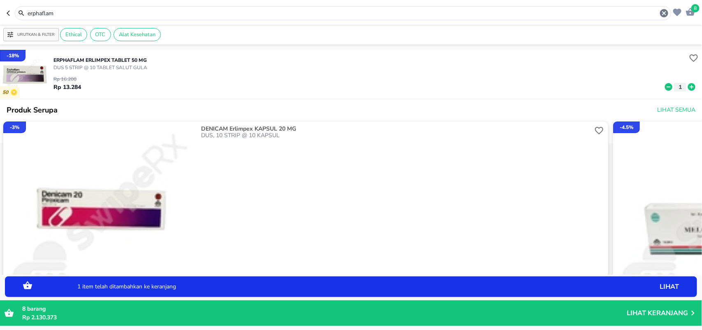
click at [688, 86] on icon at bounding box center [691, 86] width 7 height 7
drag, startPoint x: 62, startPoint y: 8, endPoint x: 0, endPoint y: -7, distance: 64.0
click at [0, 0] on html "Halo Apotek K24 Anggrek Cikarang Baru, selamat datang! 9 erphaflam Urutkan & Fi…" at bounding box center [351, 0] width 702 height 0
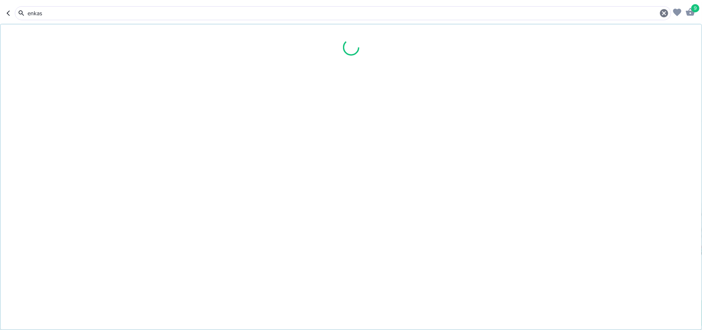
type input "enkas"
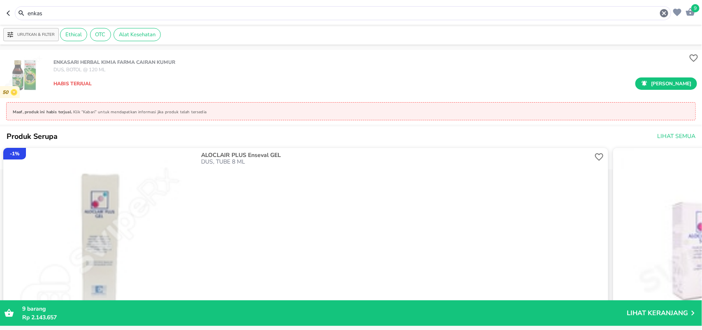
click at [696, 5] on span "9" at bounding box center [696, 8] width 8 height 8
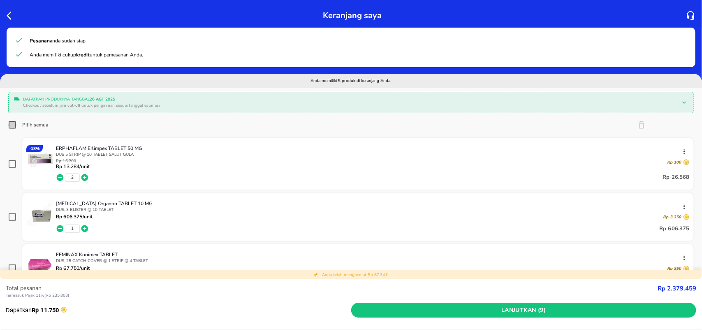
click at [12, 124] on input "Pilih semua" at bounding box center [12, 125] width 8 height 8
checkbox input "true"
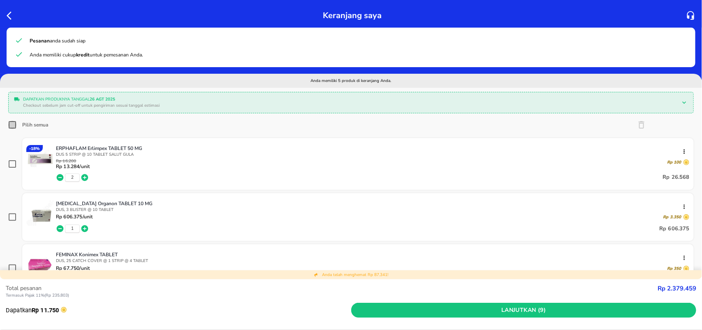
checkbox input "true"
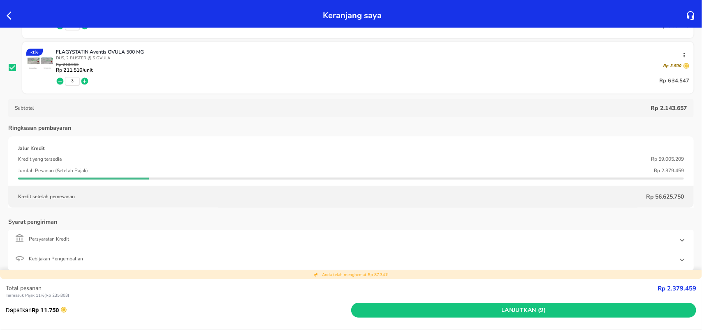
scroll to position [411, 0]
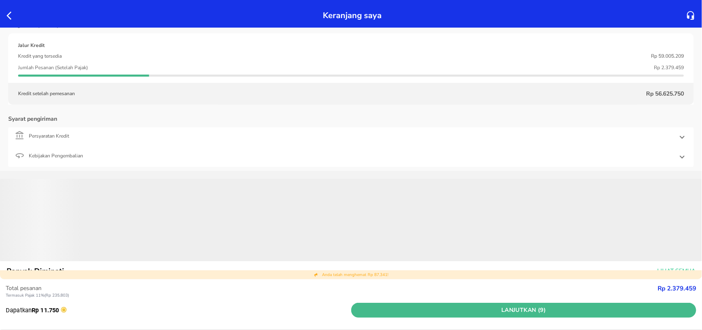
click at [517, 307] on span "Lanjutkan (9)" at bounding box center [524, 310] width 339 height 10
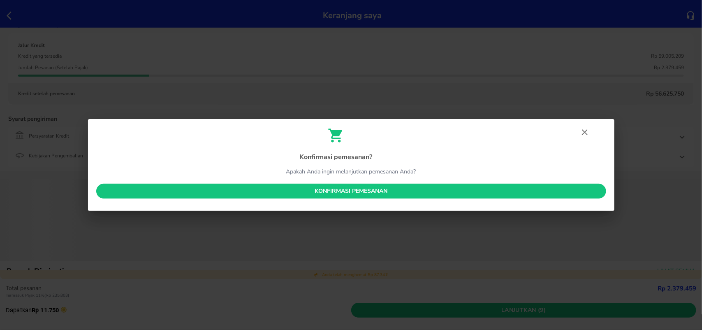
click at [395, 194] on span "Konfirmasi pemesanan" at bounding box center [351, 191] width 497 height 10
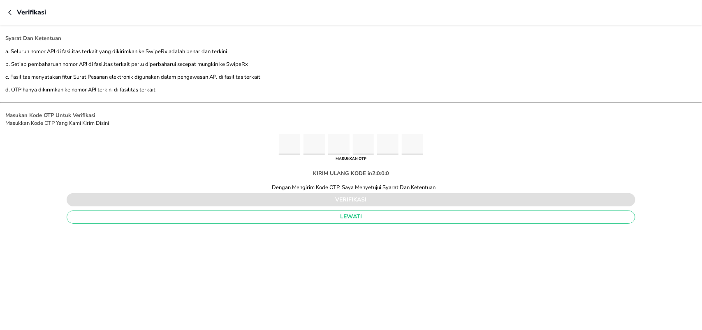
click at [291, 145] on input "Please enter OTP character 1" at bounding box center [289, 144] width 21 height 20
type input "1"
type input "7"
type input "1"
type input "9"
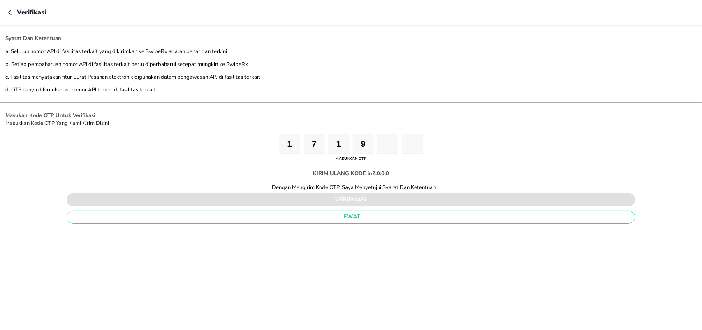
type input "8"
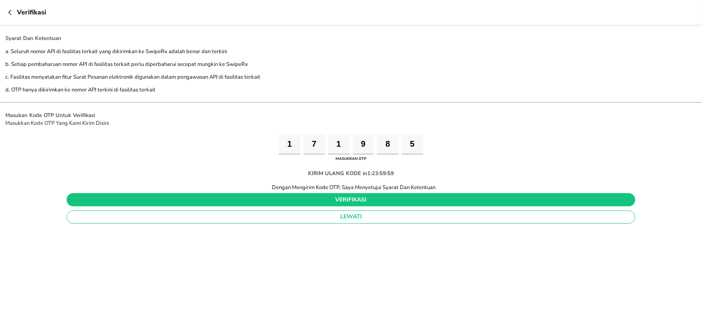
type input "5"
click at [254, 200] on span "verifikasi" at bounding box center [351, 200] width 556 height 10
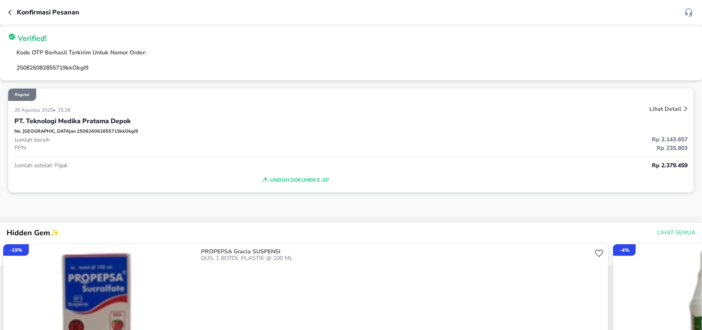
click at [278, 175] on span "Unduh Dokumen e-SP" at bounding box center [295, 179] width 555 height 11
click at [9, 12] on icon "button" at bounding box center [11, 12] width 7 height 7
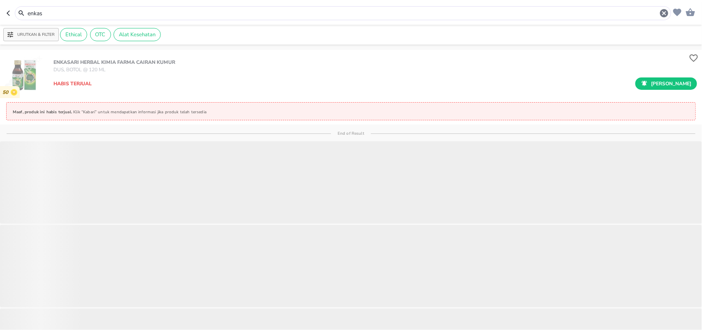
drag, startPoint x: 72, startPoint y: 12, endPoint x: 0, endPoint y: 2, distance: 72.7
click at [9, 9] on div "enkas" at bounding box center [339, 13] width 665 height 14
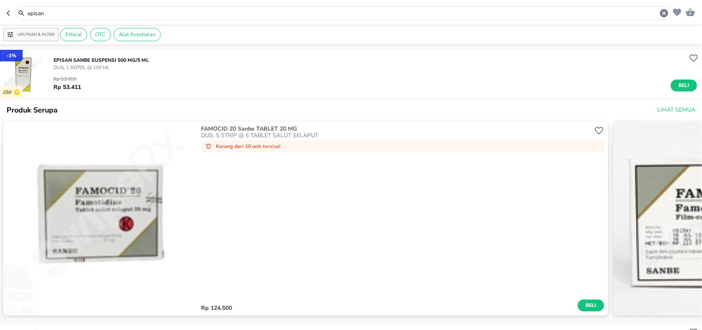
drag, startPoint x: 44, startPoint y: 12, endPoint x: 4, endPoint y: 11, distance: 40.3
click at [0, 12] on header "episan" at bounding box center [351, 12] width 702 height 25
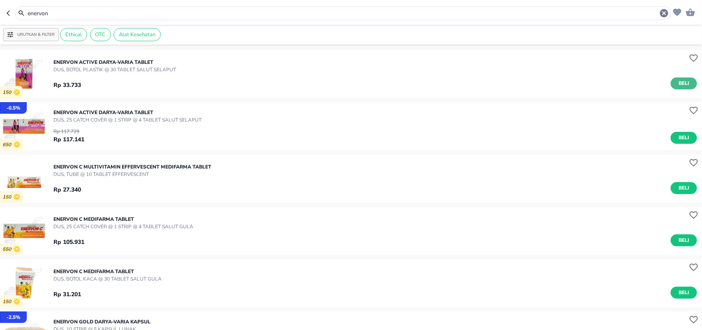
click at [671, 83] on button "Beli" at bounding box center [684, 83] width 26 height 12
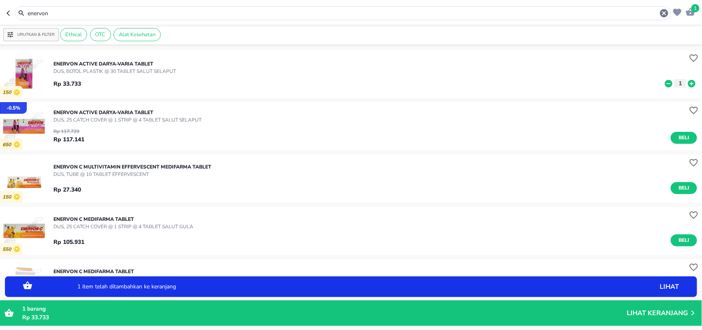
click at [688, 84] on icon at bounding box center [691, 82] width 7 height 7
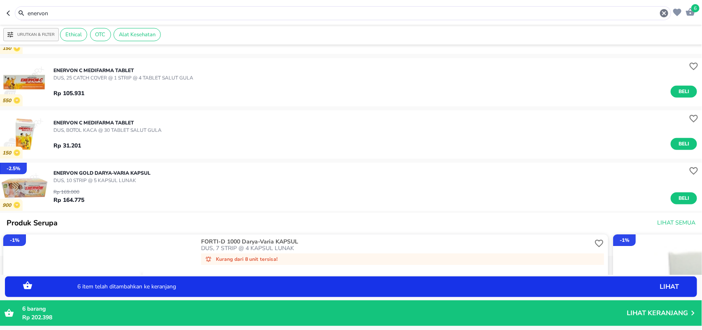
scroll to position [154, 0]
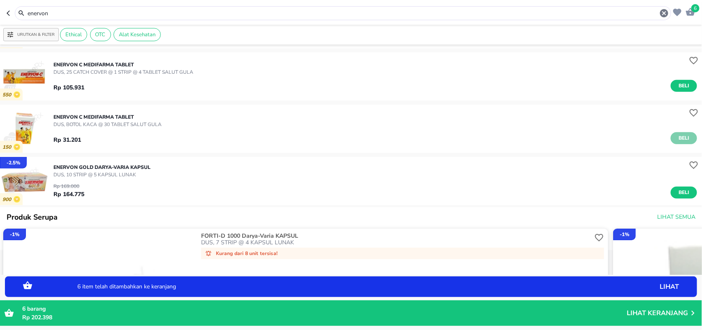
click at [682, 137] on span "Beli" at bounding box center [684, 138] width 14 height 9
click at [688, 139] on icon at bounding box center [692, 138] width 11 height 9
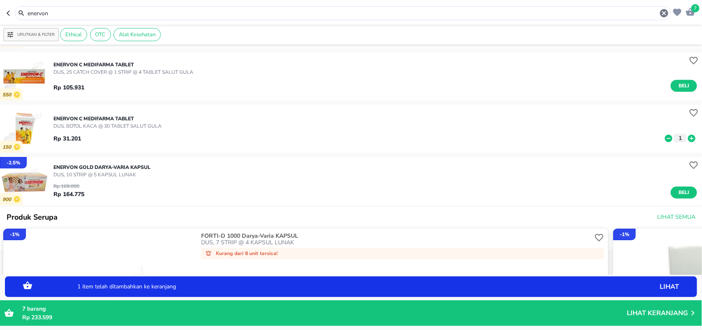
click at [688, 139] on icon at bounding box center [692, 138] width 11 height 9
click at [677, 190] on span "Beli" at bounding box center [684, 192] width 14 height 9
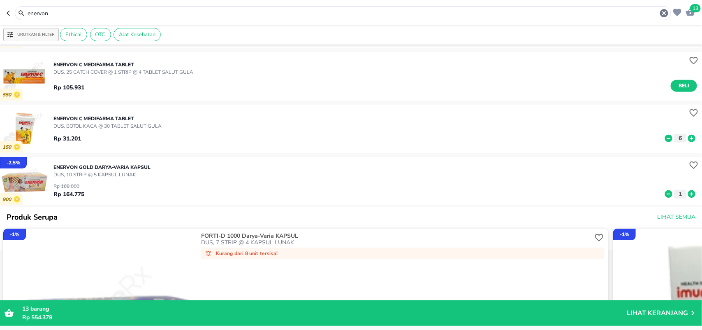
drag, startPoint x: 62, startPoint y: 15, endPoint x: 0, endPoint y: 1, distance: 63.7
click at [0, 2] on header "13 enervon" at bounding box center [351, 12] width 702 height 25
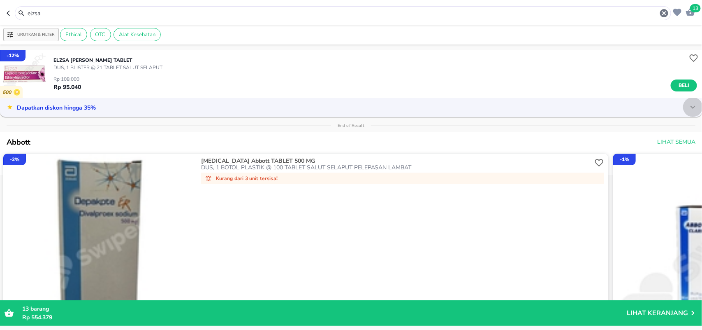
click at [688, 105] on icon at bounding box center [693, 107] width 10 height 10
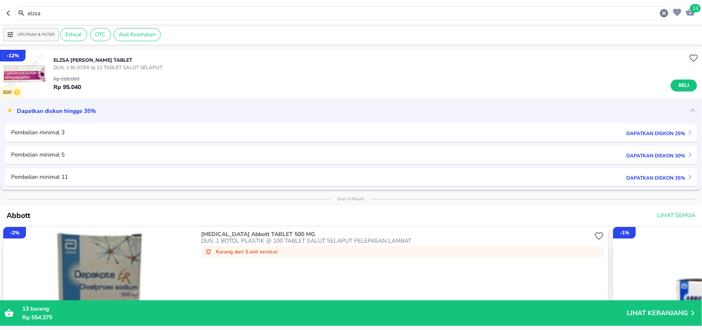
click at [655, 134] on p "Dapatkan diskon 25%" at bounding box center [653, 133] width 63 height 8
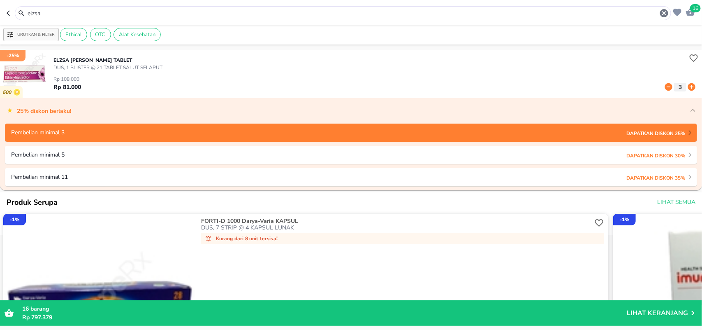
drag, startPoint x: 53, startPoint y: 16, endPoint x: 0, endPoint y: 5, distance: 54.6
click at [0, 10] on header "16 elzsa" at bounding box center [351, 12] width 702 height 25
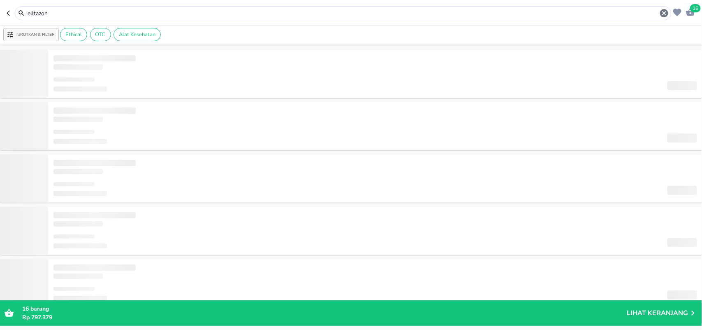
click at [32, 13] on input "elltazon" at bounding box center [343, 13] width 633 height 9
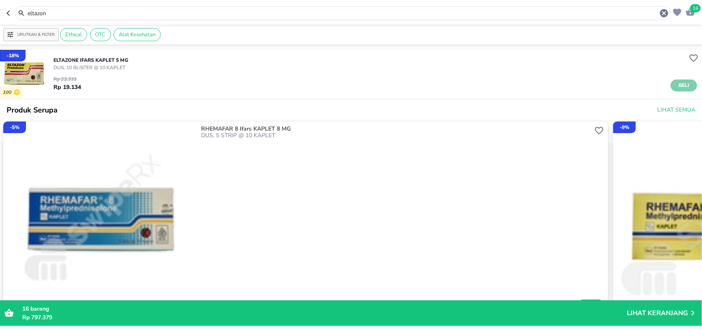
click at [680, 84] on span "Beli" at bounding box center [684, 85] width 14 height 9
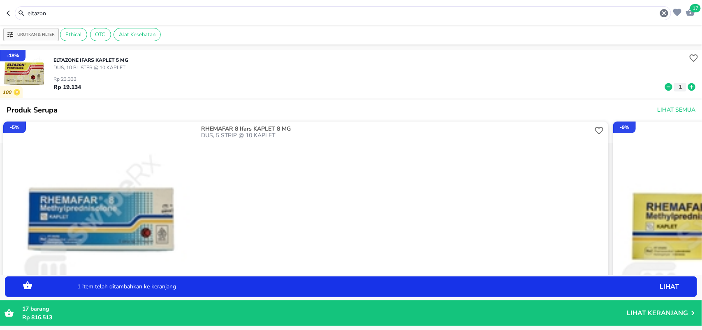
drag, startPoint x: 42, startPoint y: 10, endPoint x: 0, endPoint y: 16, distance: 42.3
click at [0, 15] on header "17 eltazon" at bounding box center [351, 12] width 702 height 25
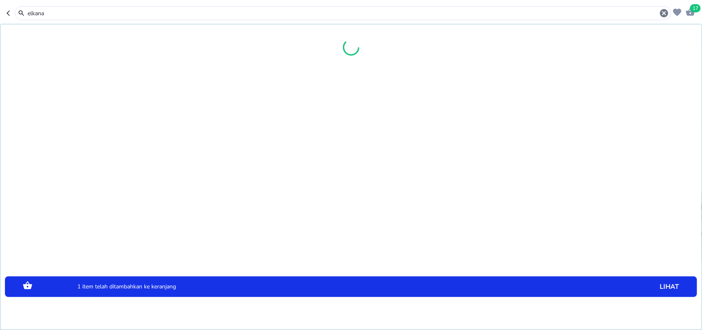
type input "elkana"
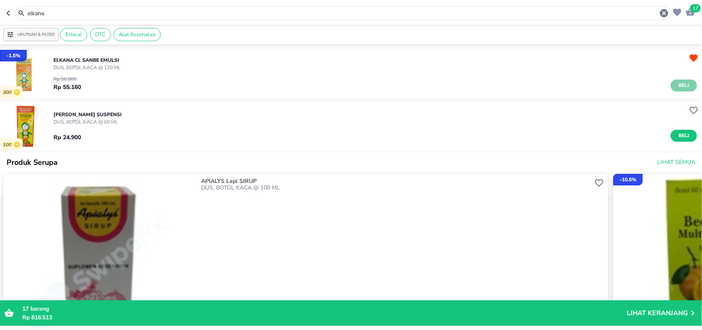
click at [677, 89] on span "Beli" at bounding box center [684, 85] width 14 height 9
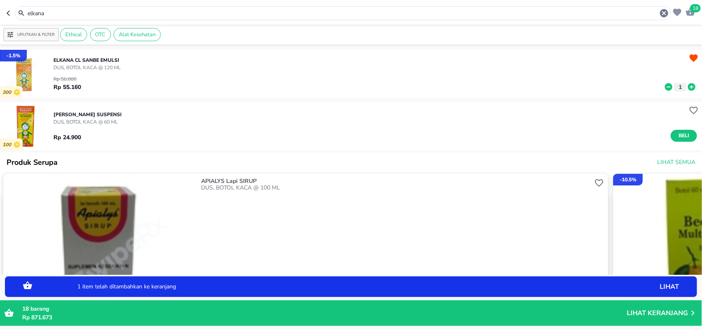
click at [688, 85] on icon at bounding box center [691, 86] width 7 height 7
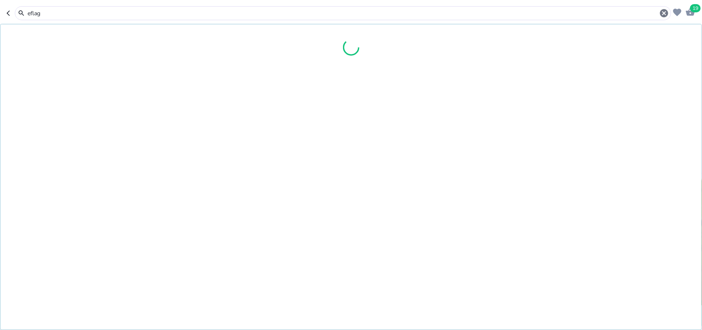
type input "eflag"
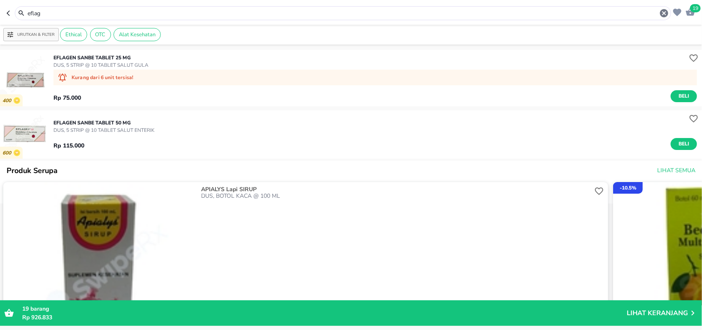
click at [677, 143] on span "Beli" at bounding box center [684, 143] width 14 height 9
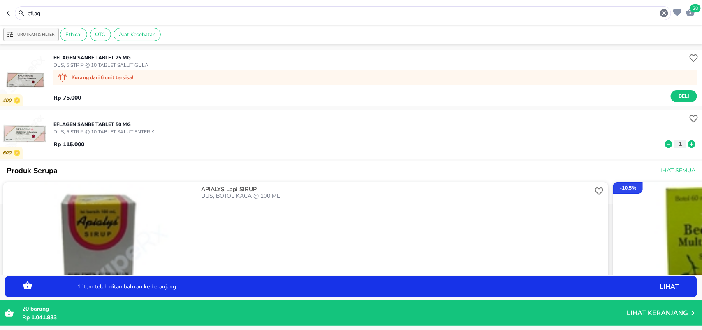
click at [0, 11] on header "20 eflag" at bounding box center [351, 12] width 702 height 25
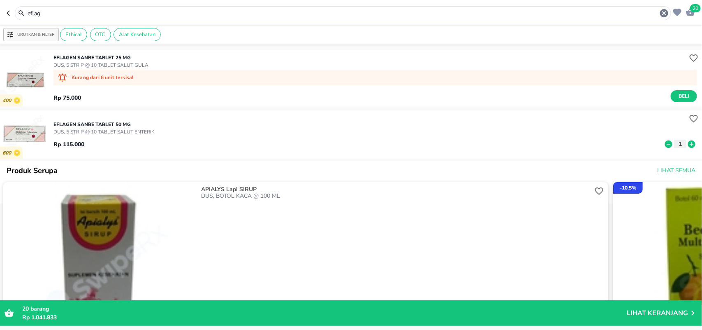
click at [655, 313] on p "Lihat Keranjang" at bounding box center [657, 313] width 61 height 0
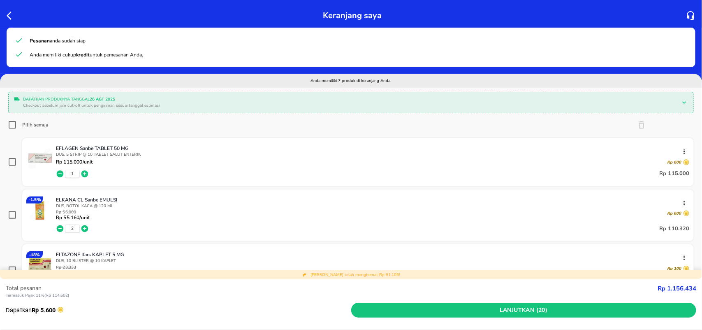
click at [13, 127] on input "Pilih semua" at bounding box center [12, 125] width 8 height 8
checkbox input "true"
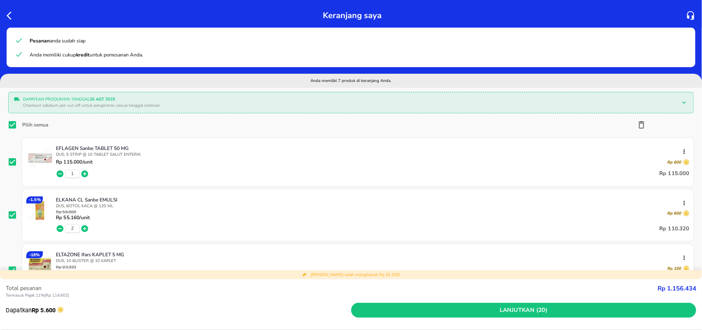
checkbox input "true"
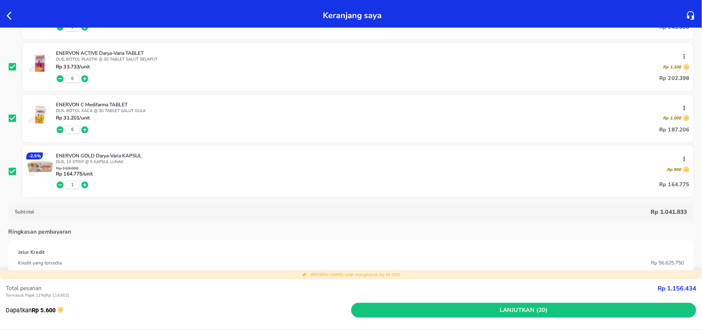
scroll to position [360, 0]
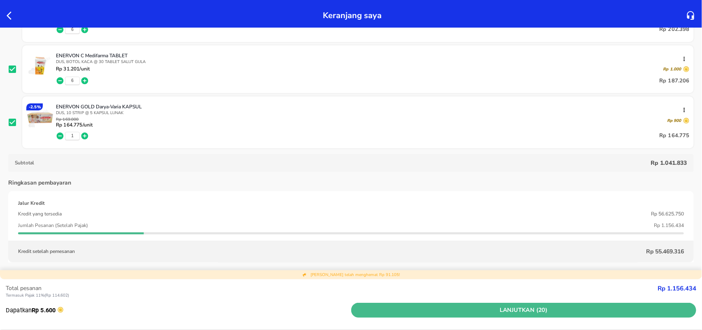
click at [531, 309] on span "Lanjutkan (20)" at bounding box center [524, 310] width 339 height 10
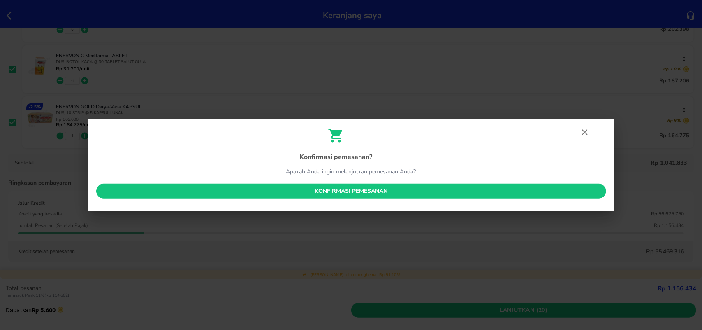
click at [361, 193] on span "Konfirmasi pemesanan" at bounding box center [351, 191] width 497 height 10
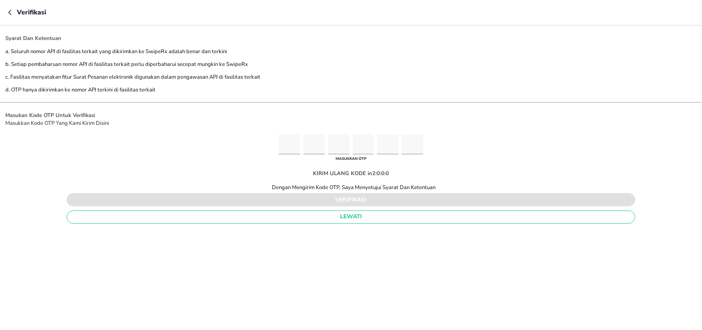
click at [299, 149] on input "Please enter OTP character 1" at bounding box center [289, 144] width 21 height 20
type input "5"
type input "9"
type input "7"
type input "0"
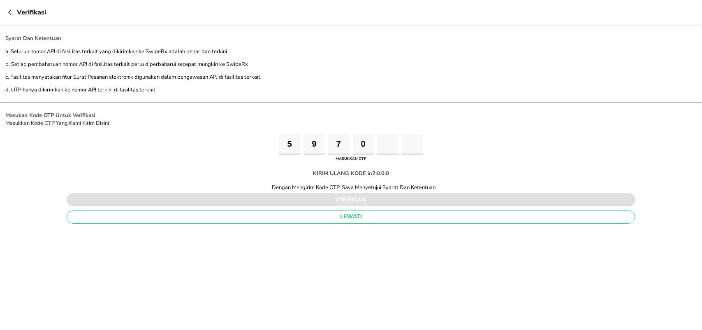
type input "1"
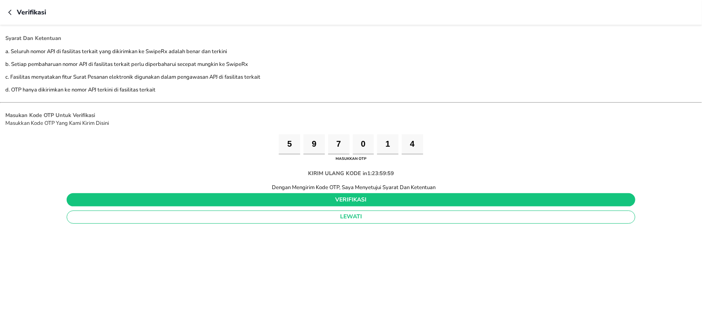
type input "4"
click at [268, 197] on span "verifikasi" at bounding box center [351, 200] width 556 height 10
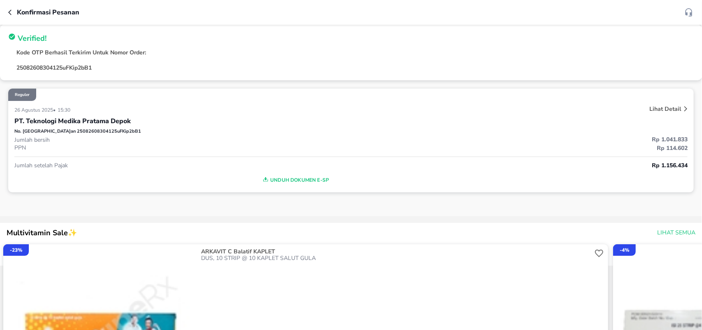
click at [301, 180] on span "Unduh Dokumen e-SP" at bounding box center [295, 179] width 555 height 11
click at [11, 12] on icon "button" at bounding box center [11, 12] width 7 height 7
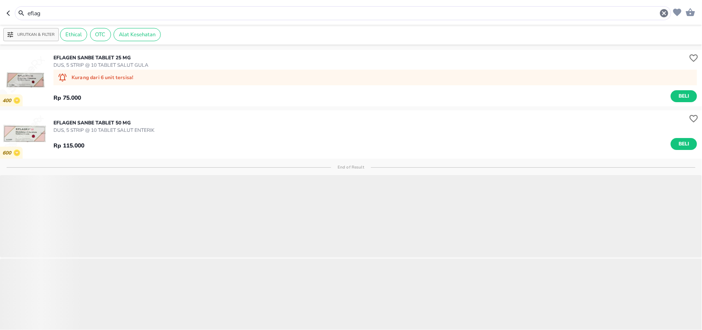
drag, startPoint x: 65, startPoint y: 11, endPoint x: 0, endPoint y: 3, distance: 65.0
click at [8, 11] on div "eflag" at bounding box center [339, 13] width 665 height 14
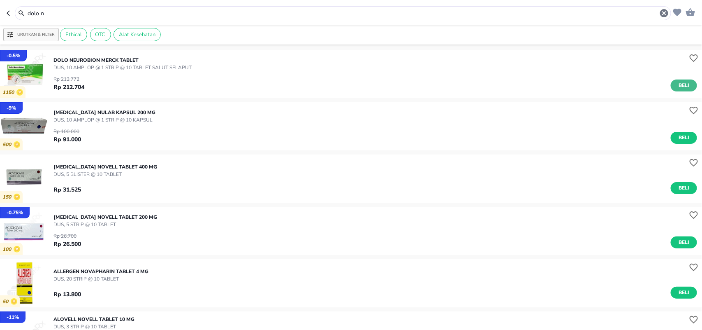
click at [683, 84] on span "Beli" at bounding box center [684, 85] width 14 height 9
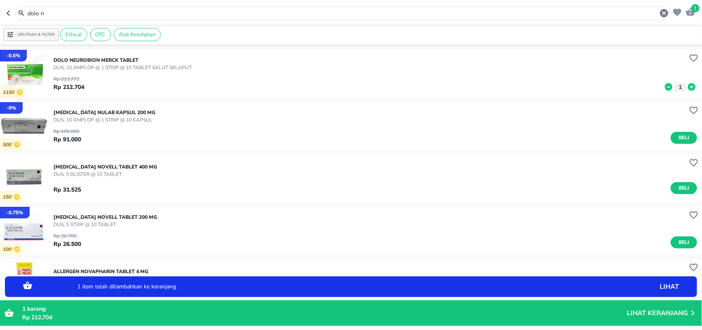
click at [688, 85] on icon at bounding box center [691, 86] width 7 height 7
drag, startPoint x: 77, startPoint y: 13, endPoint x: 0, endPoint y: 11, distance: 77.4
click at [0, 13] on header "4 dolo n" at bounding box center [351, 12] width 702 height 25
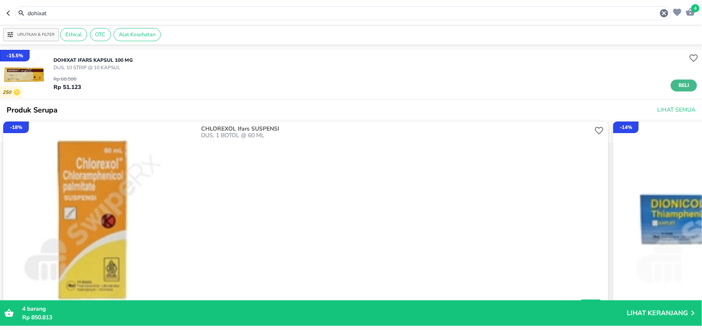
click at [684, 87] on button "Beli" at bounding box center [684, 85] width 26 height 12
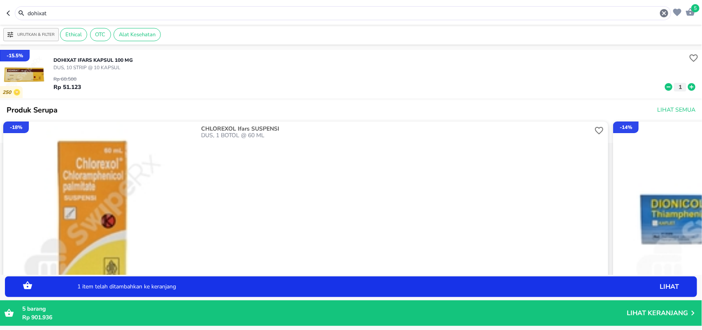
click at [0, 3] on header "5 dohixat" at bounding box center [351, 12] width 702 height 25
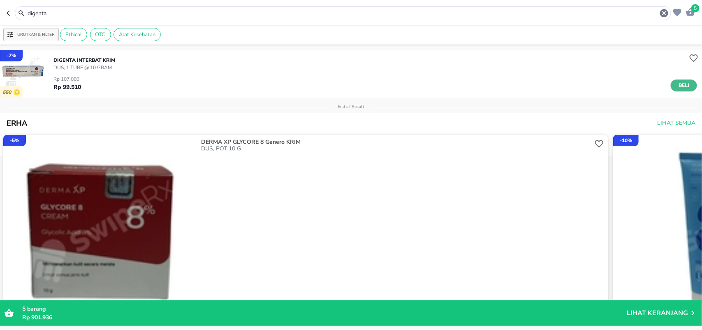
click at [677, 84] on span "Beli" at bounding box center [684, 85] width 14 height 9
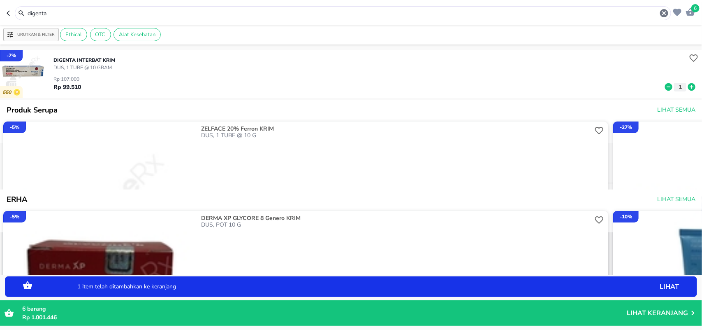
click at [687, 87] on icon at bounding box center [692, 86] width 11 height 9
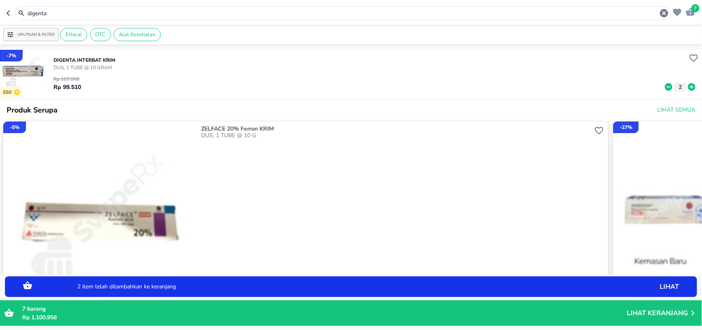
click at [25, 7] on div "digenta" at bounding box center [343, 13] width 657 height 14
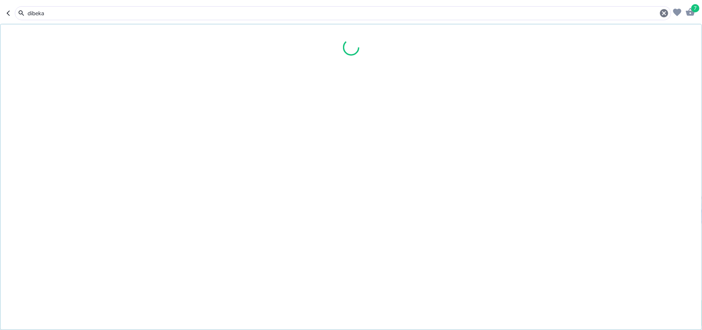
type input "dibeka"
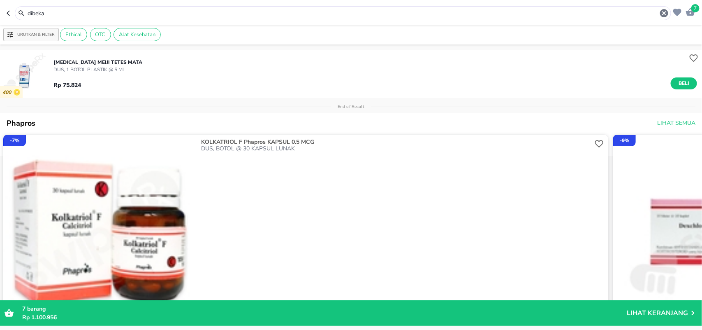
click at [88, 60] on p "DIBEKACIN Meiji TETES MATA" at bounding box center [97, 61] width 89 height 7
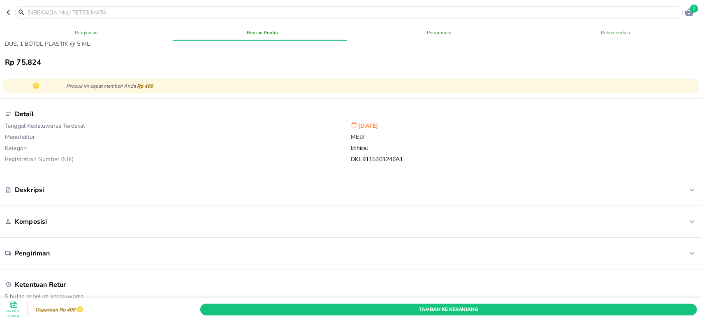
scroll to position [206, 0]
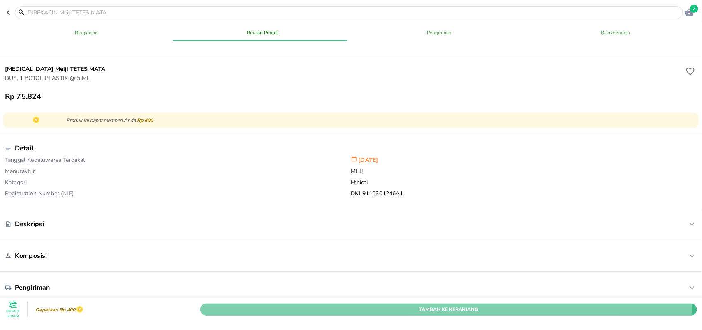
click at [411, 304] on span "Tambah Ke Keranjang" at bounding box center [449, 308] width 485 height 9
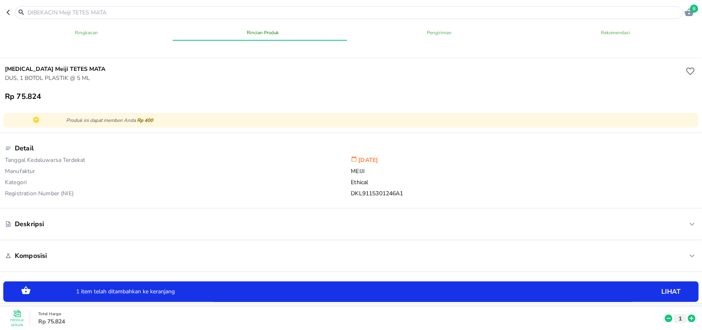
click at [77, 9] on input "text" at bounding box center [354, 12] width 655 height 9
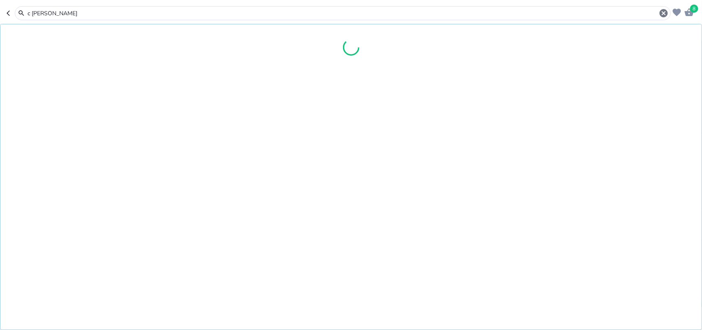
type input "c timol"
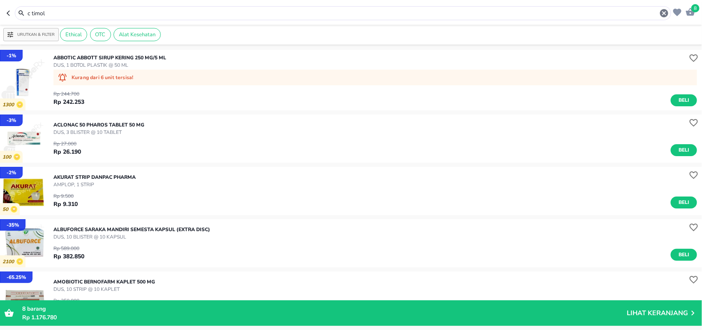
drag, startPoint x: 48, startPoint y: 11, endPoint x: 0, endPoint y: 14, distance: 47.8
click at [0, 14] on header "8 c timol" at bounding box center [351, 12] width 702 height 25
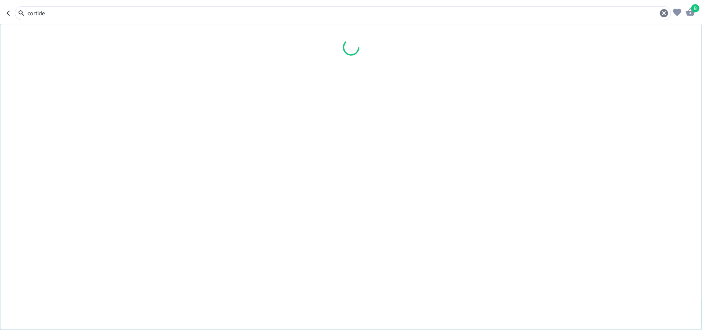
type input "cortide"
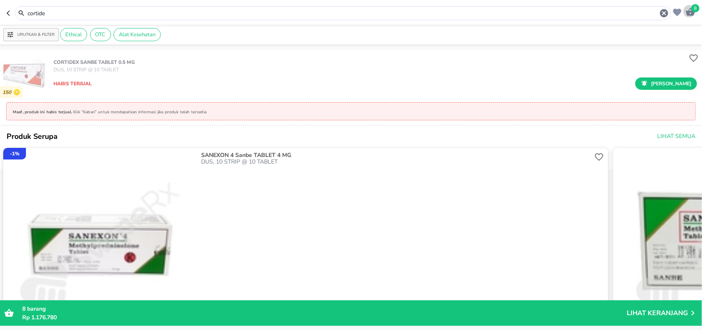
click at [698, 5] on span "8" at bounding box center [696, 8] width 8 height 8
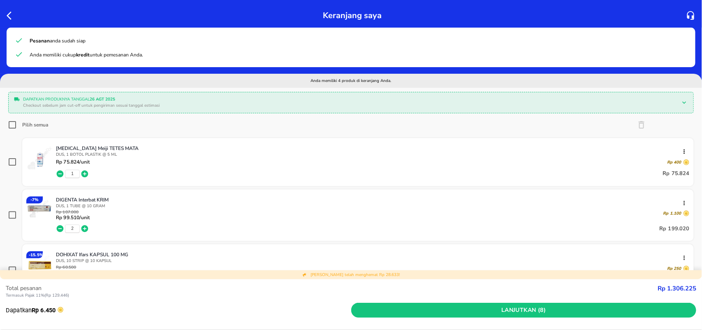
click at [7, 125] on div "Dapatkan produknya tanggal 26 Agt 2025 Checkout sebelum jam cut-off untuk pengi…" at bounding box center [351, 309] width 702 height 443
click at [11, 125] on input "Pilih semua" at bounding box center [12, 125] width 8 height 8
checkbox input "true"
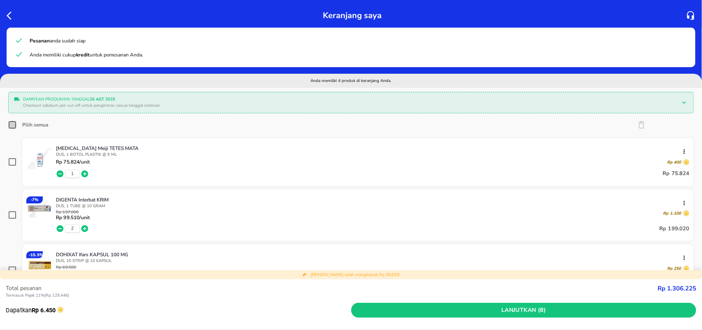
checkbox input "true"
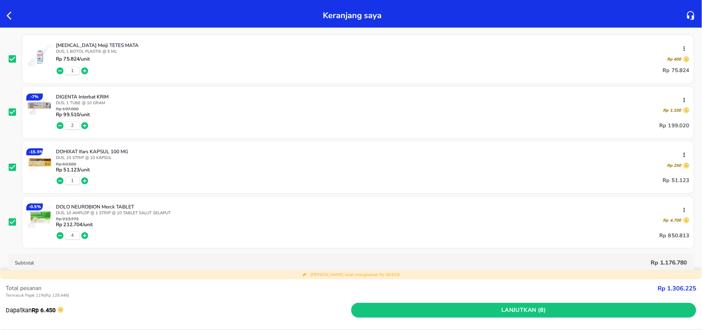
scroll to position [309, 0]
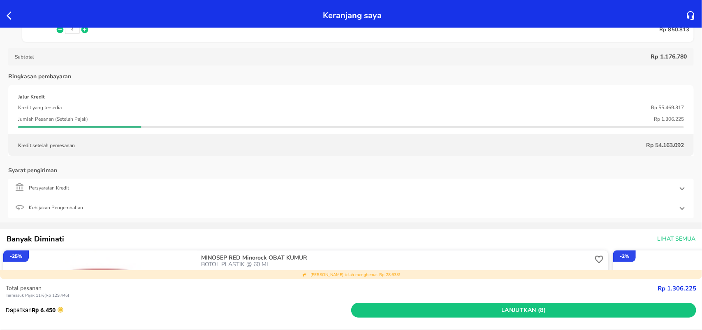
click at [508, 293] on p "Termasuk Pajak 11% ( Rp 129.446 )" at bounding box center [332, 295] width 652 height 6
drag, startPoint x: 515, startPoint y: 306, endPoint x: 436, endPoint y: 293, distance: 79.5
click at [515, 306] on span "Lanjutkan (8)" at bounding box center [524, 310] width 339 height 10
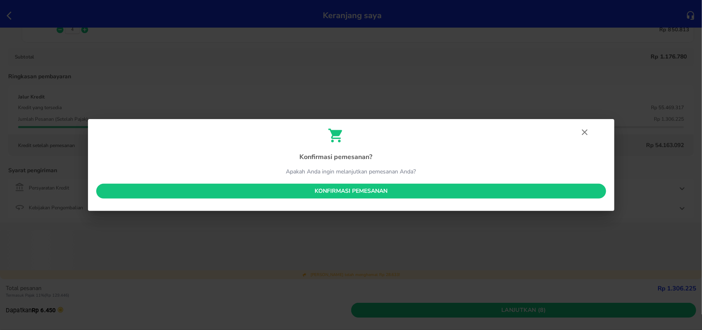
click at [330, 190] on span "Konfirmasi pemesanan" at bounding box center [351, 191] width 497 height 10
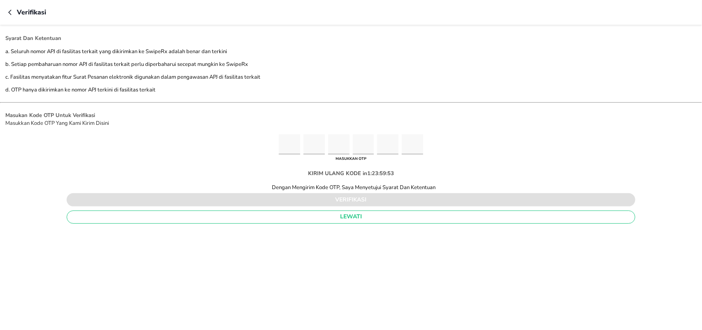
click at [283, 141] on input "Please enter OTP character 1" at bounding box center [289, 144] width 21 height 20
type input "2"
type input "0"
type input "8"
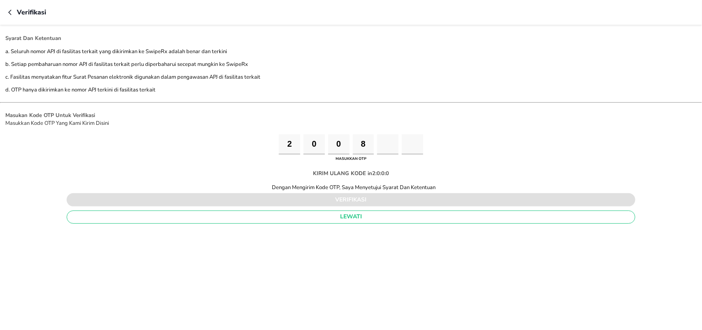
type input "8"
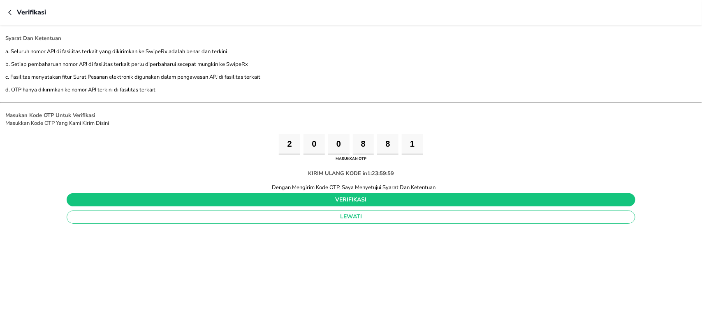
type input "1"
click at [317, 204] on span "verifikasi" at bounding box center [351, 200] width 556 height 10
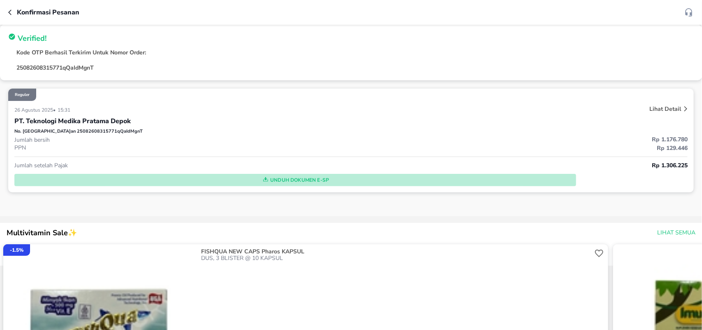
click at [297, 178] on span "Unduh Dokumen e-SP" at bounding box center [295, 179] width 555 height 11
